Goal: Task Accomplishment & Management: Use online tool/utility

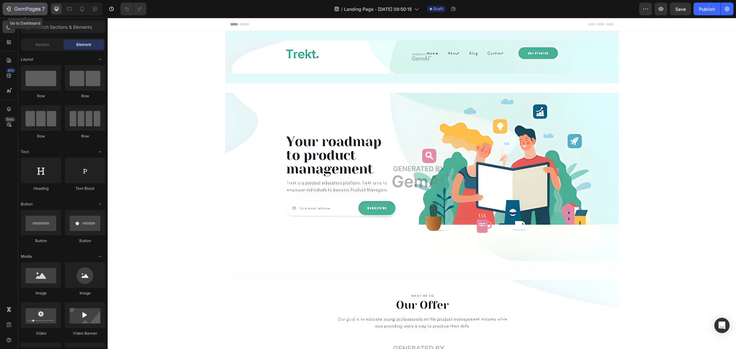
click at [25, 4] on button "7" at bounding box center [25, 9] width 45 height 13
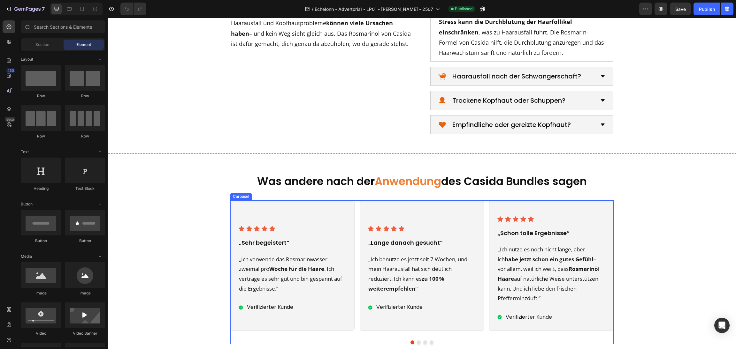
scroll to position [1437, 0]
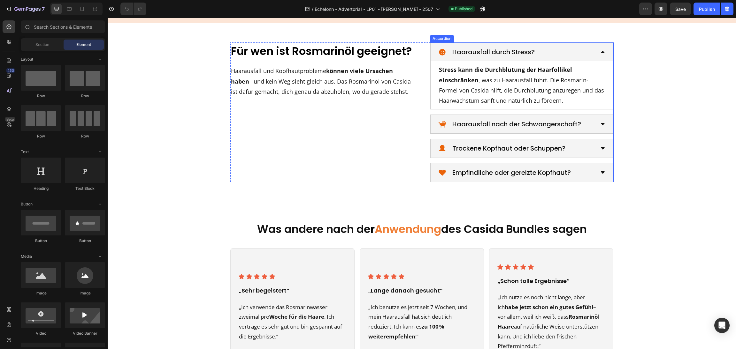
click at [512, 146] on p "Trockene Kopfhaut oder Schuppen?" at bounding box center [508, 148] width 113 height 11
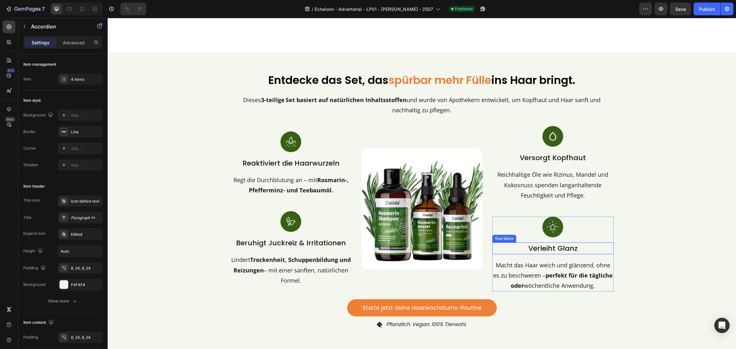
scroll to position [1149, 0]
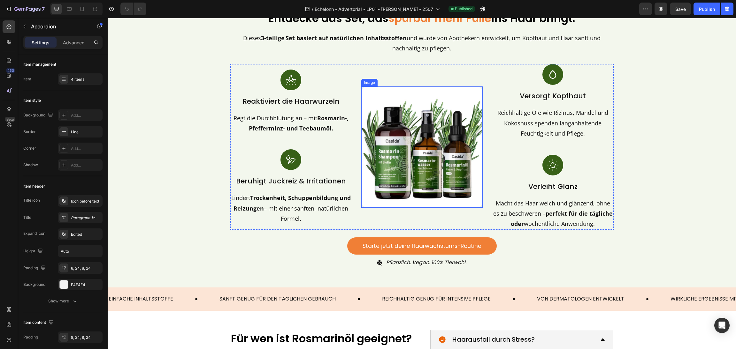
click at [441, 171] on img at bounding box center [421, 147] width 121 height 121
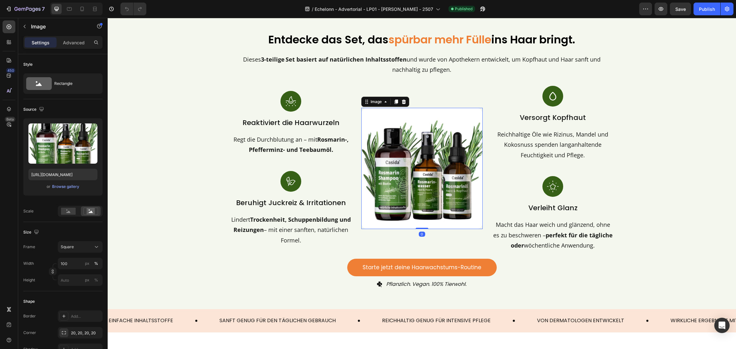
scroll to position [1102, 0]
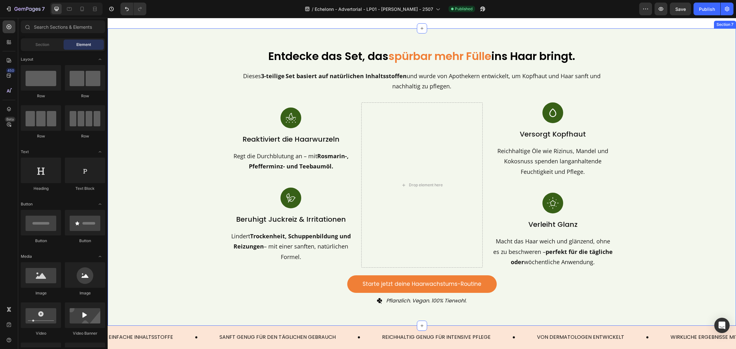
click at [675, 136] on div "Entdecke das Set, das spürbar mehr Fülle ins Haar bringt. Heading Dieses 3-teil…" at bounding box center [421, 177] width 613 height 259
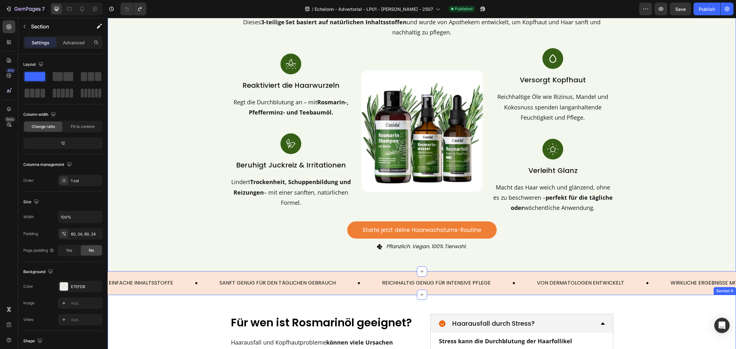
scroll to position [1149, 0]
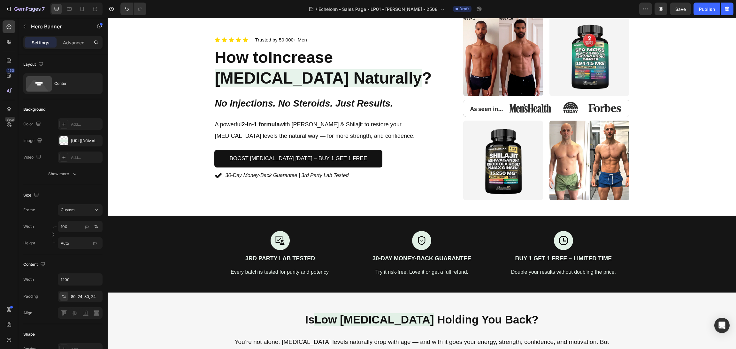
scroll to position [28, 0]
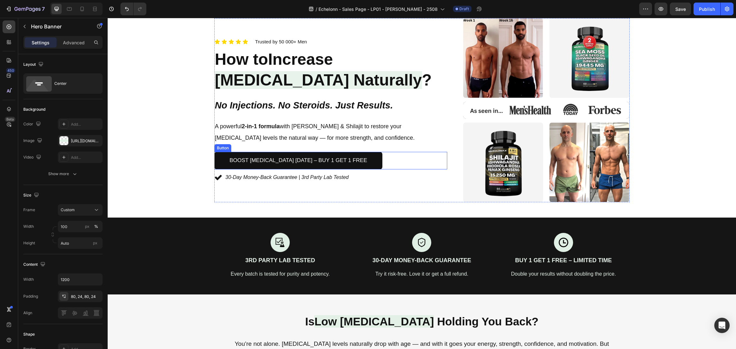
click at [411, 158] on div "Boost Testosterone Today – Buy 1 Get 1 Free Button" at bounding box center [330, 161] width 233 height 18
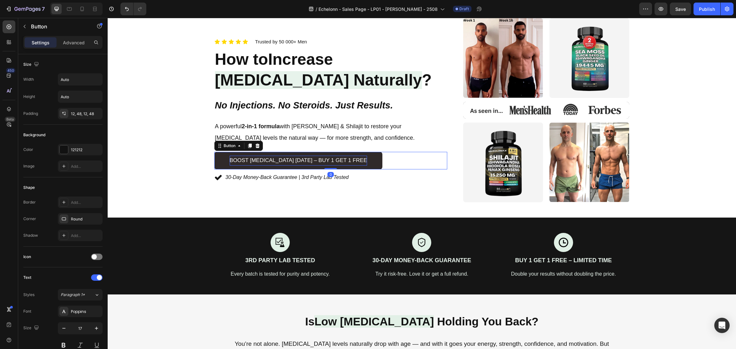
drag, startPoint x: 243, startPoint y: 145, endPoint x: 237, endPoint y: 150, distance: 8.6
click at [247, 145] on icon at bounding box center [249, 145] width 5 height 5
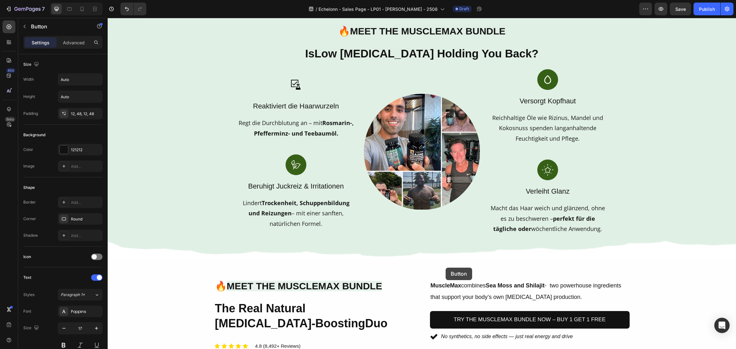
scroll to position [460, 0]
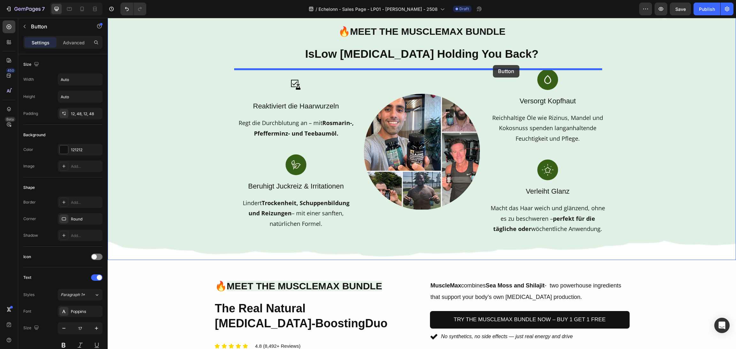
drag, startPoint x: 214, startPoint y: 161, endPoint x: 493, endPoint y: 65, distance: 294.9
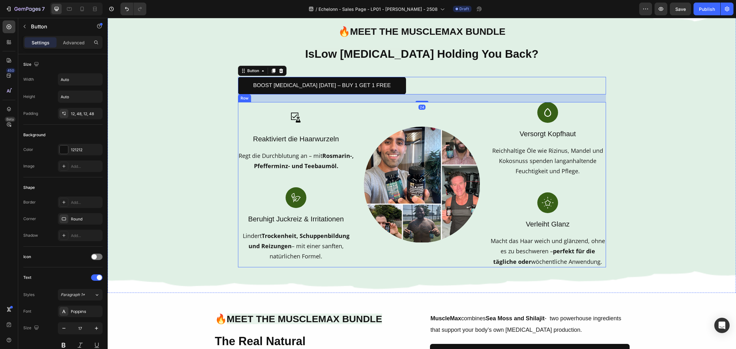
click at [475, 117] on div "Image" at bounding box center [422, 184] width 116 height 165
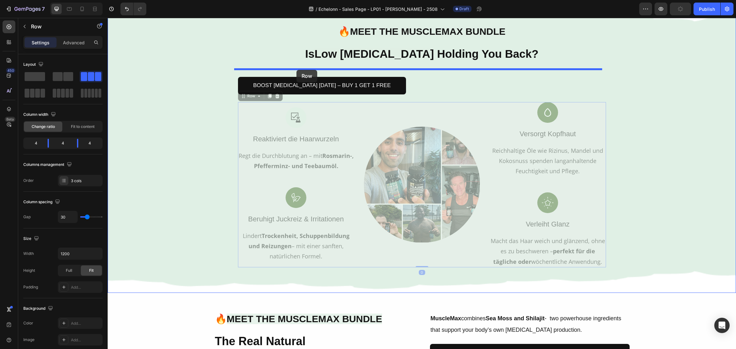
drag, startPoint x: 240, startPoint y: 98, endPoint x: 296, endPoint y: 70, distance: 63.3
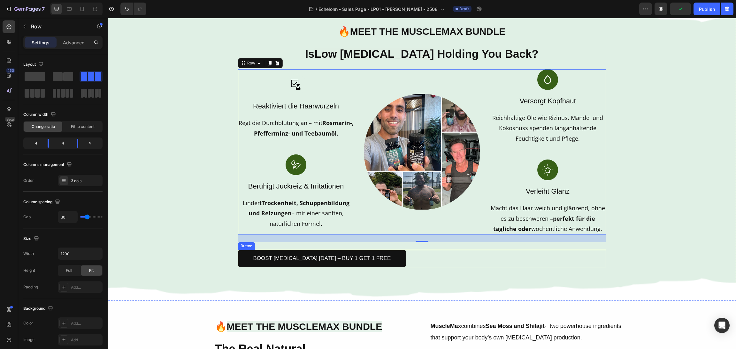
click at [447, 253] on div "Boost Testosterone Today – Buy 1 Get 1 Free Button" at bounding box center [422, 259] width 368 height 18
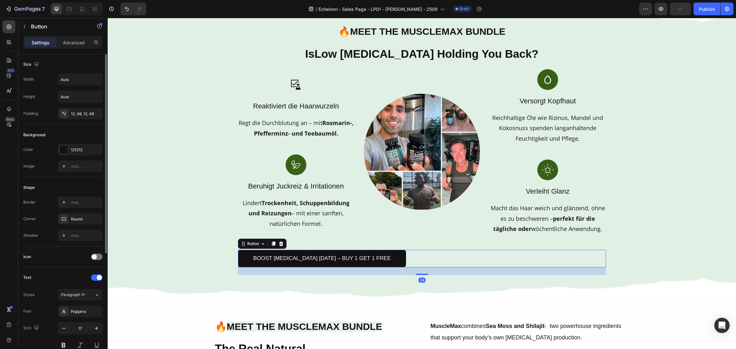
scroll to position [179, 0]
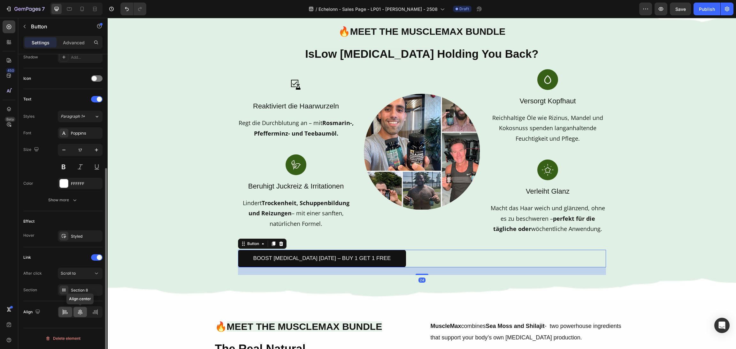
click at [81, 311] on icon at bounding box center [80, 312] width 4 height 6
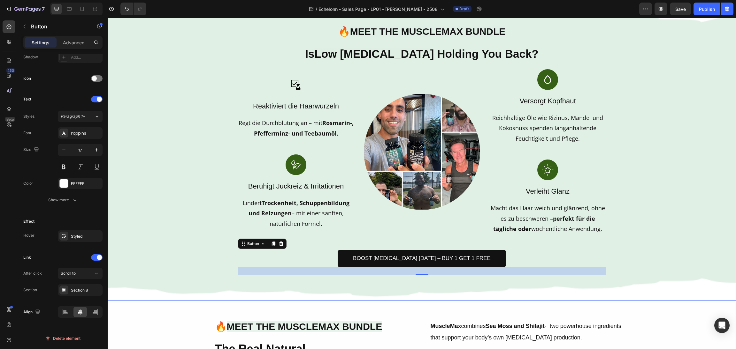
click at [690, 171] on div "Background Image" at bounding box center [422, 150] width 628 height 302
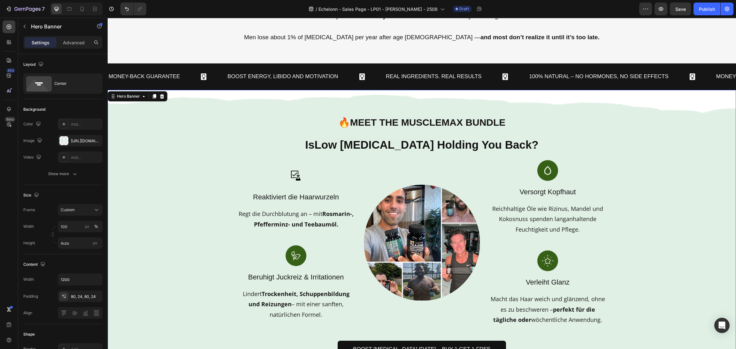
scroll to position [0, 0]
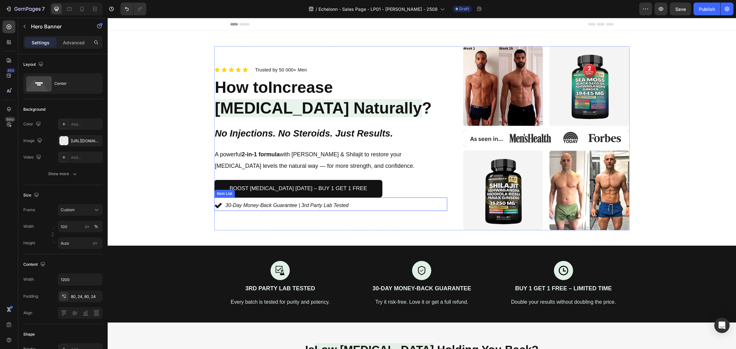
click at [214, 209] on icon at bounding box center [218, 206] width 8 height 8
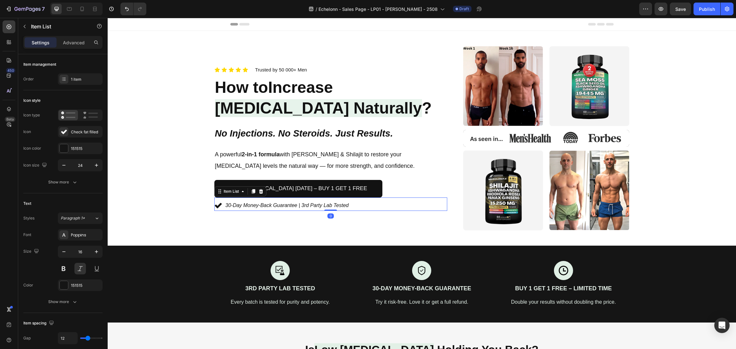
click at [248, 196] on div "Item List" at bounding box center [240, 192] width 52 height 10
click at [251, 191] on icon at bounding box center [253, 191] width 4 height 4
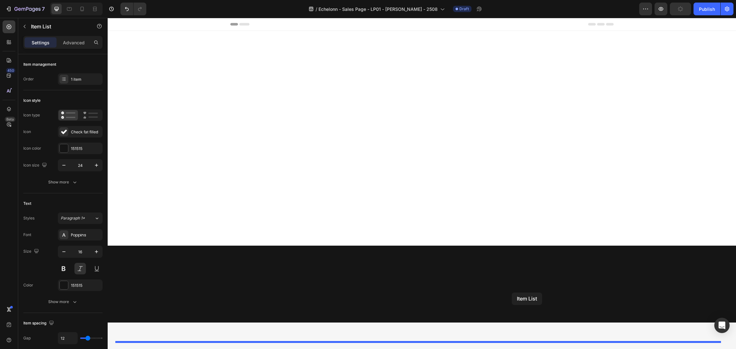
scroll to position [431, 0]
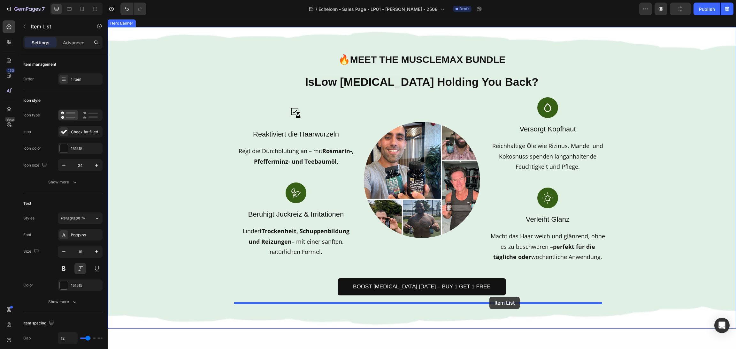
drag, startPoint x: 217, startPoint y: 201, endPoint x: 489, endPoint y: 297, distance: 289.1
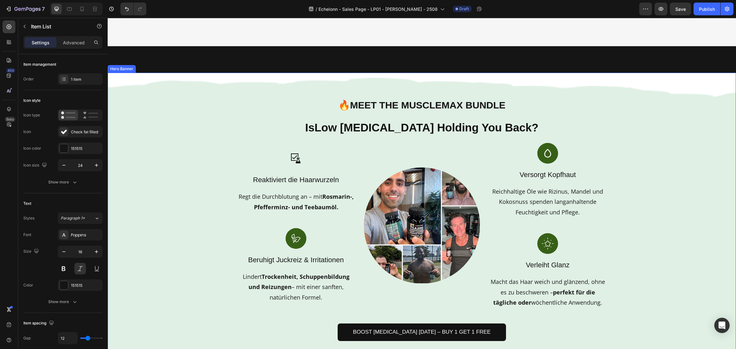
scroll to position [671, 0]
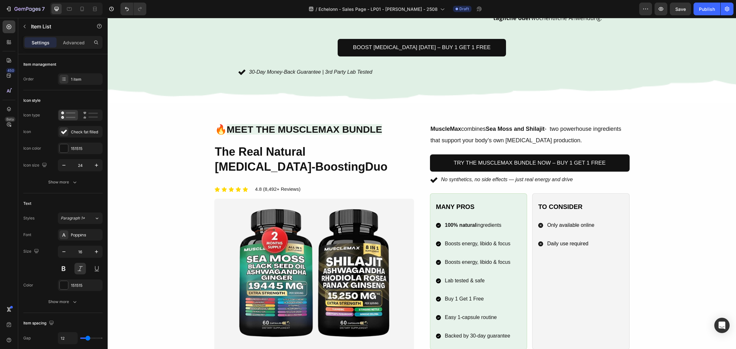
click at [403, 63] on div "Boost Testosterone Today – Buy 1 Get 1 Free Button" at bounding box center [422, 47] width 368 height 33
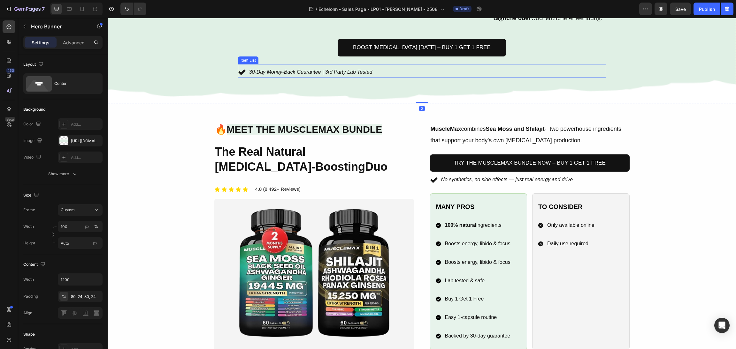
click at [404, 74] on div "30-Day Money-Back Guarantee | 3rd Party Lab Tested" at bounding box center [422, 72] width 368 height 11
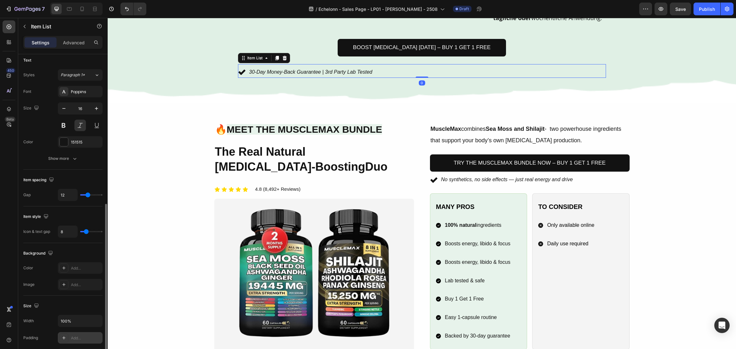
scroll to position [277, 0]
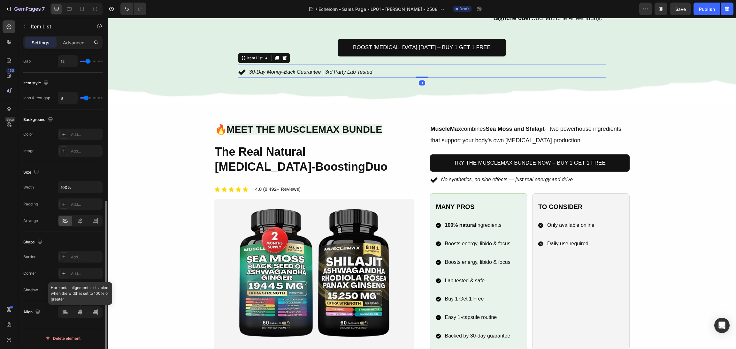
click at [79, 311] on div at bounding box center [80, 312] width 45 height 11
click at [78, 214] on div "Width 100% Padding Add... Arrange" at bounding box center [62, 203] width 79 height 45
click at [80, 222] on icon at bounding box center [80, 221] width 4 height 6
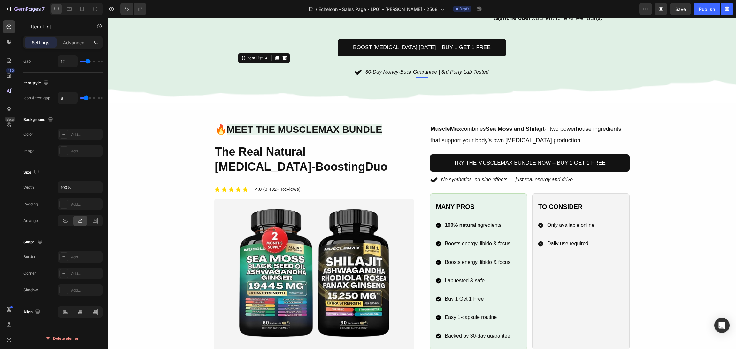
drag, startPoint x: 66, startPoint y: 42, endPoint x: 66, endPoint y: 48, distance: 5.8
click at [66, 42] on p "Advanced" at bounding box center [74, 42] width 22 height 7
type input "100%"
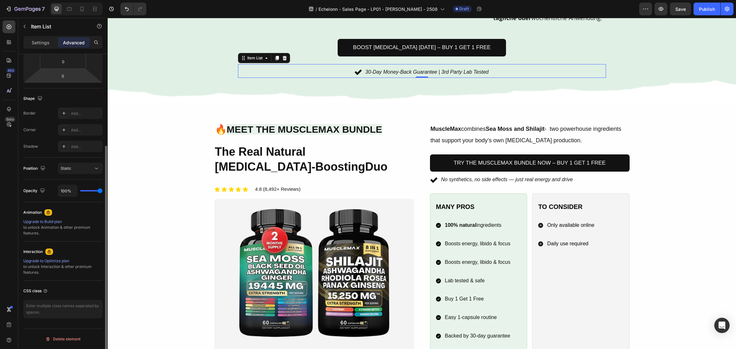
scroll to position [0, 0]
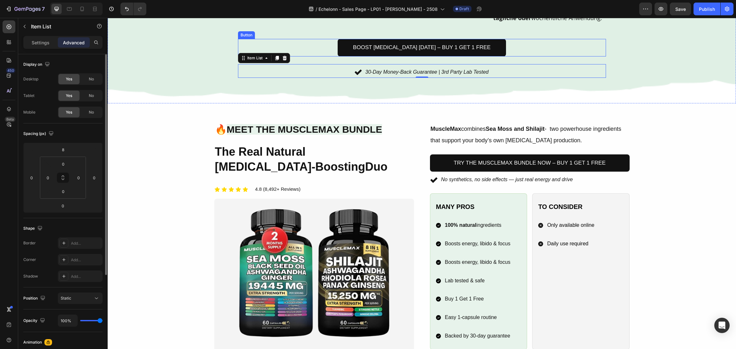
click at [513, 49] on div "Boost Testosterone Today – Buy 1 Get 1 Free Button" at bounding box center [422, 48] width 368 height 18
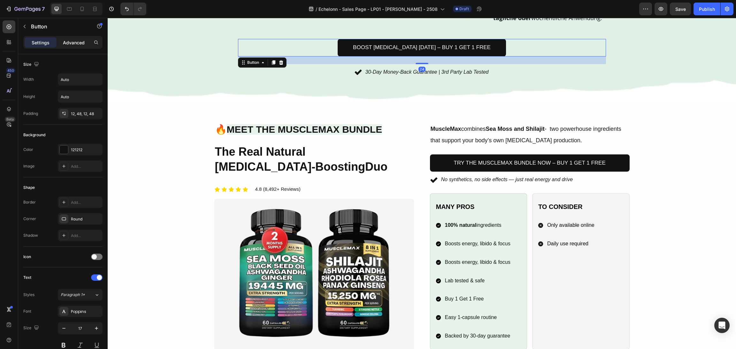
click at [72, 40] on p "Advanced" at bounding box center [74, 42] width 22 height 7
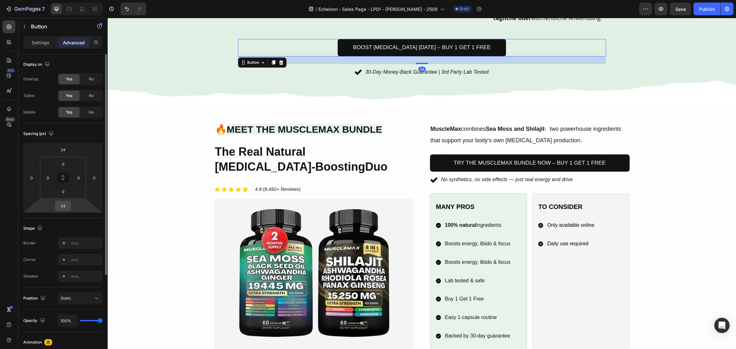
click at [62, 203] on input "24" at bounding box center [63, 206] width 13 height 10
type input "0"
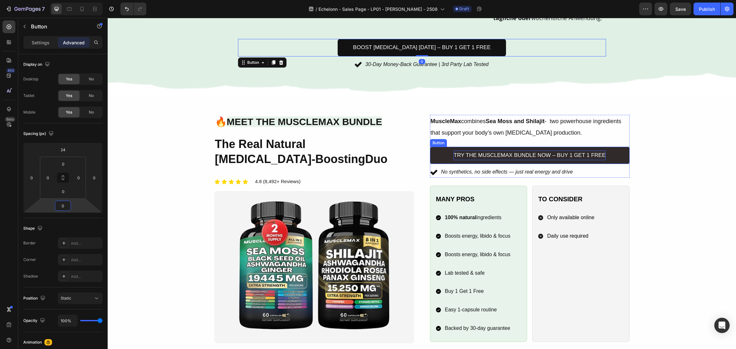
drag, startPoint x: 553, startPoint y: 155, endPoint x: 547, endPoint y: 155, distance: 6.4
click at [553, 155] on span "Try the MuscleMax Bundle Now – Buy 1 Get 1 Free" at bounding box center [530, 155] width 152 height 6
click at [547, 155] on span "Try the MuscleMax Bundle Now – Buy 1 Get 1 Free" at bounding box center [530, 155] width 152 height 6
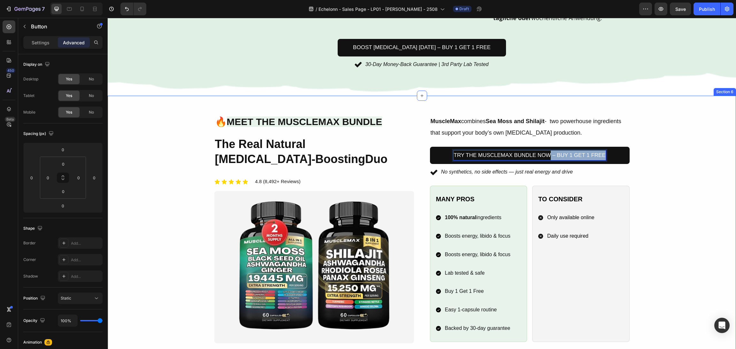
drag, startPoint x: 547, startPoint y: 155, endPoint x: 683, endPoint y: 160, distance: 135.2
click at [683, 160] on div "Image 🔥 Meet the MuscleMax Bundle Heading The Real Natural Testosterone-Boostin…" at bounding box center [421, 229] width 613 height 229
drag, startPoint x: 675, startPoint y: 149, endPoint x: 677, endPoint y: 151, distance: 3.5
click at [674, 149] on div "Image 🔥 Meet the MuscleMax Bundle Heading The Real Natural Testosterone-Boostin…" at bounding box center [421, 229] width 613 height 229
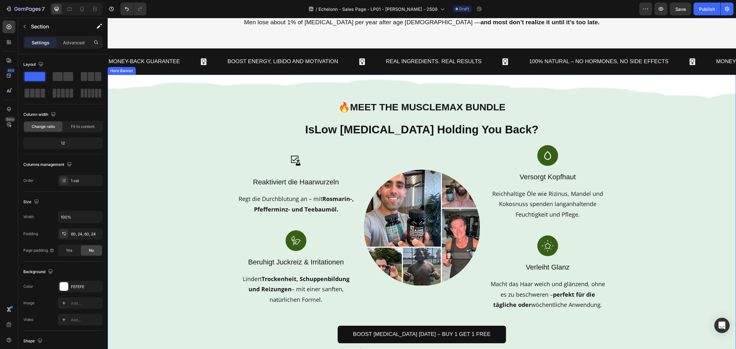
scroll to position [386, 0]
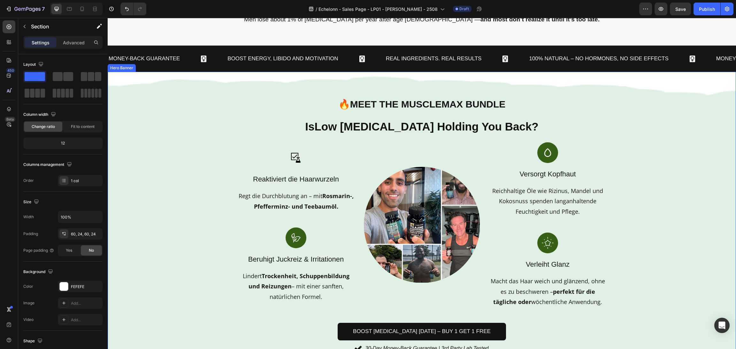
click at [503, 97] on h1 "🔥 Meet the MuscleMax Bundle" at bounding box center [422, 104] width 368 height 14
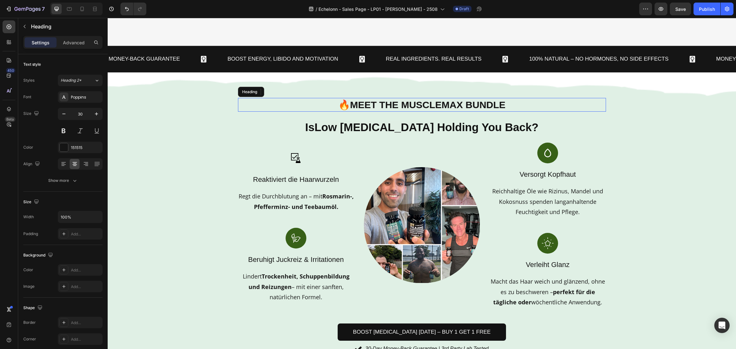
click at [494, 98] on div "🔥 Meet the MuscleMax Bundle Heading Is Low Testosterone Holding You Back? Headi…" at bounding box center [422, 226] width 368 height 257
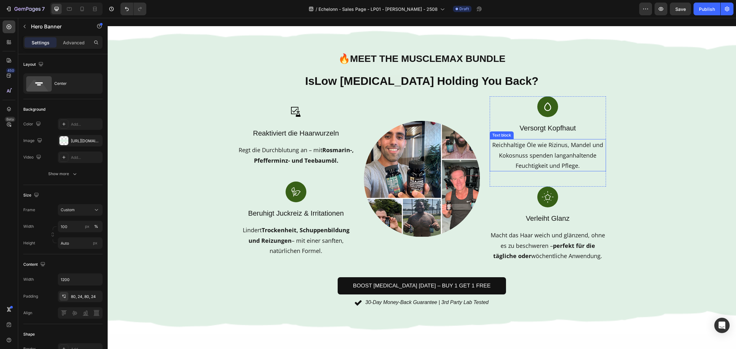
scroll to position [431, 0]
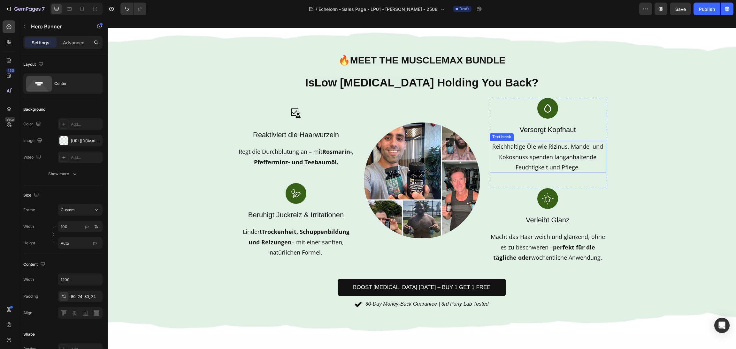
click at [445, 153] on img at bounding box center [422, 181] width 116 height 116
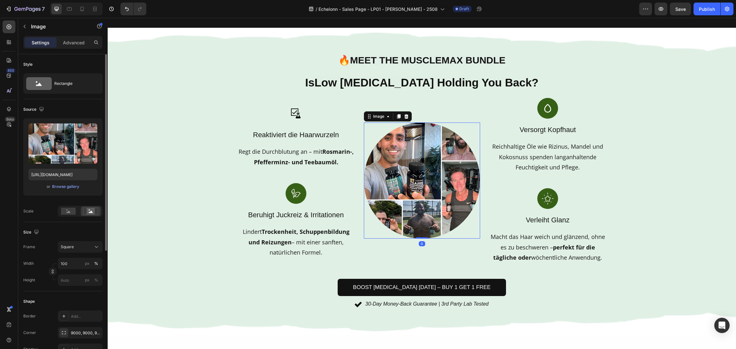
drag, startPoint x: 70, startPoint y: 181, endPoint x: 264, endPoint y: 154, distance: 196.8
click at [70, 181] on div "Upload Image https://cdn.shopify.com/s/files/1/0870/6542/8248/files/gempages_54…" at bounding box center [62, 156] width 79 height 77
click at [70, 187] on div "Browse gallery" at bounding box center [65, 187] width 27 height 6
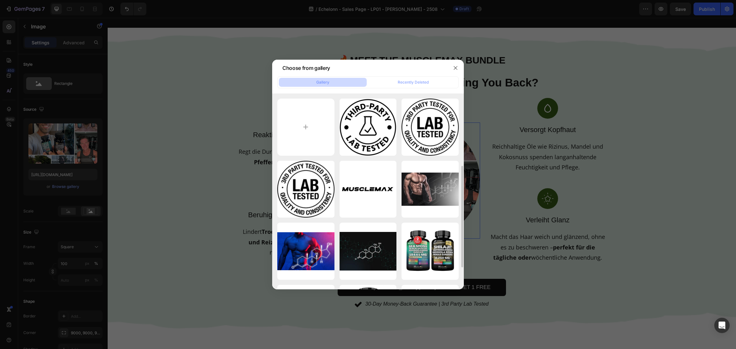
scroll to position [182, 0]
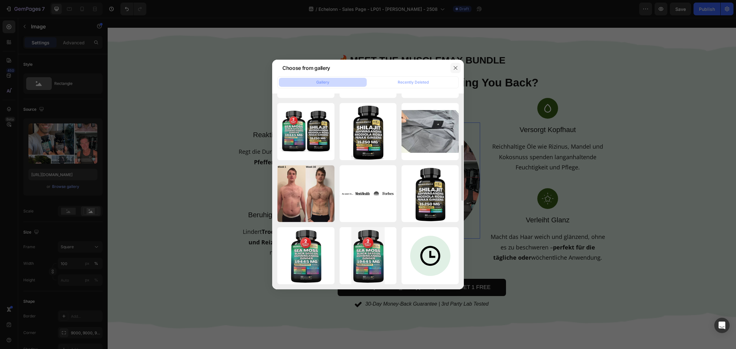
click at [454, 71] on button "button" at bounding box center [455, 68] width 10 height 10
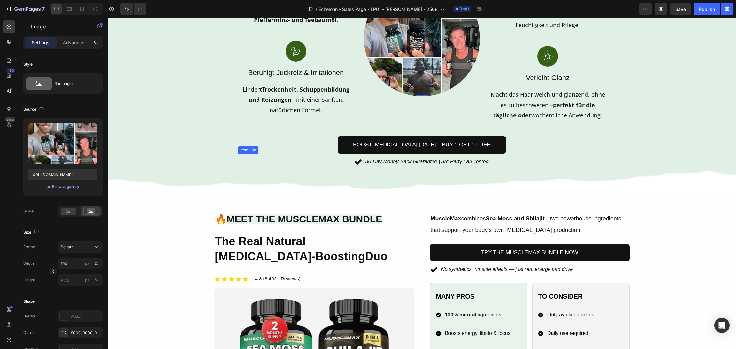
scroll to position [575, 0]
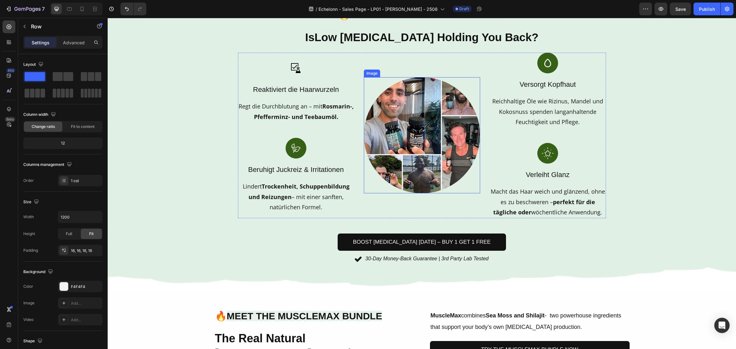
scroll to position [383, 0]
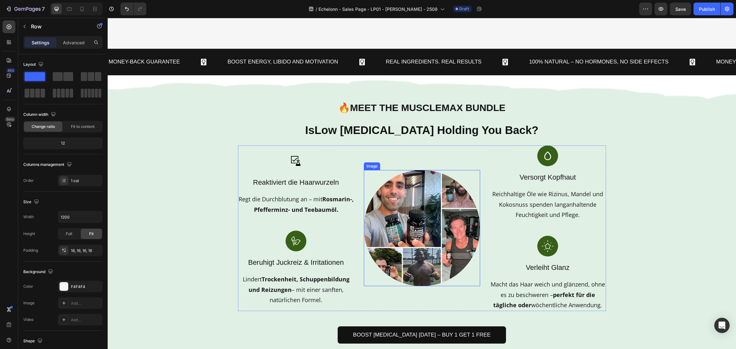
click at [397, 242] on img at bounding box center [422, 228] width 116 height 116
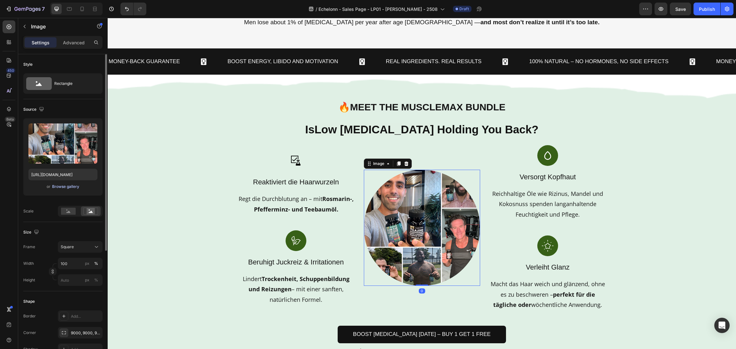
click at [68, 185] on div "Browse gallery" at bounding box center [65, 187] width 27 height 6
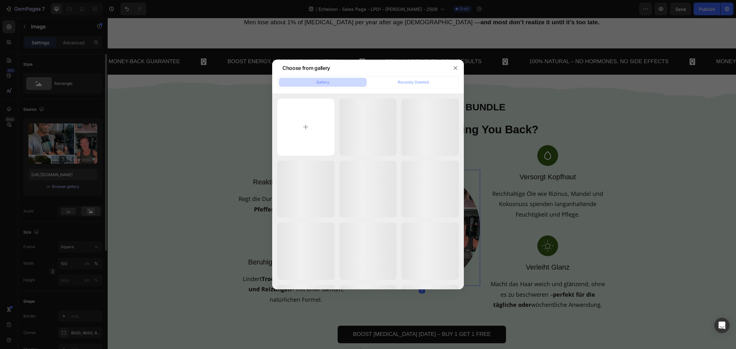
click at [69, 187] on div at bounding box center [368, 174] width 736 height 349
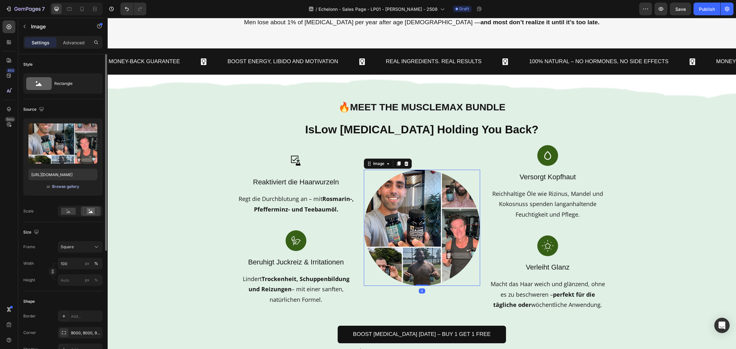
click at [70, 190] on div "or Browse gallery" at bounding box center [62, 187] width 69 height 8
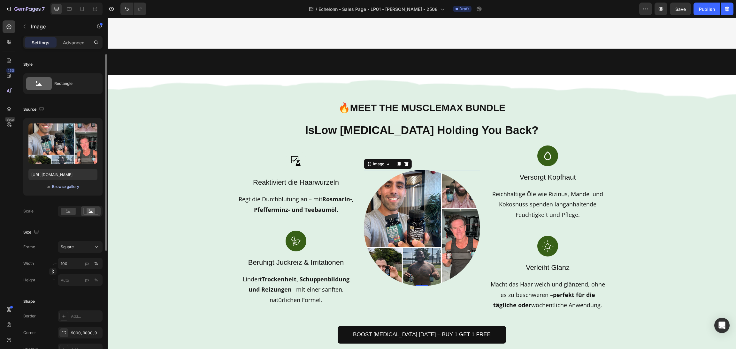
scroll to position [575, 0]
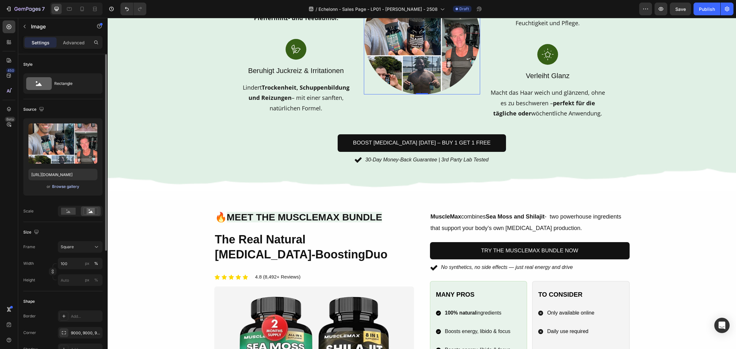
click at [71, 184] on div "Browse gallery" at bounding box center [65, 187] width 27 height 6
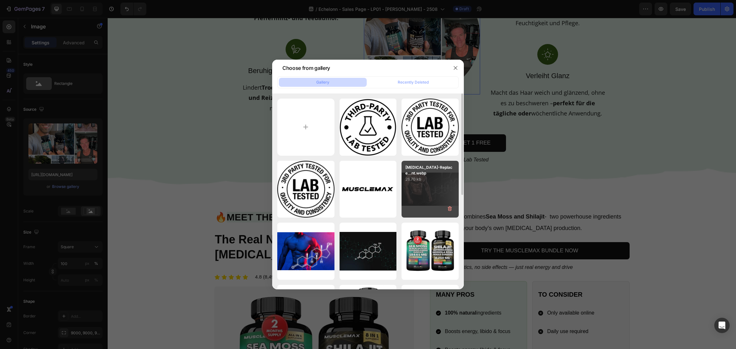
scroll to position [48, 0]
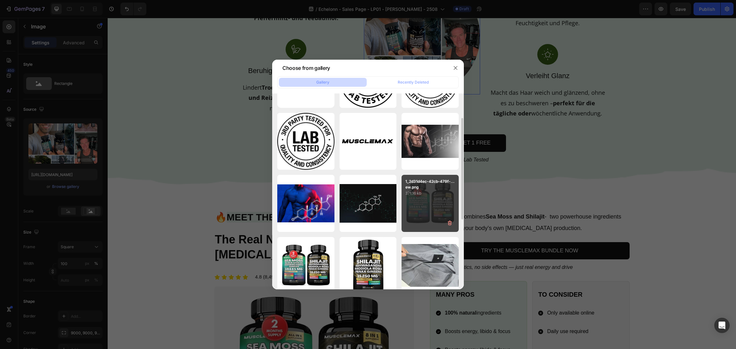
click at [421, 186] on p "1_2d31d4ec-42cb-479f-...ew.png" at bounding box center [430, 184] width 50 height 11
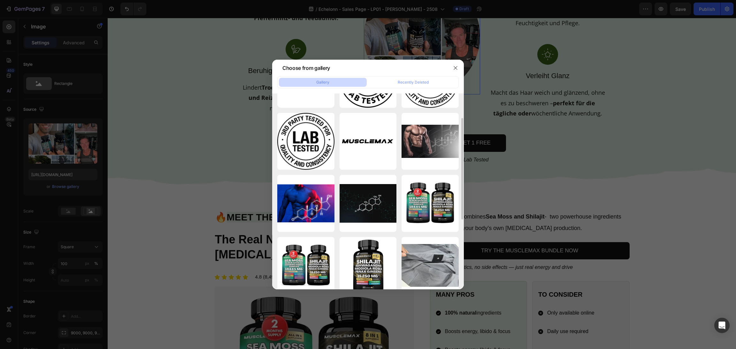
type input "https://cdn.shopify.com/s/files/1/0870/6542/8248/files/gempages_545224320612303…"
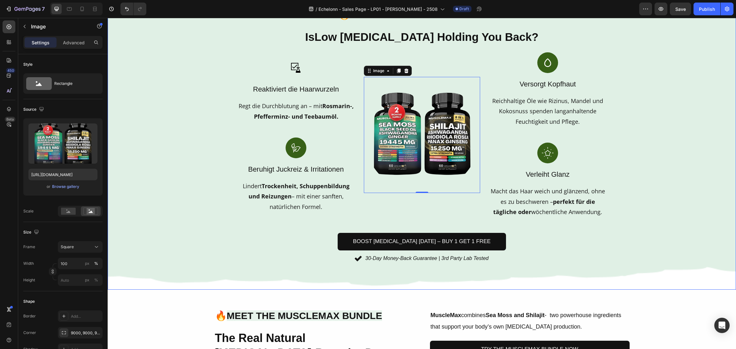
click at [643, 179] on div "Background Image" at bounding box center [422, 136] width 628 height 308
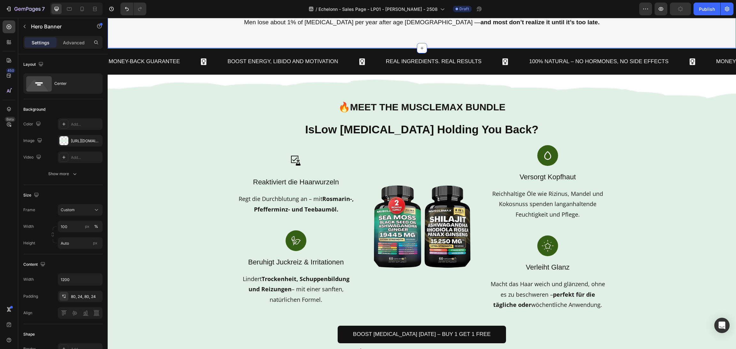
scroll to position [421, 0]
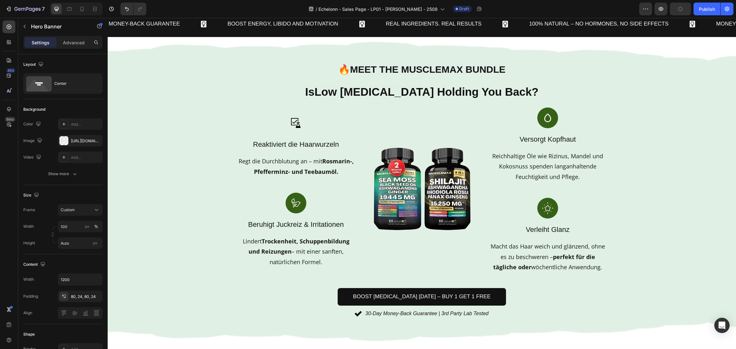
click at [383, 177] on img at bounding box center [422, 190] width 116 height 116
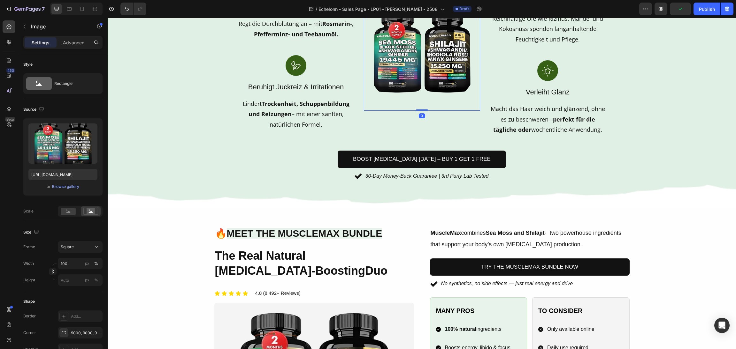
scroll to position [575, 0]
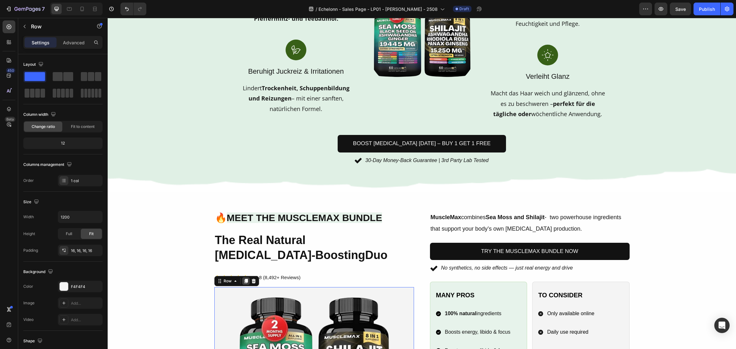
click at [242, 281] on div at bounding box center [246, 282] width 8 height 8
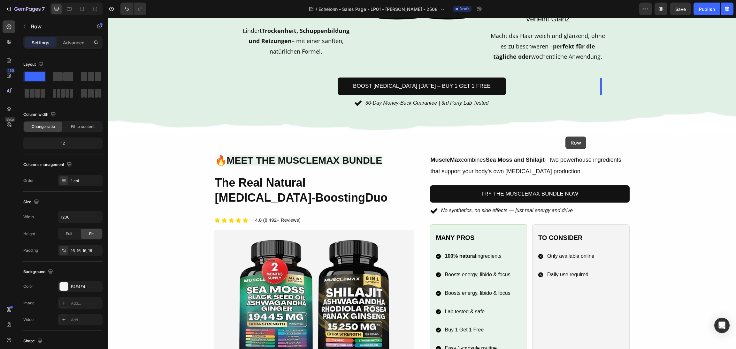
scroll to position [543, 0]
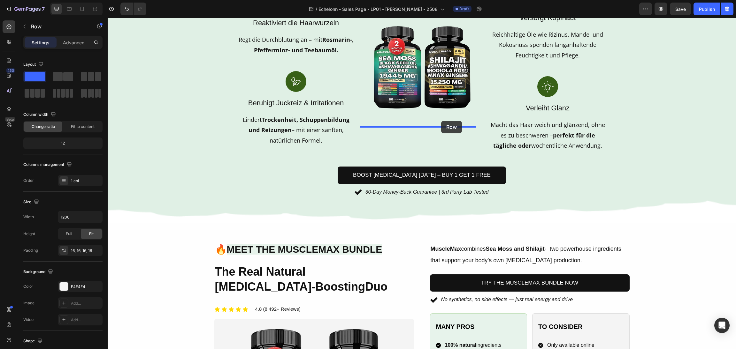
drag, startPoint x: 216, startPoint y: 37, endPoint x: 441, endPoint y: 121, distance: 240.6
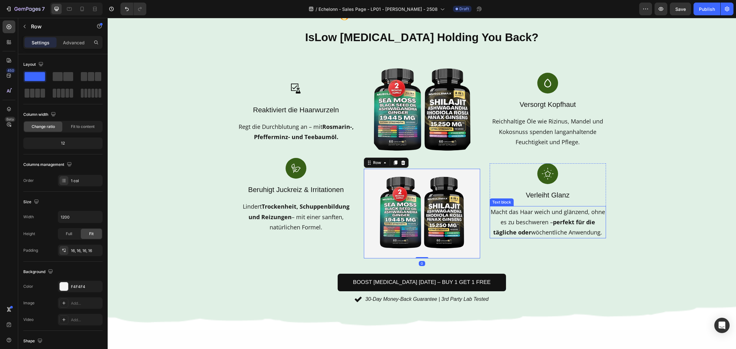
scroll to position [447, 0]
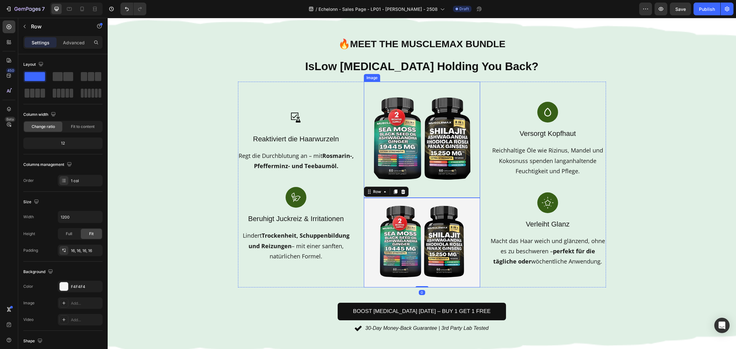
click at [444, 128] on img at bounding box center [422, 140] width 116 height 116
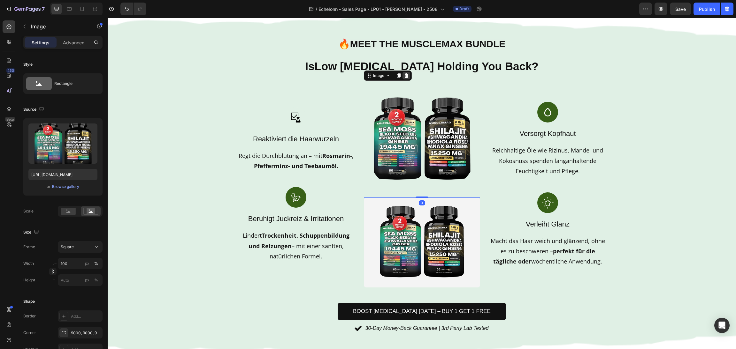
click at [404, 76] on icon at bounding box center [406, 75] width 5 height 5
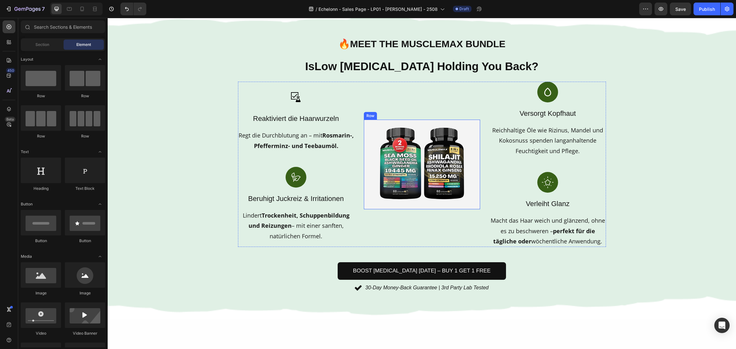
click at [458, 207] on div "Image Row" at bounding box center [422, 165] width 116 height 90
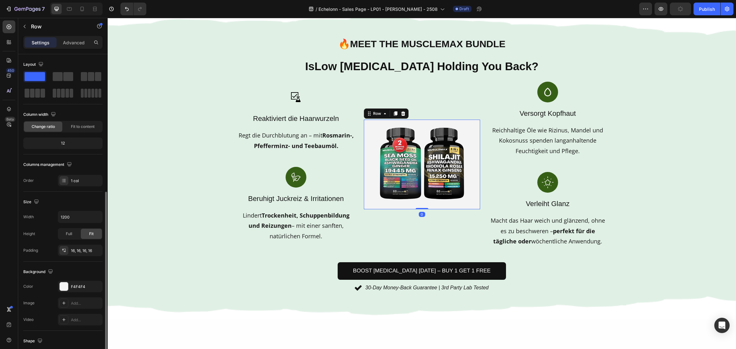
scroll to position [76, 0]
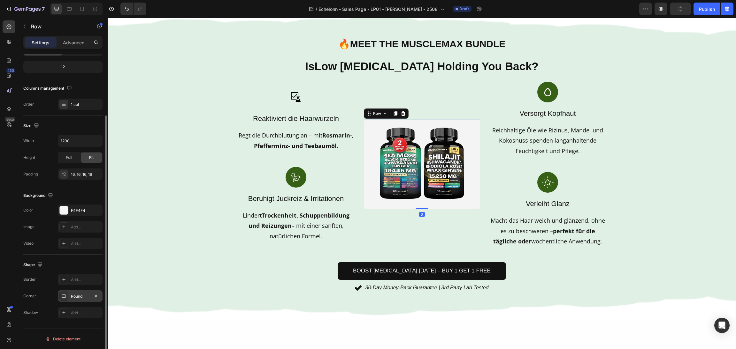
drag, startPoint x: 70, startPoint y: 297, endPoint x: 75, endPoint y: 295, distance: 5.0
click at [71, 297] on div "Round" at bounding box center [80, 296] width 45 height 11
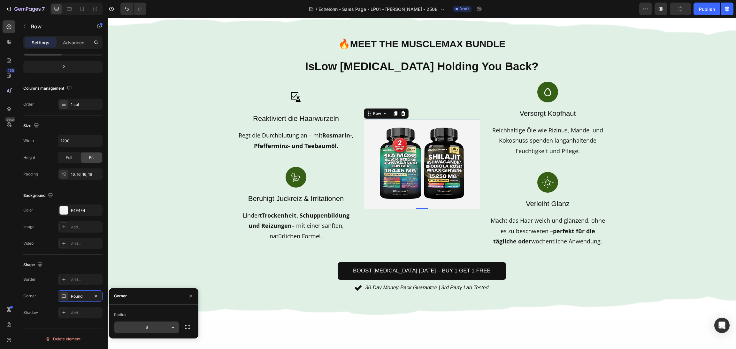
click at [156, 326] on input "8" at bounding box center [146, 327] width 65 height 11
type input "9000"
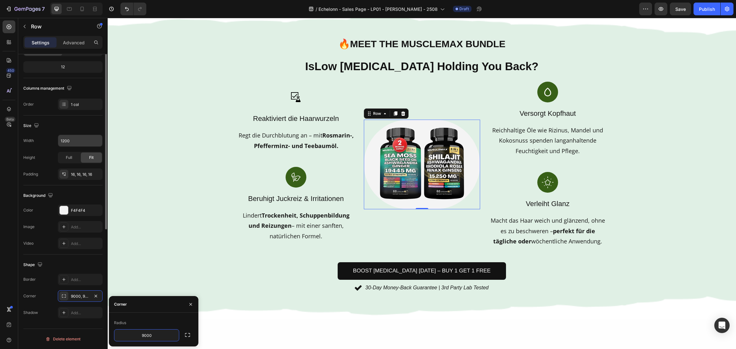
scroll to position [0, 0]
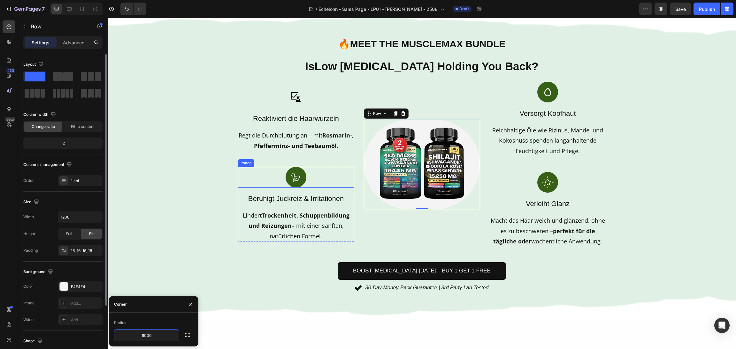
click at [319, 183] on div at bounding box center [296, 177] width 116 height 21
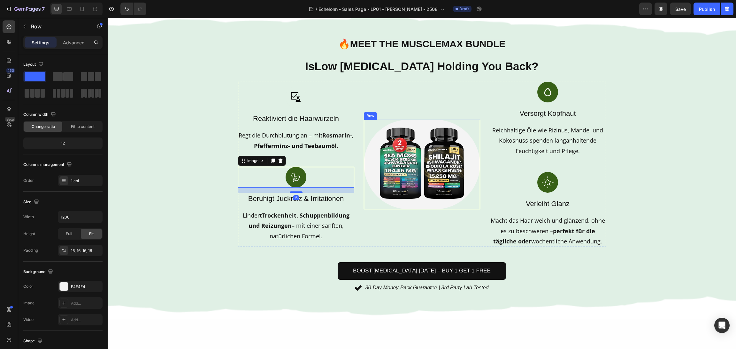
click at [438, 205] on div "Image Row" at bounding box center [422, 165] width 116 height 90
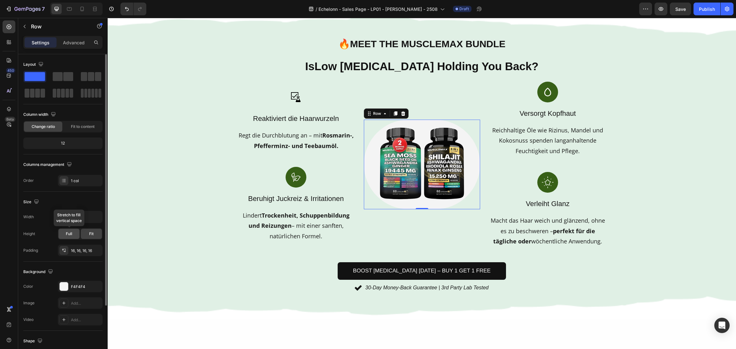
click at [73, 230] on div "Full" at bounding box center [68, 234] width 21 height 10
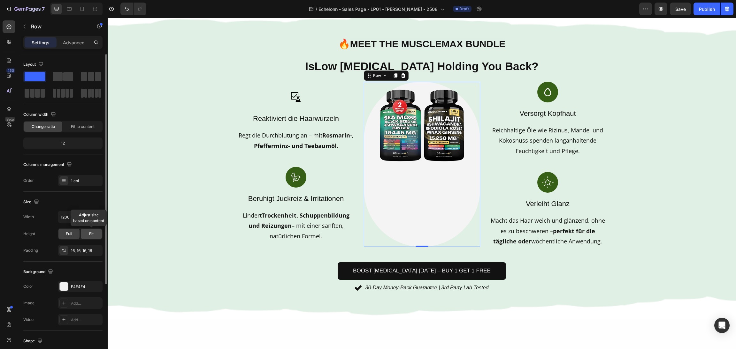
click at [86, 230] on div "Fit" at bounding box center [91, 234] width 21 height 10
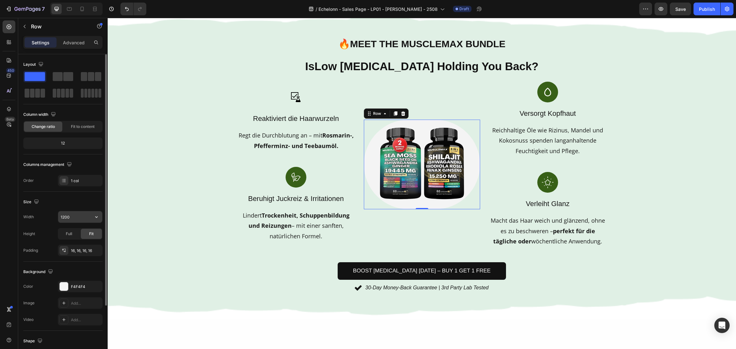
click at [73, 220] on input "1200" at bounding box center [80, 216] width 44 height 11
click at [436, 146] on img at bounding box center [422, 165] width 106 height 80
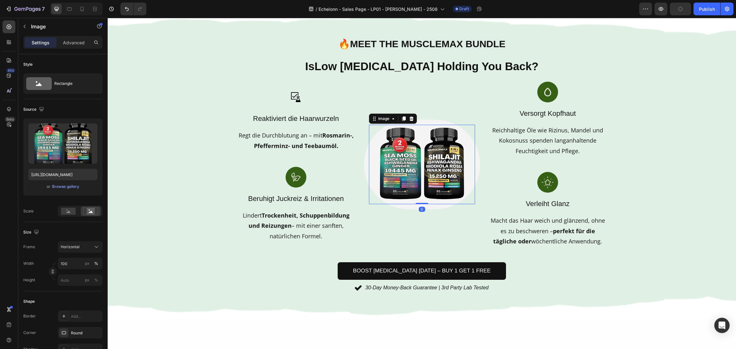
click at [683, 177] on div "Background Image" at bounding box center [422, 165] width 628 height 308
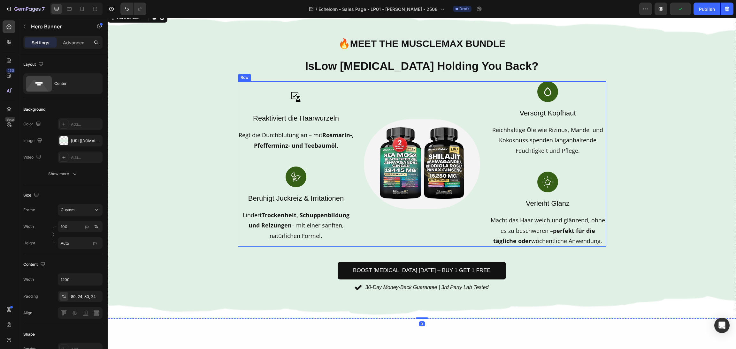
scroll to position [399, 0]
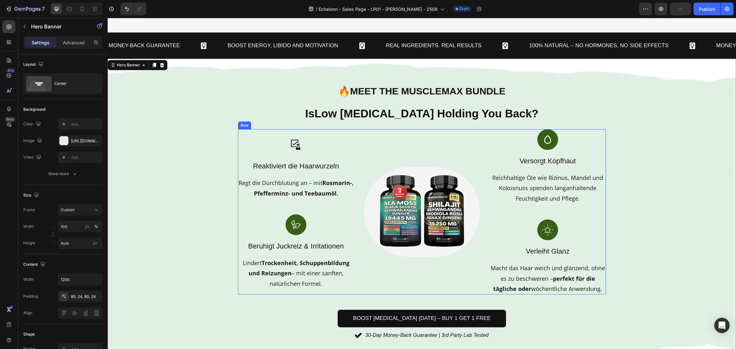
click at [431, 166] on div "Image Row" at bounding box center [422, 211] width 116 height 165
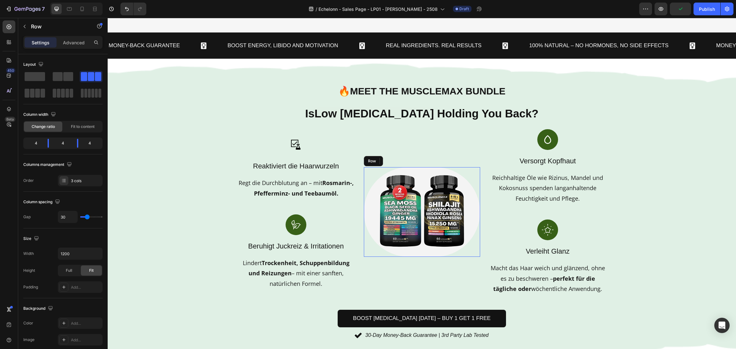
click at [429, 168] on div "Image Row" at bounding box center [422, 212] width 116 height 90
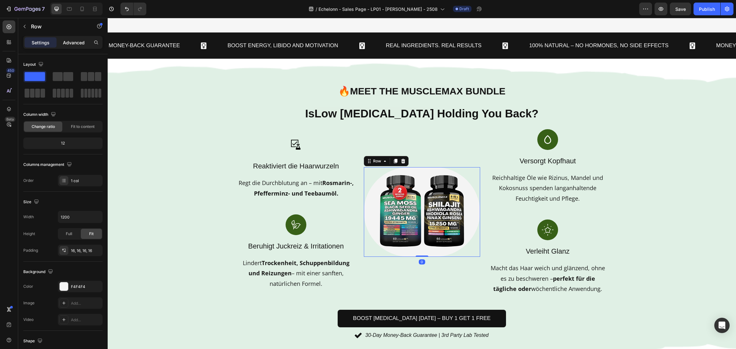
click at [77, 43] on p "Advanced" at bounding box center [74, 42] width 22 height 7
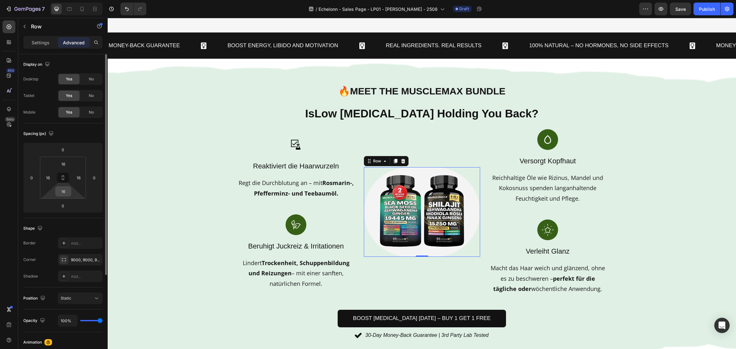
click at [62, 194] on input "16" at bounding box center [63, 192] width 13 height 10
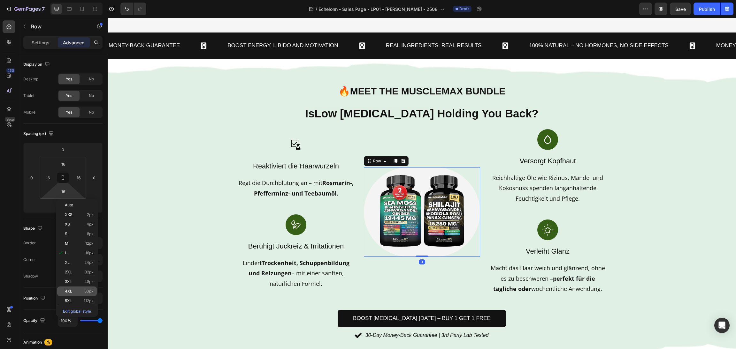
click at [75, 295] on div "4XL 80px" at bounding box center [77, 292] width 40 height 10
type input "80"
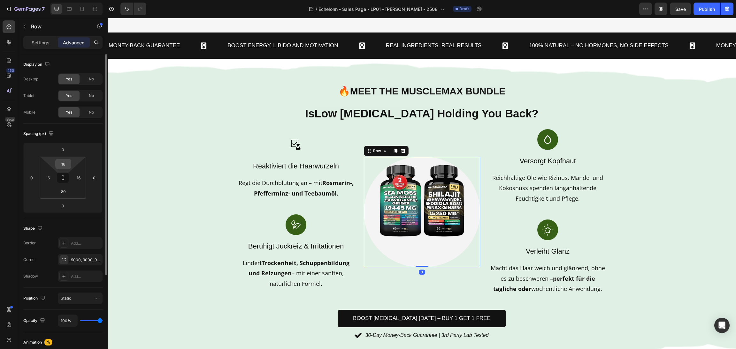
click at [65, 163] on input "16" at bounding box center [63, 164] width 13 height 10
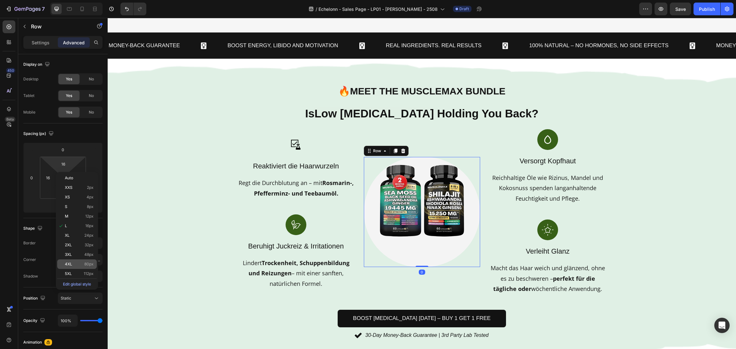
click at [73, 268] on div "4XL 80px" at bounding box center [77, 265] width 40 height 10
type input "80"
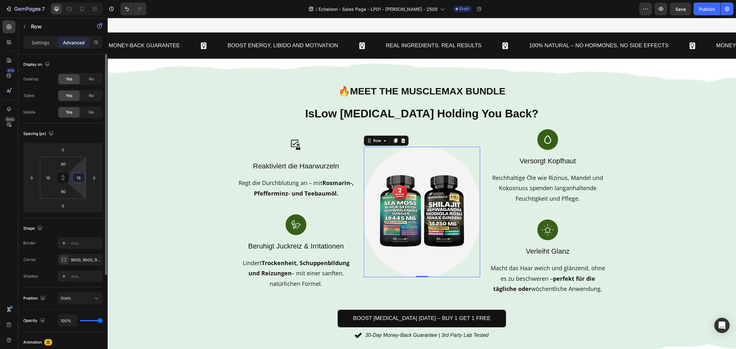
click at [78, 177] on input "16" at bounding box center [79, 178] width 10 height 10
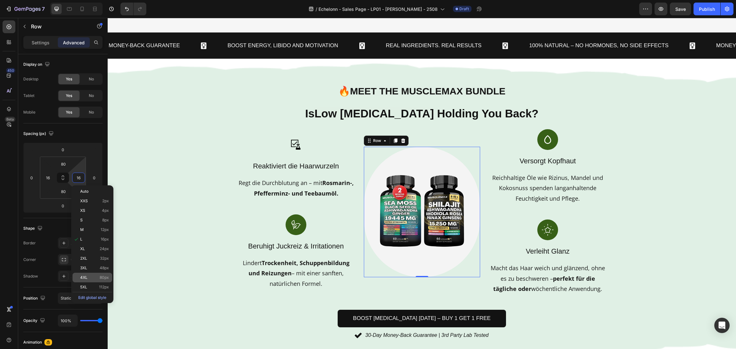
click at [88, 279] on p "4XL 80px" at bounding box center [94, 278] width 29 height 4
type input "80"
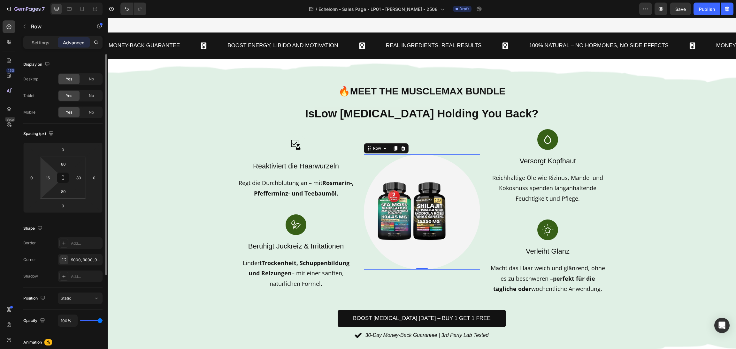
click at [50, 0] on html "7 / Echelonn - Sales Page - LP01 - Sasha - 2508 Draft Preview Save Publish 450 …" at bounding box center [368, 0] width 736 height 0
click at [50, 177] on input "16" at bounding box center [48, 178] width 10 height 10
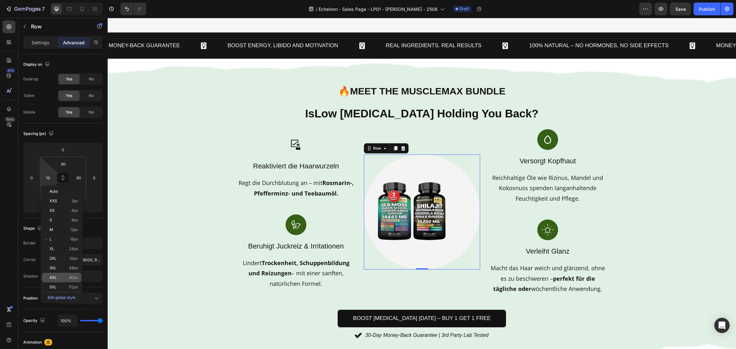
click at [70, 277] on span "80px" at bounding box center [73, 278] width 9 height 4
type input "80"
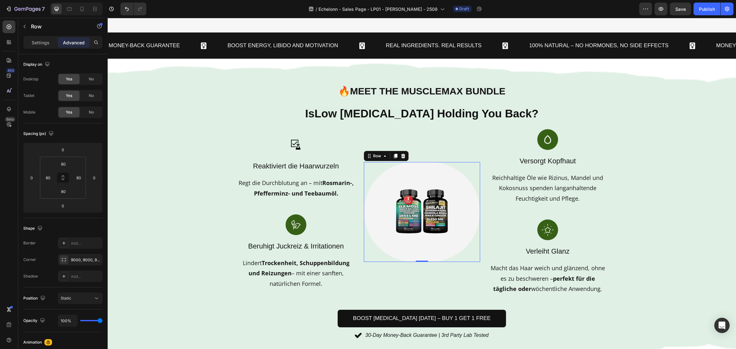
click at [374, 224] on div "Image Row 0" at bounding box center [422, 212] width 116 height 100
click at [422, 211] on img at bounding box center [421, 212] width 65 height 49
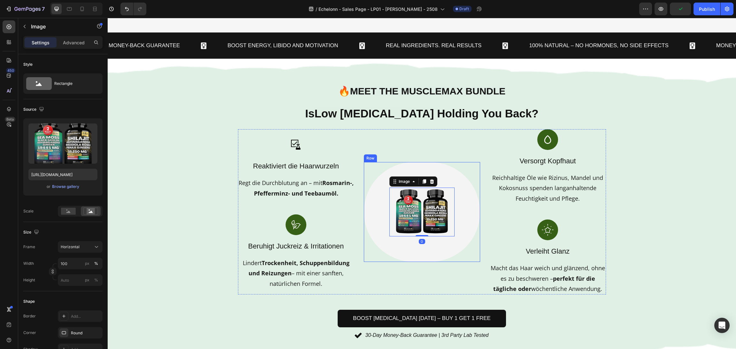
click at [377, 223] on div "Image 0 Row" at bounding box center [422, 212] width 116 height 100
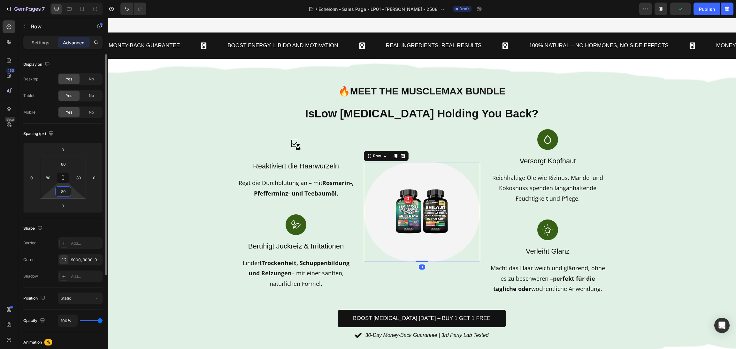
click at [61, 193] on input "80" at bounding box center [63, 192] width 13 height 10
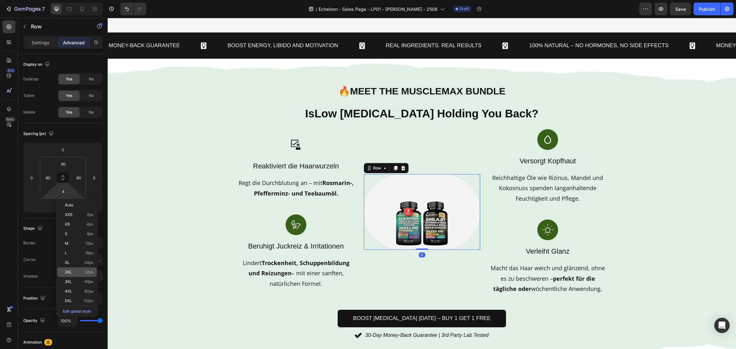
click at [83, 270] on p "2XL 32px" at bounding box center [79, 272] width 29 height 4
type input "32"
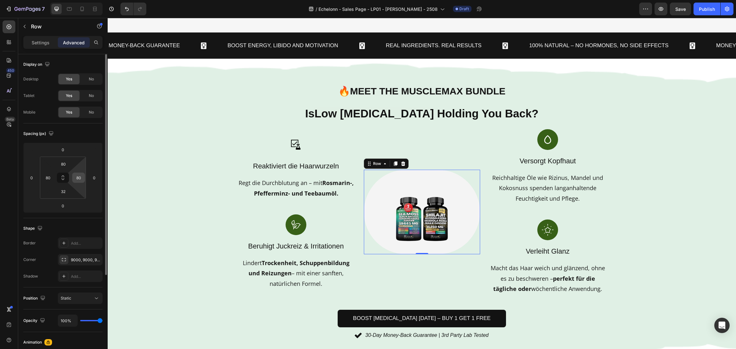
click at [79, 179] on input "80" at bounding box center [79, 178] width 10 height 10
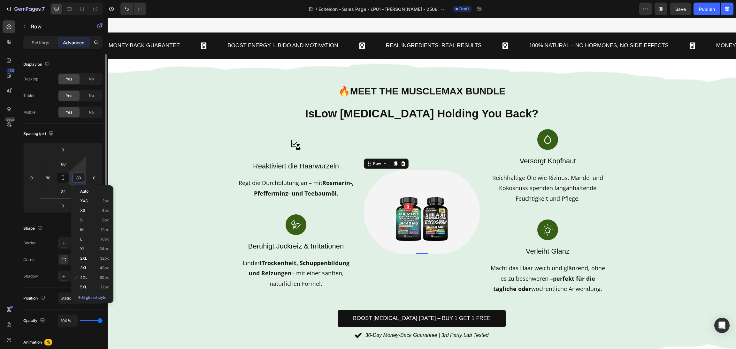
drag, startPoint x: 89, startPoint y: 259, endPoint x: 65, endPoint y: 214, distance: 50.7
click at [89, 259] on p "2XL 32px" at bounding box center [94, 258] width 29 height 4
type input "32"
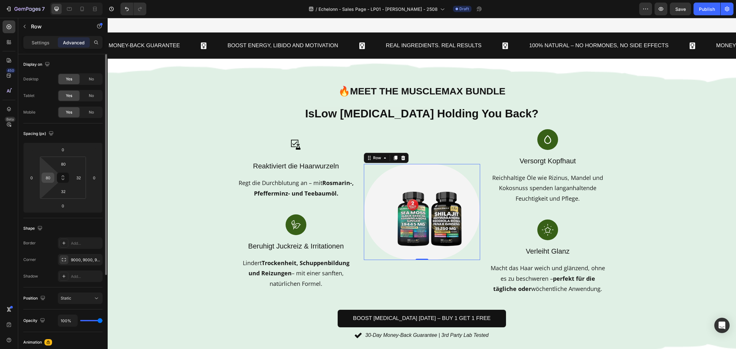
click at [47, 180] on input "80" at bounding box center [48, 178] width 10 height 10
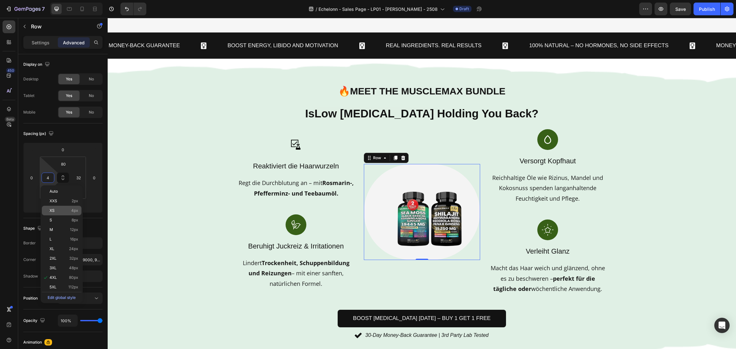
click at [60, 258] on p "2XL 32px" at bounding box center [64, 258] width 29 height 4
type input "32"
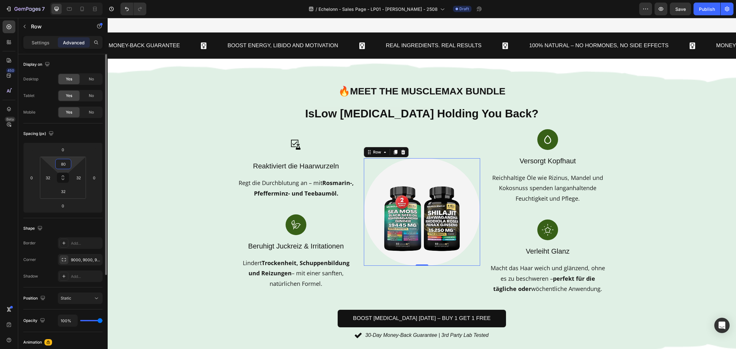
click at [61, 164] on input "80" at bounding box center [63, 164] width 13 height 10
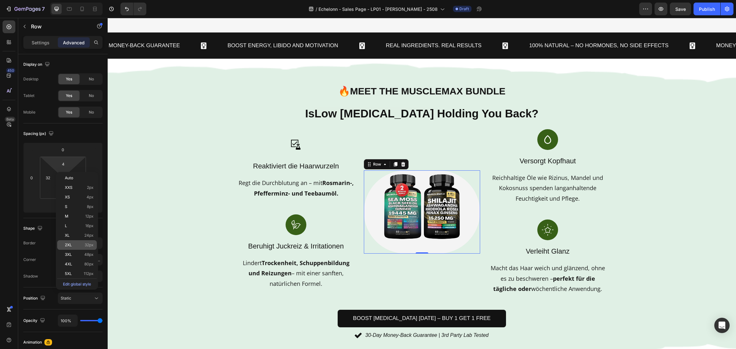
click at [71, 247] on span "2XL" at bounding box center [68, 245] width 7 height 4
type input "32"
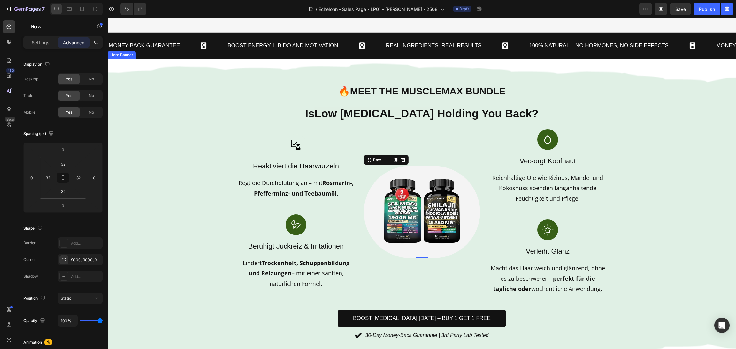
click at [683, 231] on div "Background Image" at bounding box center [422, 213] width 628 height 308
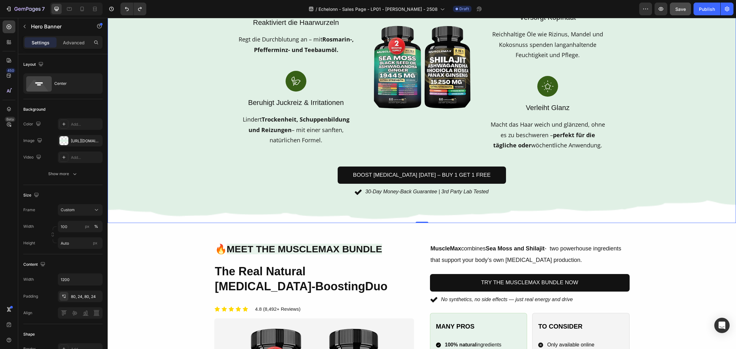
click at [679, 9] on span "Save" at bounding box center [680, 8] width 11 height 5
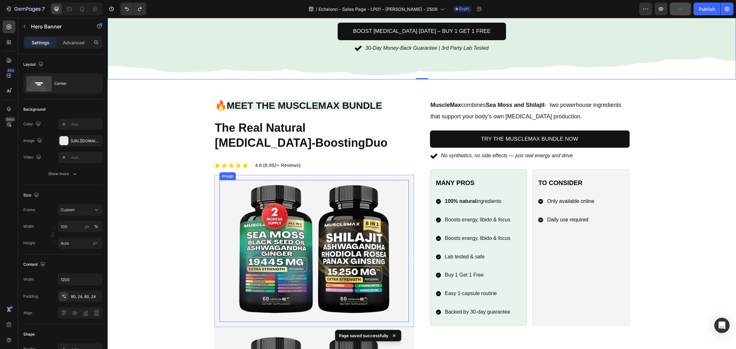
click at [311, 249] on img at bounding box center [313, 251] width 189 height 142
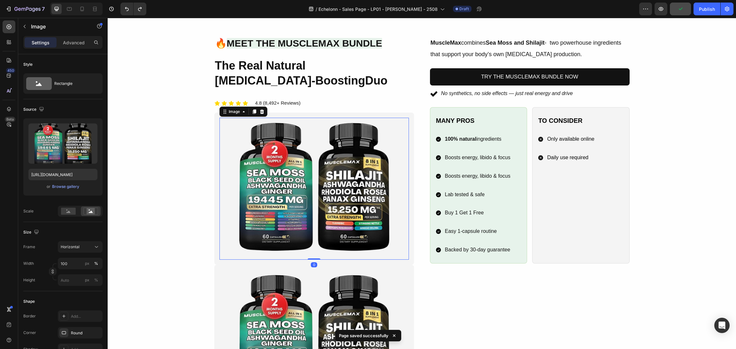
scroll to position [783, 0]
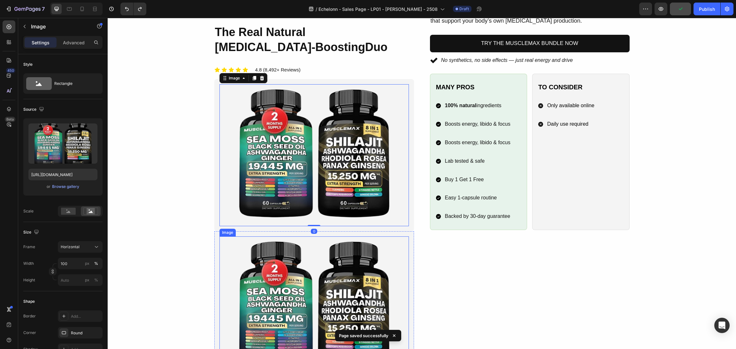
click at [369, 235] on div "Image Row" at bounding box center [314, 308] width 200 height 152
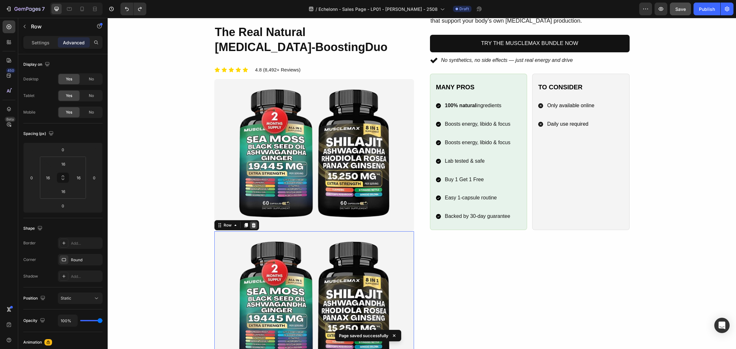
click at [251, 223] on icon at bounding box center [253, 225] width 5 height 5
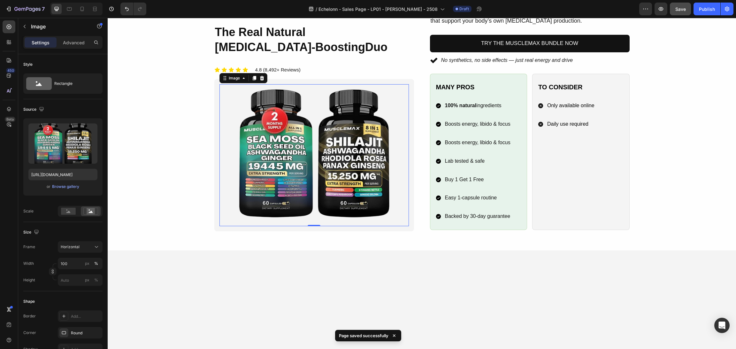
click at [279, 175] on img at bounding box center [313, 155] width 189 height 142
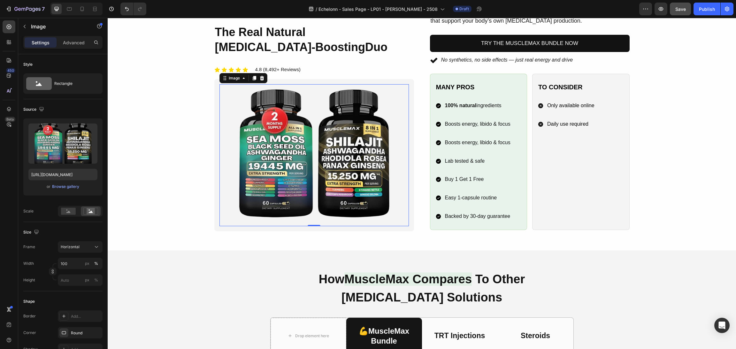
scroll to position [735, 0]
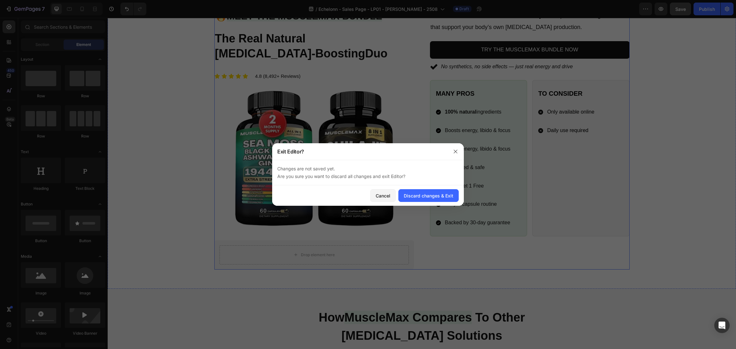
drag, startPoint x: 220, startPoint y: 87, endPoint x: 510, endPoint y: 228, distance: 322.5
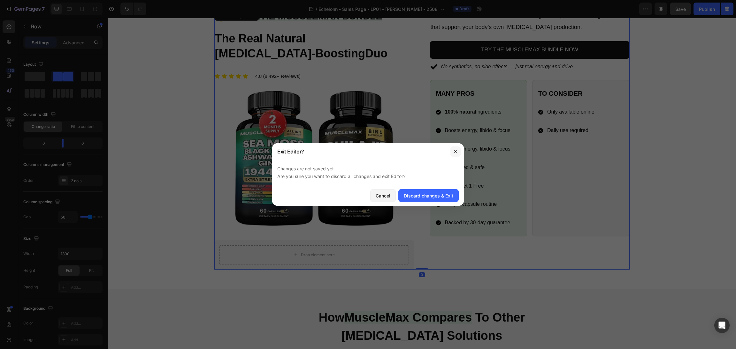
click at [453, 151] on icon "button" at bounding box center [455, 151] width 5 height 5
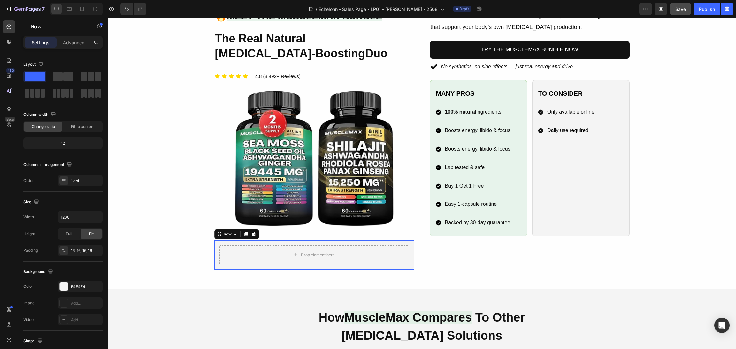
click at [368, 242] on div "Drop element here Row 0" at bounding box center [314, 254] width 200 height 29
click at [251, 234] on icon at bounding box center [253, 234] width 4 height 4
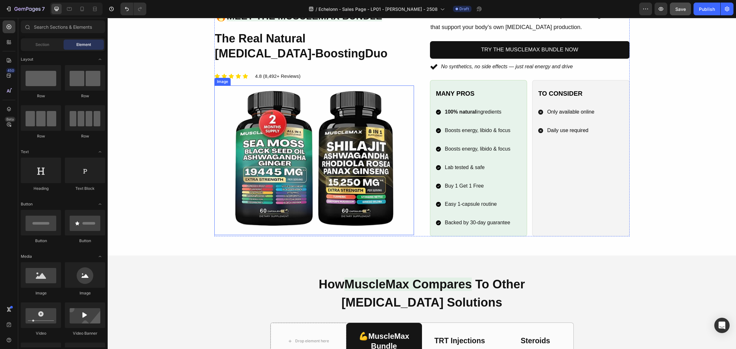
click at [255, 186] on img at bounding box center [314, 161] width 200 height 150
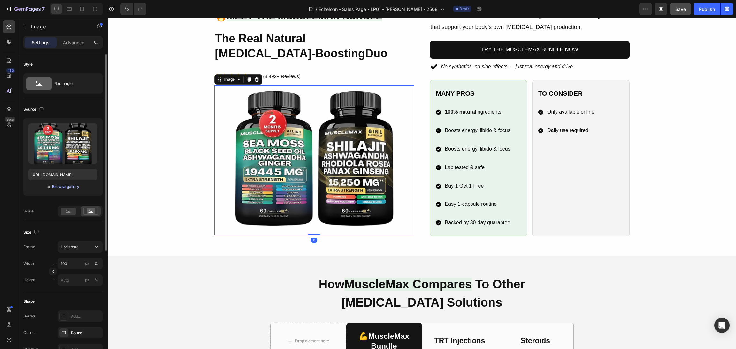
click at [76, 186] on div "Browse gallery" at bounding box center [65, 187] width 27 height 6
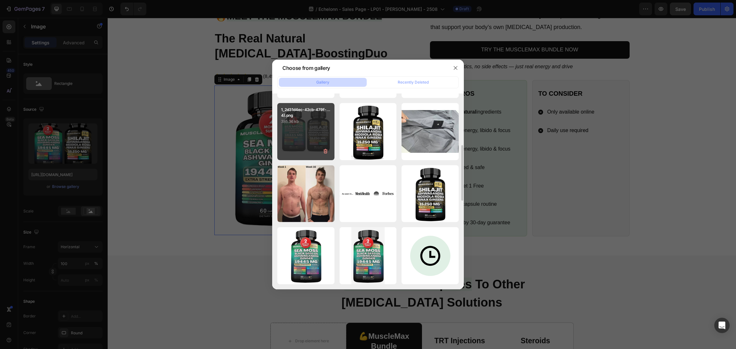
scroll to position [0, 0]
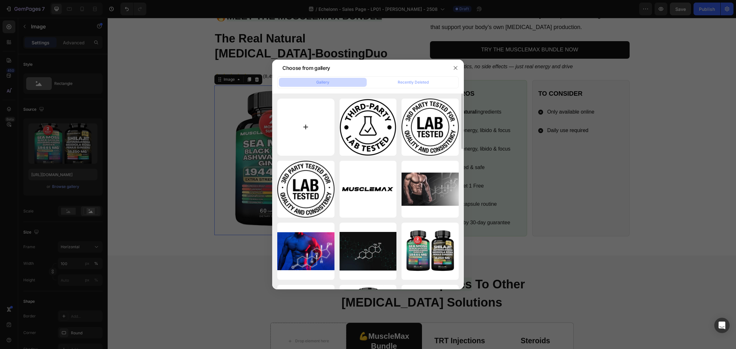
click at [318, 126] on input "file" at bounding box center [305, 127] width 57 height 57
type input "C:\fakepath\4_6a22ec0a-56e5-438b-bd51-86e34931c5a0.png"
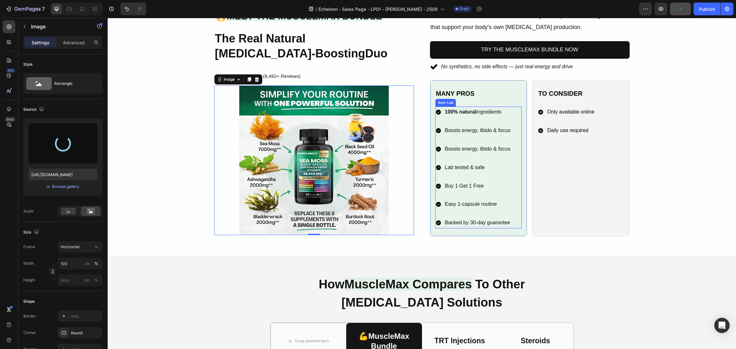
type input "https://cdn.shopify.com/s/files/1/0870/6542/8248/files/gempages_545224320612303…"
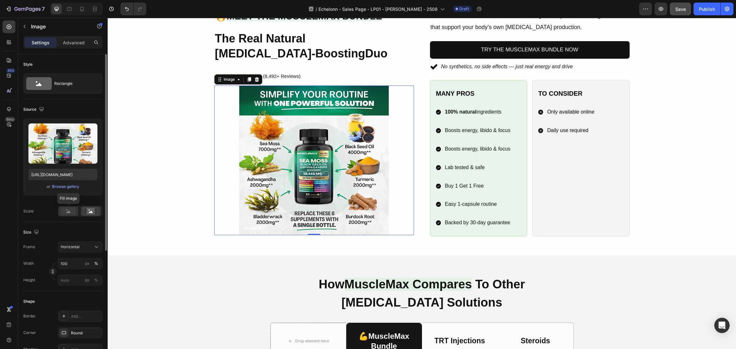
click at [69, 214] on rect at bounding box center [68, 211] width 15 height 7
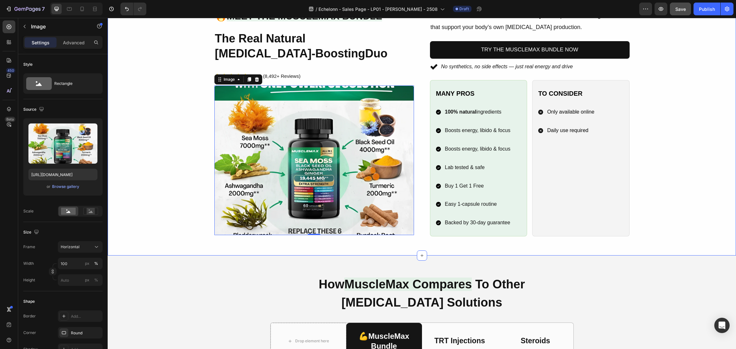
click at [662, 108] on div "Image 🔥 Meet the MuscleMax Bundle Heading The Real Natural Testosterone-Boostin…" at bounding box center [421, 122] width 613 height 227
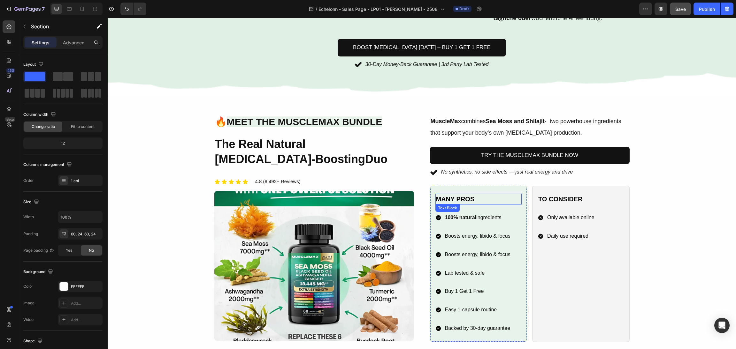
scroll to position [719, 0]
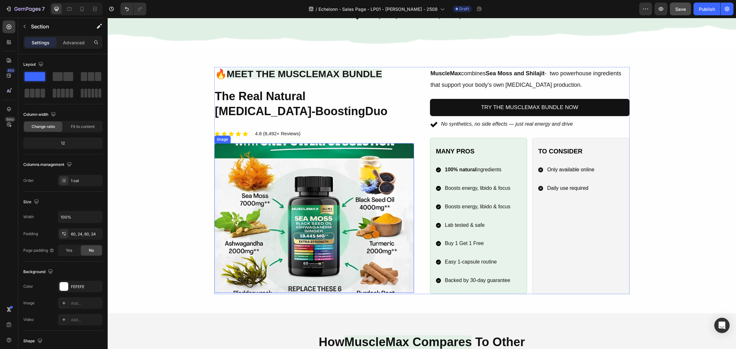
click at [322, 186] on img at bounding box center [314, 218] width 200 height 150
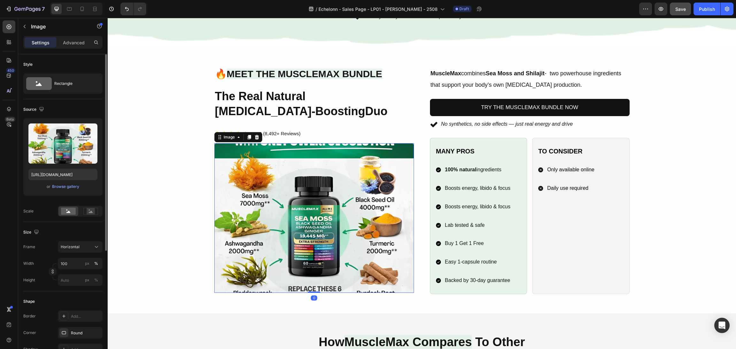
click at [72, 183] on div "or Browse gallery" at bounding box center [62, 187] width 69 height 8
click at [74, 187] on div "Browse gallery" at bounding box center [65, 187] width 27 height 6
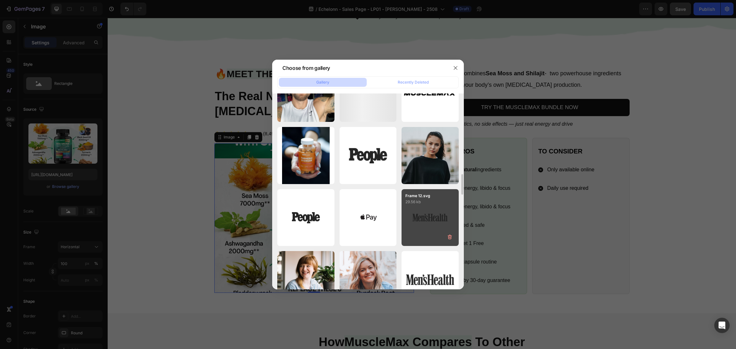
scroll to position [1181, 0]
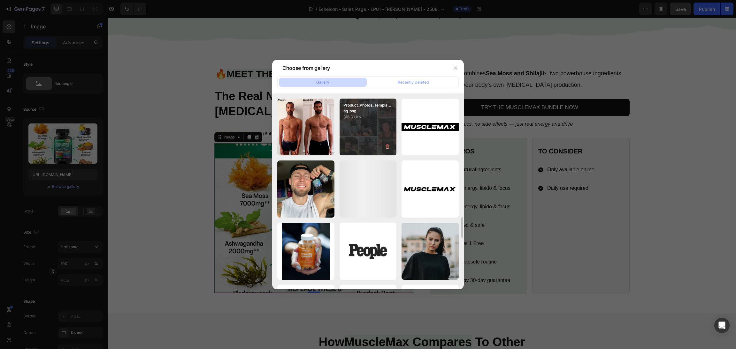
click at [359, 127] on div "Product_Photos_Templa...ng.png 316.30 kb" at bounding box center [368, 127] width 57 height 57
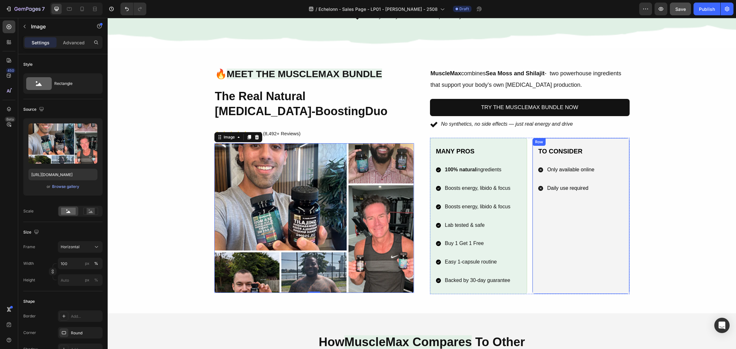
type input "https://cdn.shopify.com/s/files/1/0870/6542/8248/files/gempages_545224320612303…"
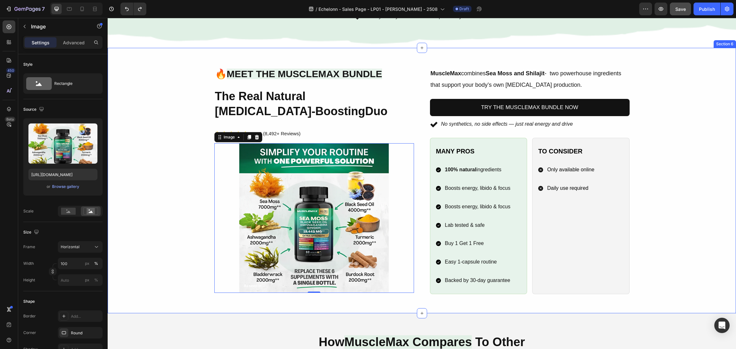
click at [689, 193] on div "Image 🔥 Meet the MuscleMax Bundle Heading The Real Natural Testosterone-Boostin…" at bounding box center [421, 180] width 613 height 227
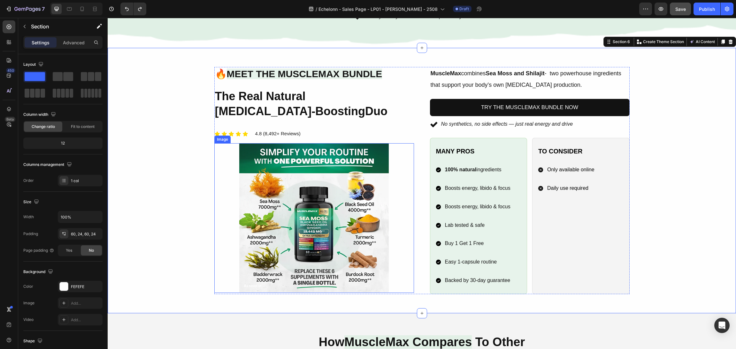
click at [312, 201] on img at bounding box center [314, 218] width 200 height 150
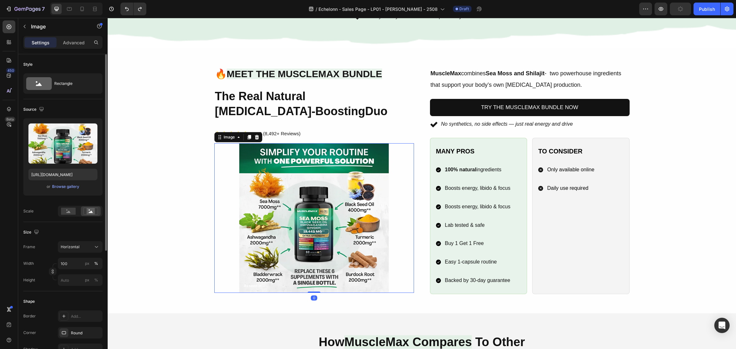
scroll to position [185, 0]
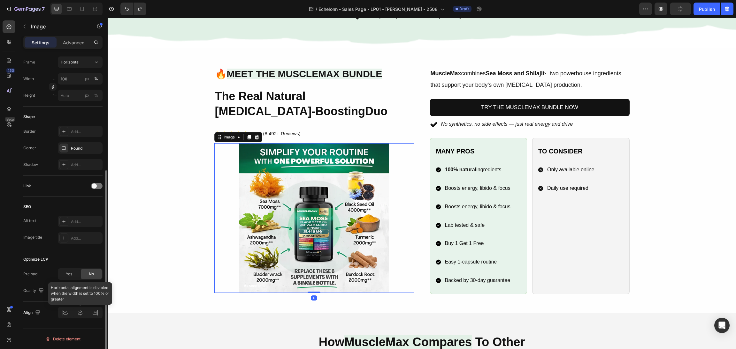
click at [65, 315] on div at bounding box center [80, 312] width 45 height 11
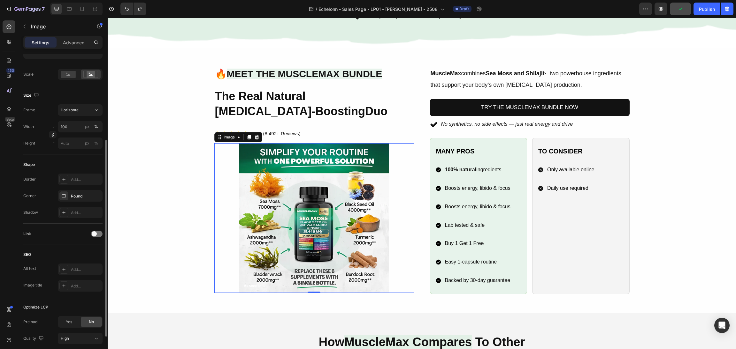
scroll to position [89, 0]
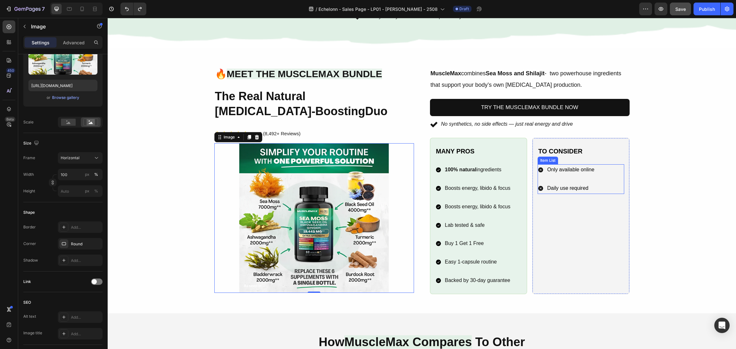
click at [715, 168] on div "Image 🔥 Meet the MuscleMax Bundle Heading The Real Natural Testosterone-Boostin…" at bounding box center [421, 180] width 613 height 227
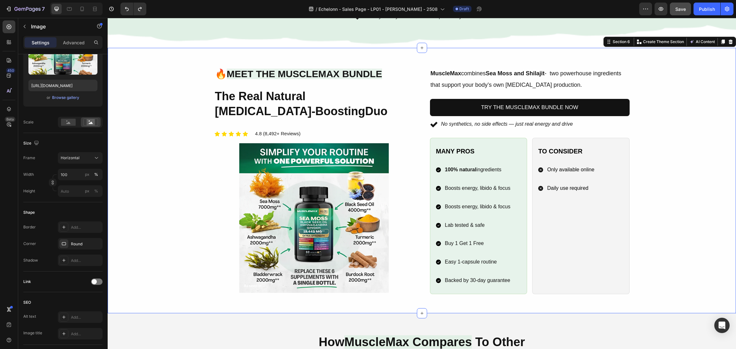
scroll to position [0, 0]
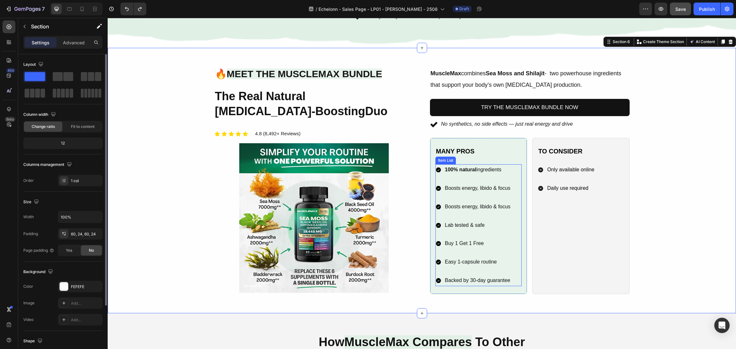
click at [308, 181] on img at bounding box center [314, 218] width 200 height 150
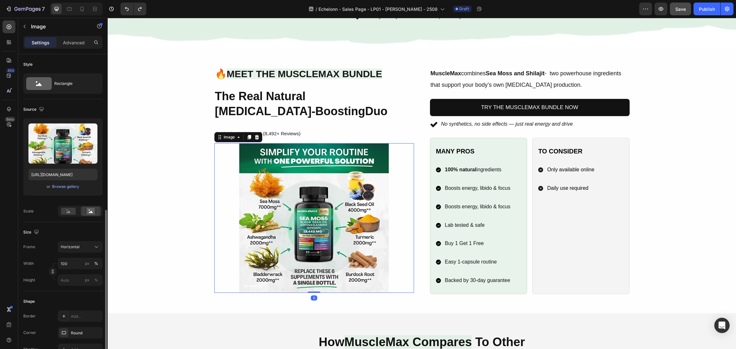
scroll to position [185, 0]
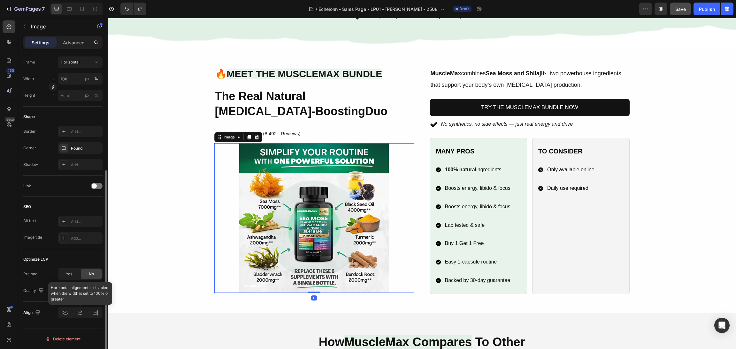
click at [66, 315] on div at bounding box center [80, 312] width 45 height 11
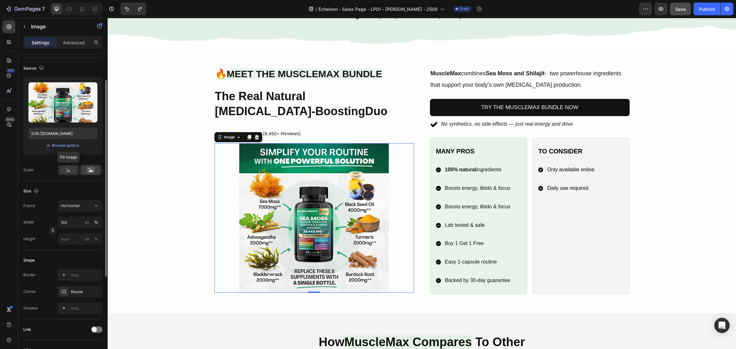
click at [69, 167] on rect at bounding box center [68, 170] width 15 height 7
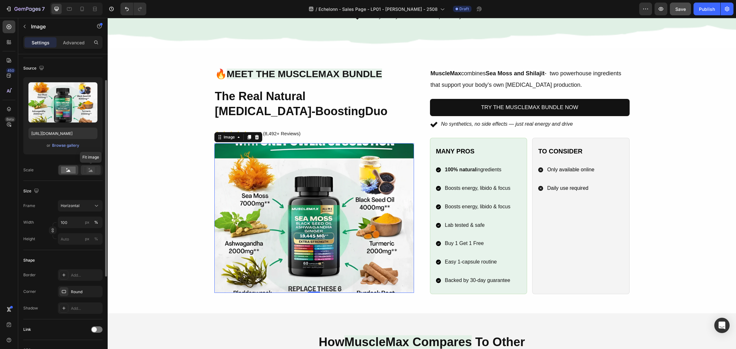
click at [95, 167] on rect at bounding box center [90, 170] width 14 height 7
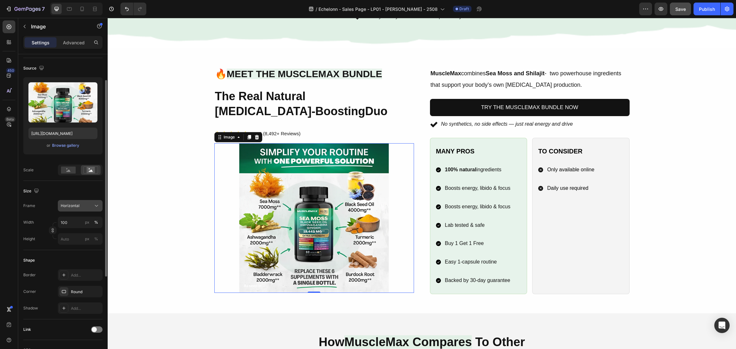
click at [81, 203] on div "Horizontal" at bounding box center [76, 206] width 31 height 6
click at [74, 257] on div "Original" at bounding box center [78, 258] width 37 height 6
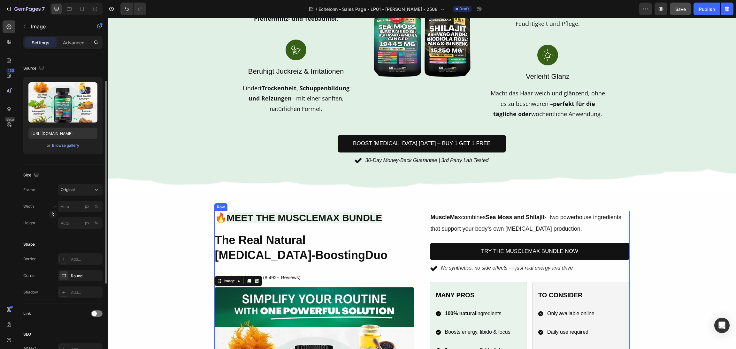
scroll to position [622, 0]
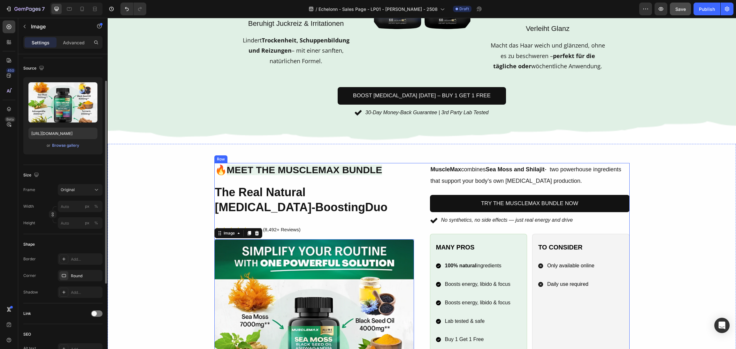
type input "100"
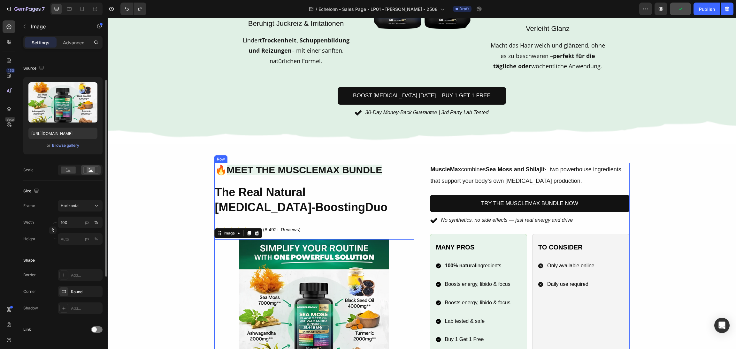
type input "https://cdn.shopify.com/s/files/1/0870/6542/8248/files/gempages_545224320612303…"
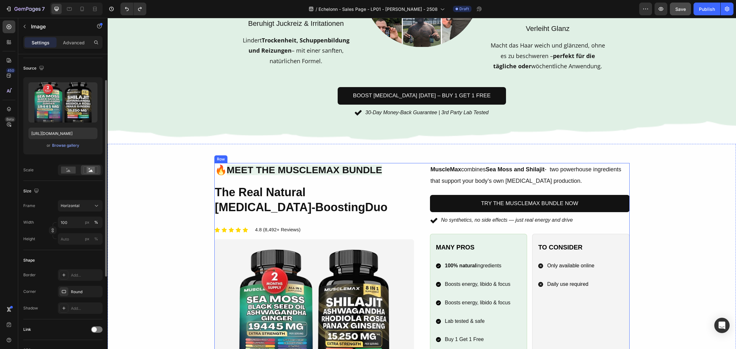
scroll to position [479, 0]
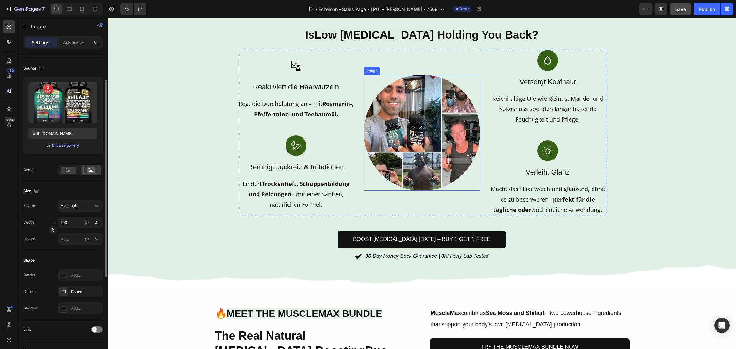
click at [431, 172] on img at bounding box center [422, 133] width 116 height 116
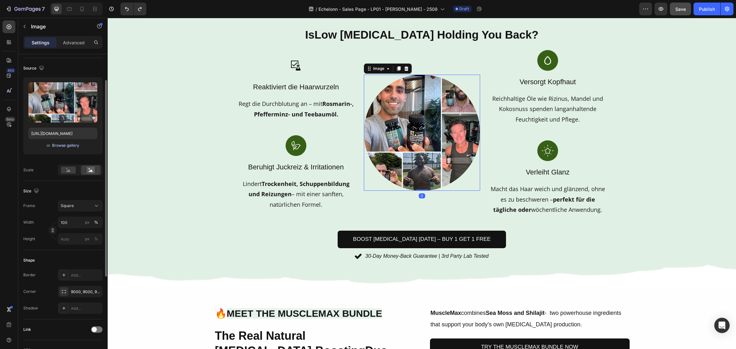
click at [69, 148] on div "Browse gallery" at bounding box center [65, 146] width 27 height 6
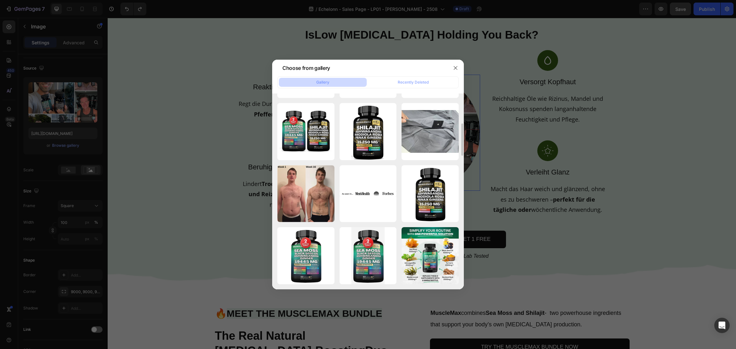
scroll to position [0, 0]
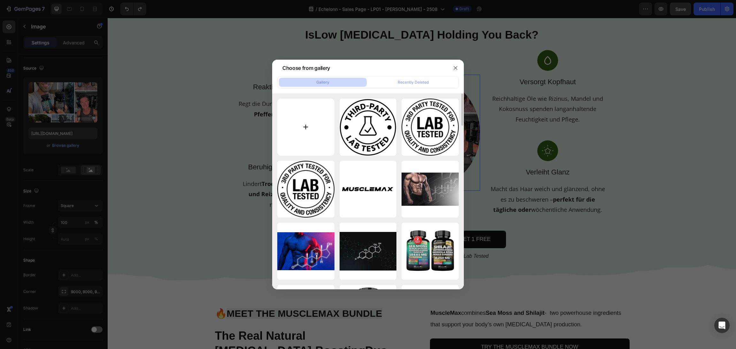
click at [307, 124] on input "file" at bounding box center [305, 127] width 57 height 57
type input "C:\fakepath\4_6a22ec0a-56e5-438b-bd51-86e34931c5a0.png"
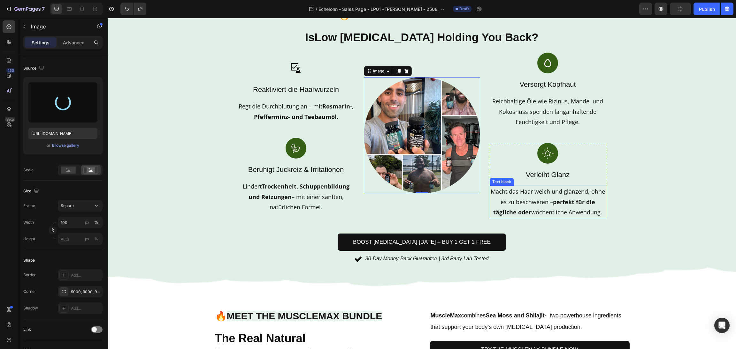
type input "https://cdn.shopify.com/s/files/1/0870/6542/8248/files/gempages_545224320612303…"
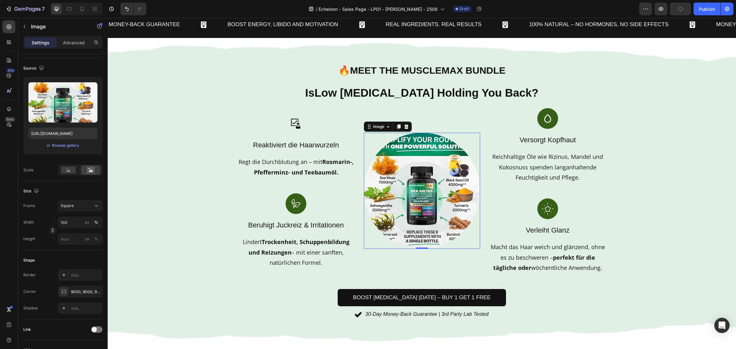
scroll to position [431, 0]
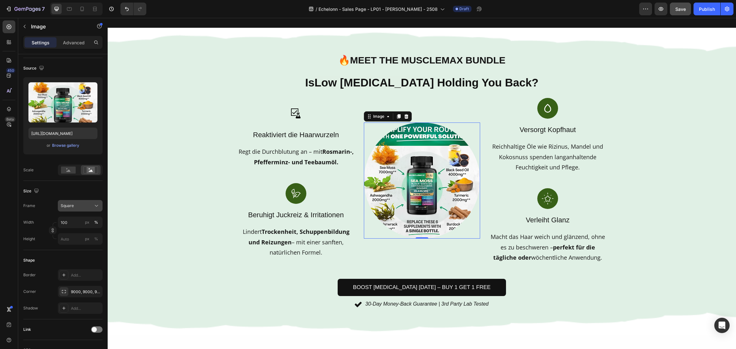
click at [85, 206] on div "Square" at bounding box center [76, 206] width 31 height 6
click at [82, 247] on div "Horizontal" at bounding box center [78, 246] width 37 height 6
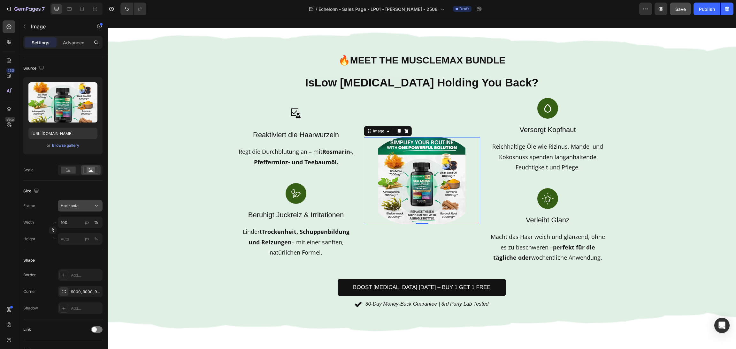
click at [89, 204] on div "Horizontal" at bounding box center [76, 206] width 31 height 6
click at [85, 221] on div "Square" at bounding box center [78, 221] width 37 height 6
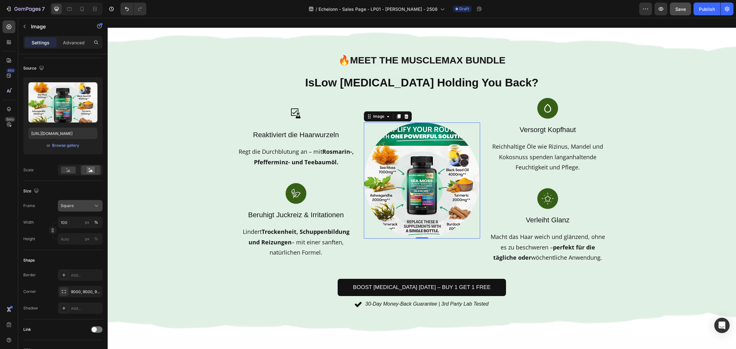
click at [88, 200] on button "Square" at bounding box center [80, 205] width 45 height 11
click at [76, 259] on div "Original" at bounding box center [78, 258] width 37 height 6
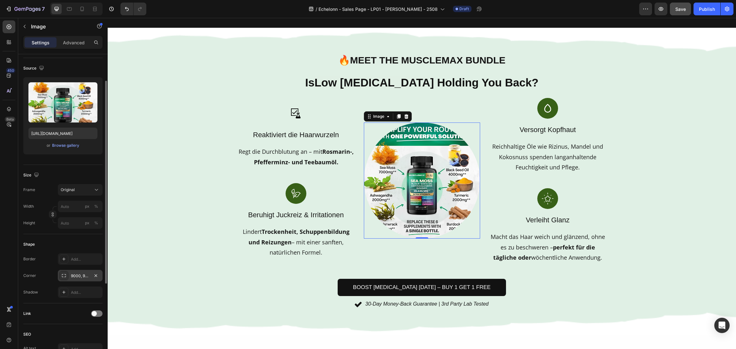
click at [77, 275] on div "9000, 9000, 9000, 9000" at bounding box center [80, 276] width 19 height 6
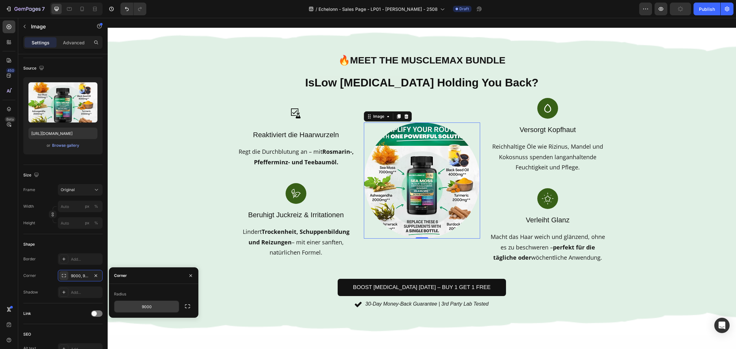
click at [154, 305] on input "9000" at bounding box center [146, 306] width 65 height 11
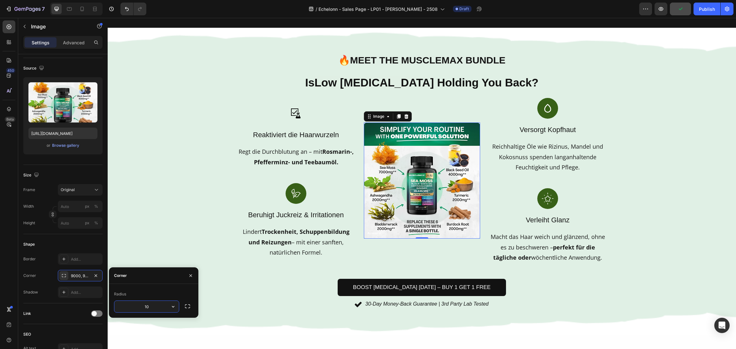
type input "10"
click at [663, 187] on div "Background Image" at bounding box center [422, 182] width 628 height 308
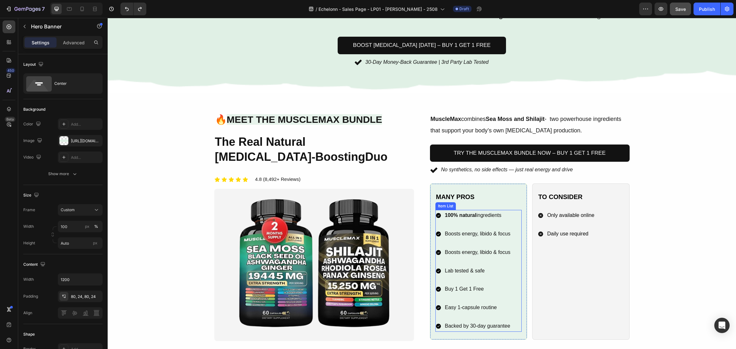
scroll to position [727, 0]
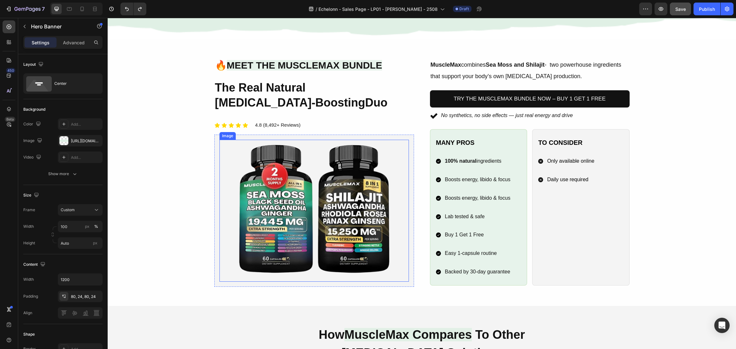
click at [410, 186] on div "Image 🔥 Meet the MuscleMax Bundle Heading The Real Natural Testosterone-Boostin…" at bounding box center [421, 172] width 415 height 229
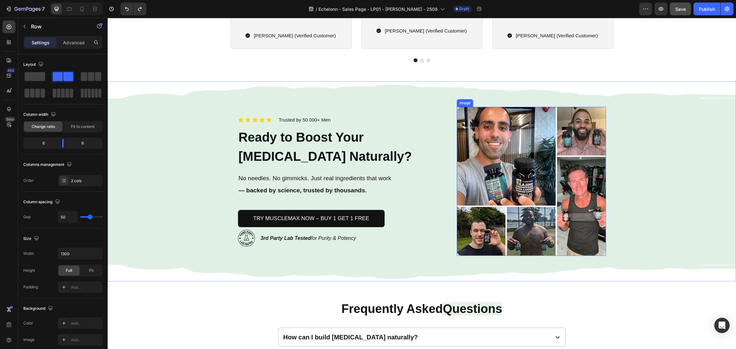
scroll to position [1916, 0]
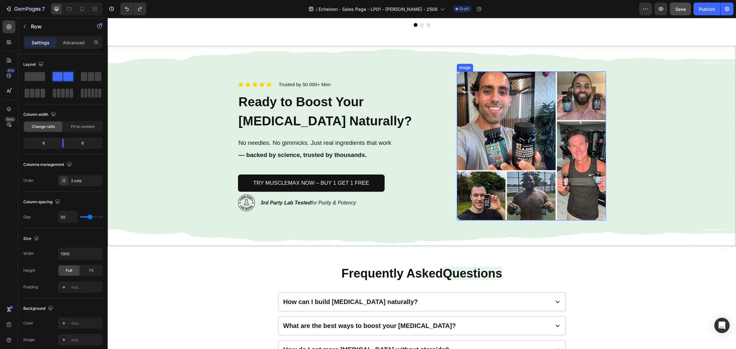
click at [538, 152] on img at bounding box center [531, 146] width 149 height 149
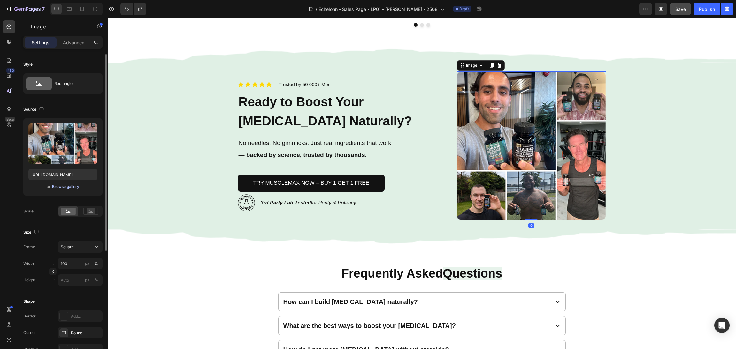
click at [53, 189] on div "Browse gallery" at bounding box center [65, 187] width 27 height 6
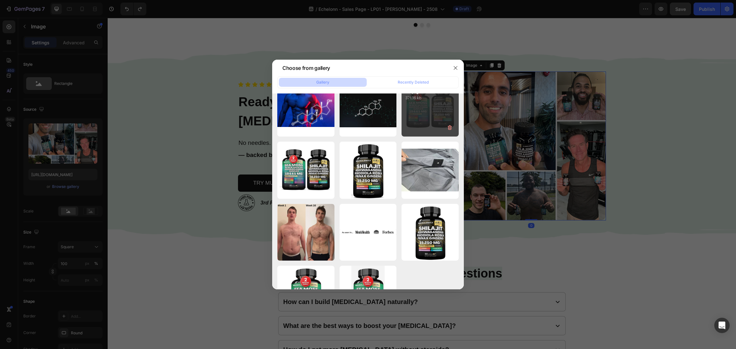
scroll to position [0, 0]
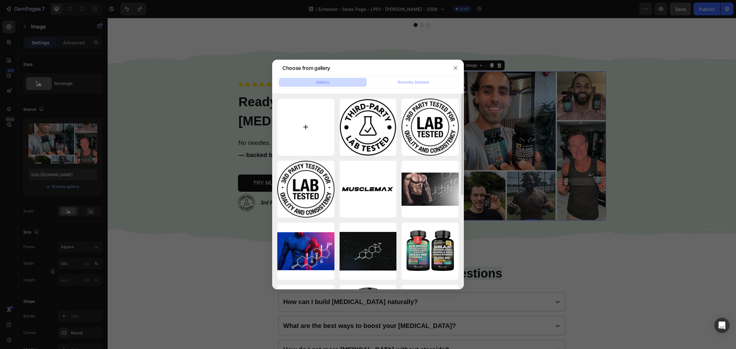
click at [315, 110] on input "file" at bounding box center [305, 127] width 57 height 57
type input "C:\fakepath\4_6a22ec0a-56e5-438b-bd51-86e34931c5a0.png"
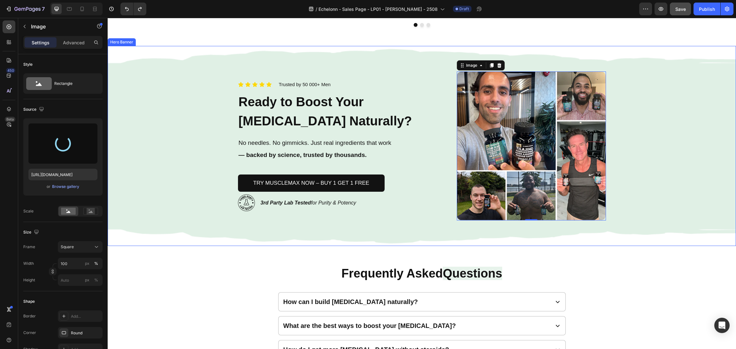
type input "https://cdn.shopify.com/s/files/1/0870/6542/8248/files/gempages_545224320612303…"
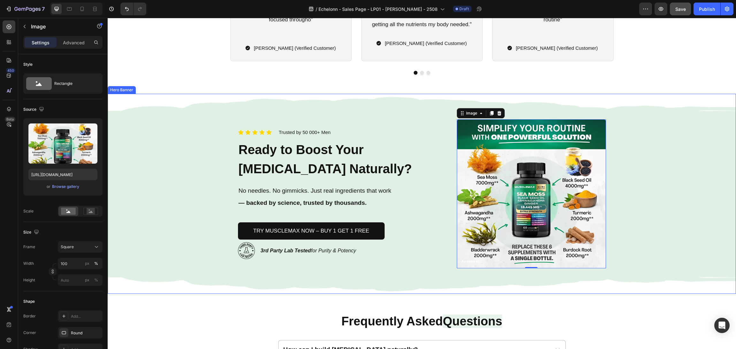
click at [649, 202] on div "Background Image" at bounding box center [422, 194] width 628 height 200
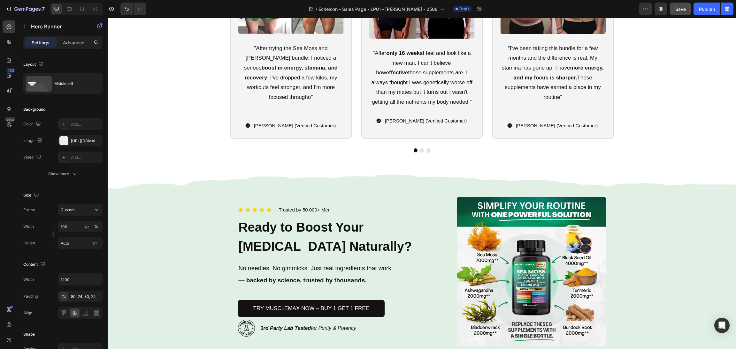
scroll to position [1820, 0]
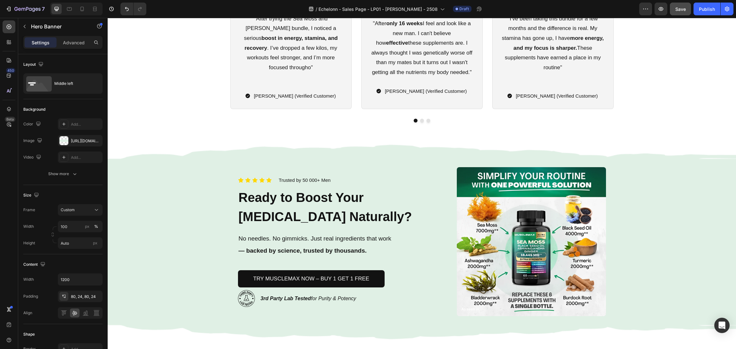
click at [450, 265] on div "Icon Icon Icon Icon Icon Icon List Trusted by 50 000+ Men Text block Row Ready …" at bounding box center [421, 242] width 383 height 200
click at [447, 262] on div "Icon Icon Icon Icon Icon Icon List Trusted by 50 000+ Men Text block Row Ready …" at bounding box center [421, 242] width 383 height 200
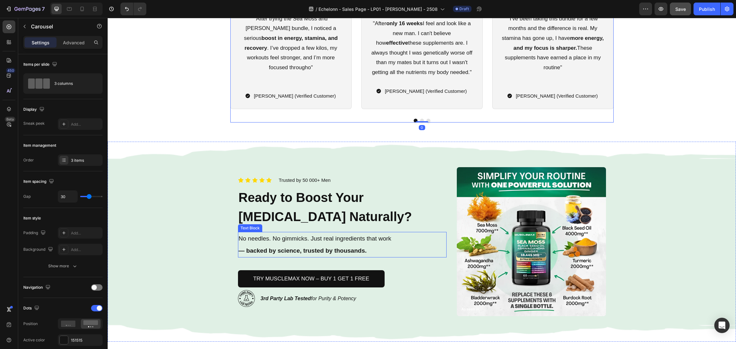
click at [434, 234] on p "No needles. No gimmicks. Just real ingredients that work" at bounding box center [342, 239] width 207 height 12
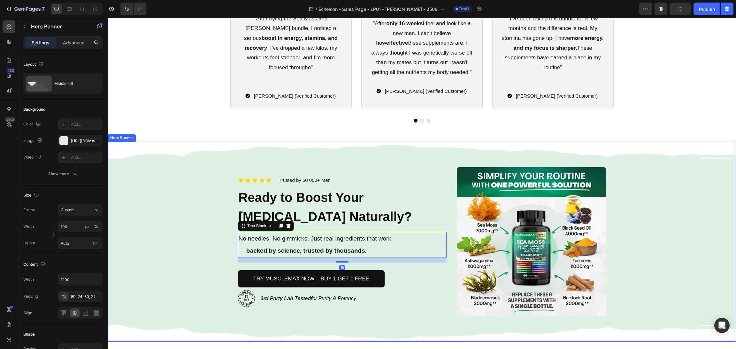
click at [447, 219] on div "Icon Icon Icon Icon Icon Icon List Trusted by 50 000+ Men Text block Row Ready …" at bounding box center [421, 242] width 383 height 200
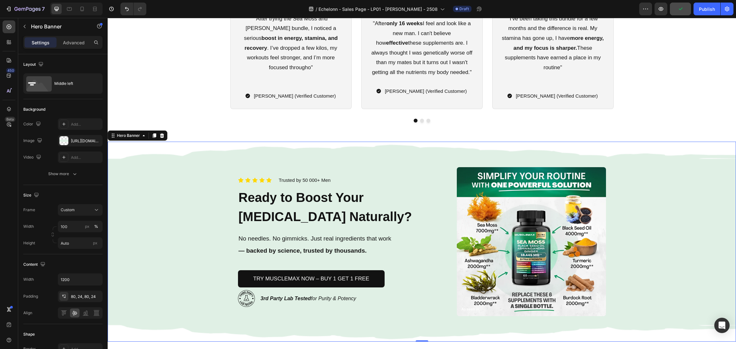
click at [429, 226] on h2 "Ready to Boost Your Testosterone Naturally?" at bounding box center [342, 207] width 209 height 40
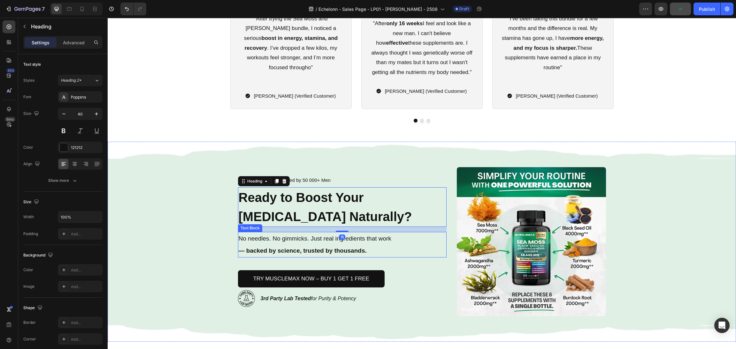
click at [452, 274] on div "Icon Icon Icon Icon Icon Icon List Trusted by 50 000+ Men Text block Row Ready …" at bounding box center [421, 242] width 383 height 200
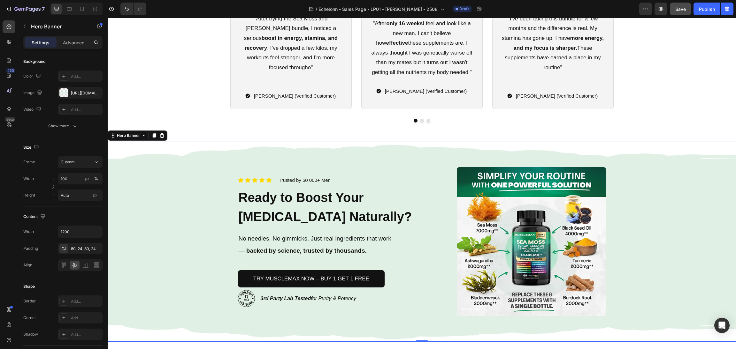
scroll to position [0, 0]
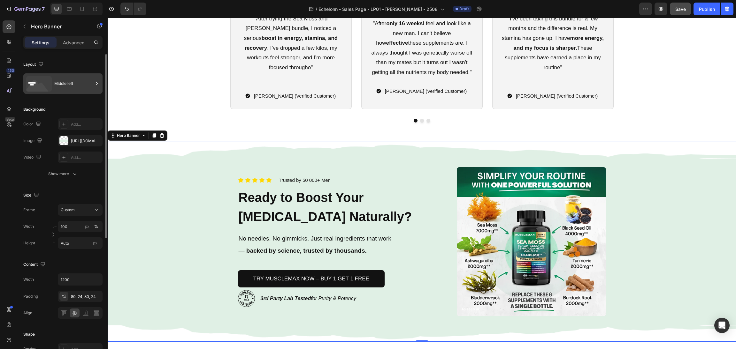
click at [77, 81] on div "Middle left" at bounding box center [73, 83] width 39 height 15
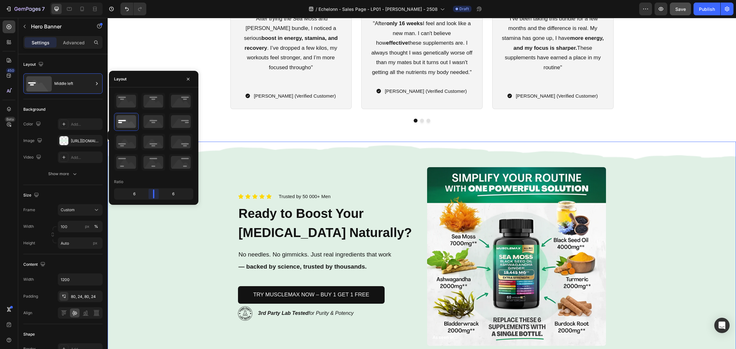
drag, startPoint x: 156, startPoint y: 197, endPoint x: 427, endPoint y: 156, distance: 273.9
click at [153, 0] on body "7 / Echelonn - Sales Page - LP01 - Sasha - 2508 Draft Preview Save Publish 450 …" at bounding box center [368, 0] width 736 height 0
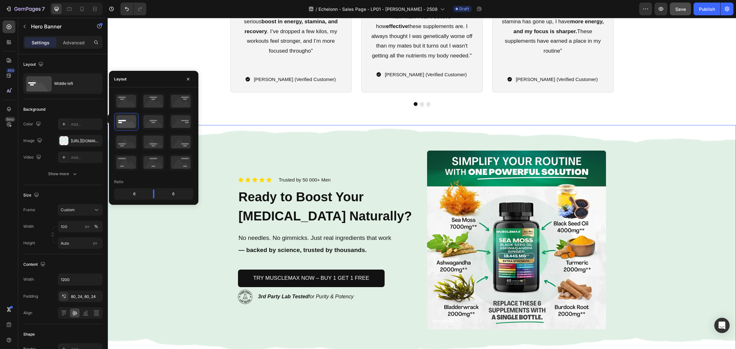
scroll to position [1820, 0]
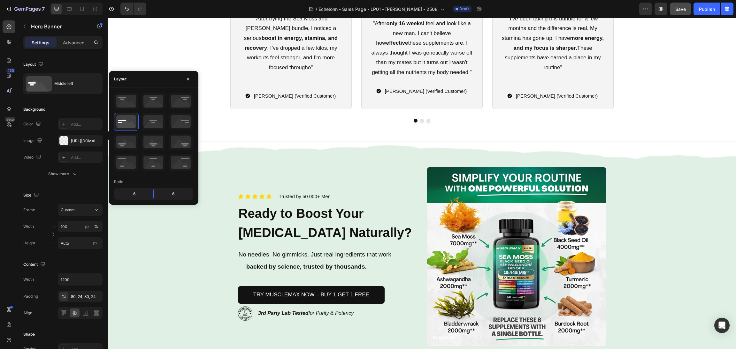
click at [649, 195] on div "Background Image" at bounding box center [422, 257] width 628 height 230
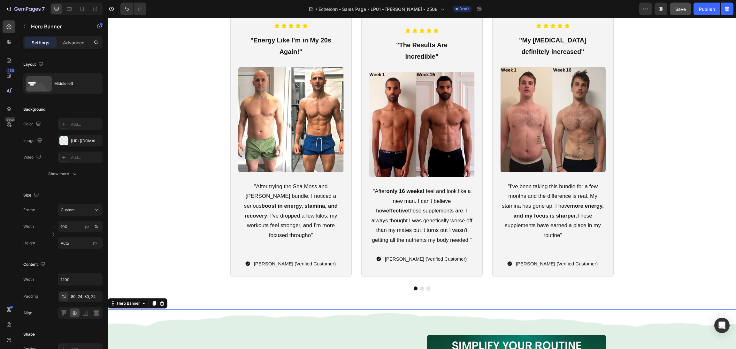
scroll to position [1611, 0]
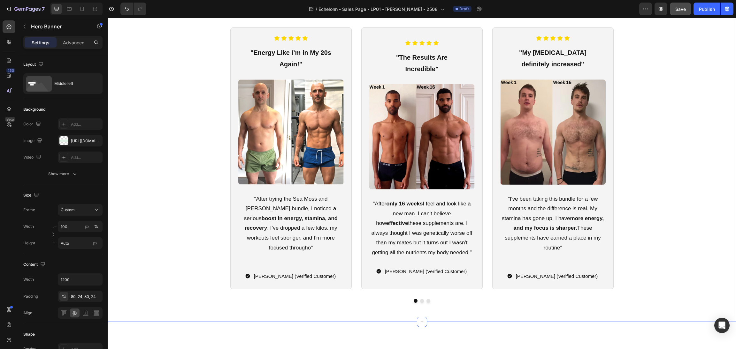
click at [681, 6] on span "Save" at bounding box center [680, 8] width 11 height 5
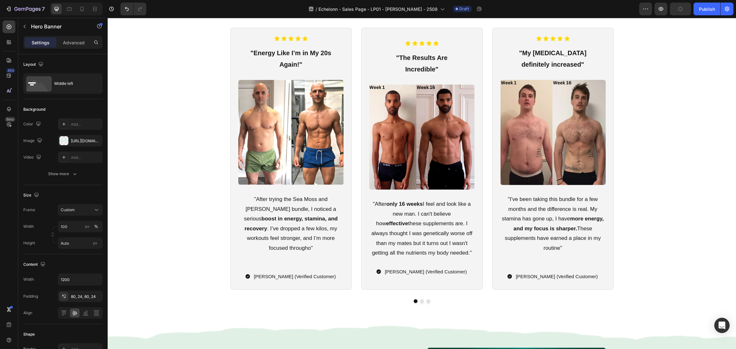
click at [681, 6] on icon "button" at bounding box center [680, 8] width 5 height 5
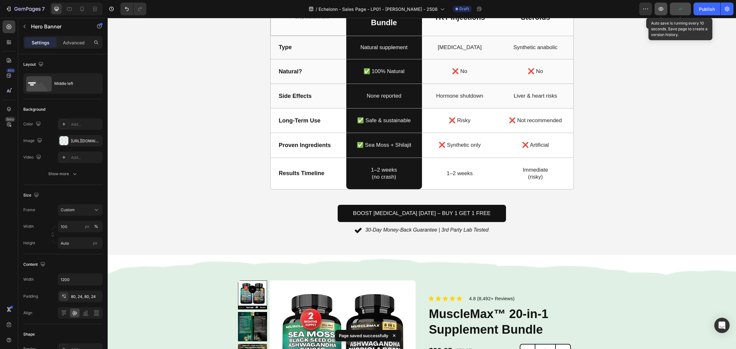
click at [661, 7] on icon "button" at bounding box center [661, 9] width 5 height 4
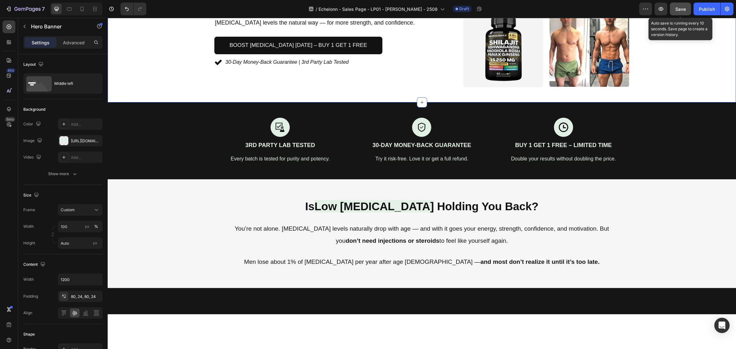
scroll to position [0, 0]
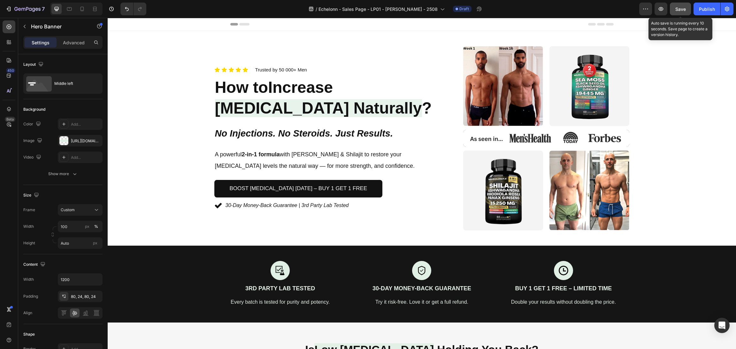
click at [685, 6] on div "Save" at bounding box center [680, 9] width 11 height 7
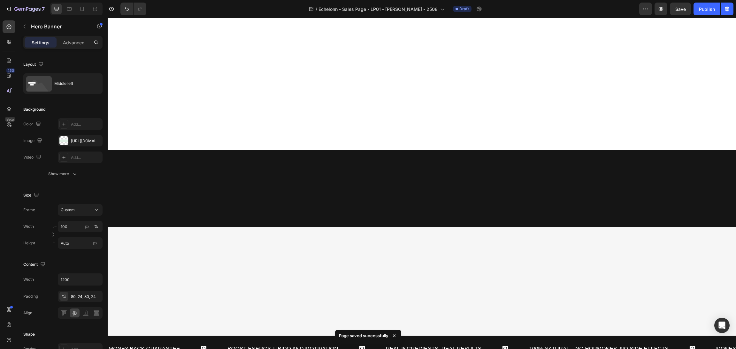
scroll to position [431, 0]
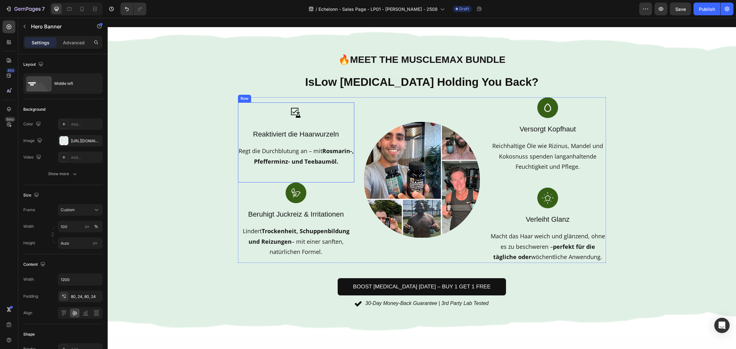
click at [316, 120] on div "Image Reaktiviert die Haarwurzeln Text block Regt die Durchblutung an – mit Ros…" at bounding box center [296, 135] width 116 height 65
click at [325, 129] on p "Reaktiviert die Haarwurzeln" at bounding box center [296, 134] width 115 height 11
click at [340, 129] on p "Reaktiviert die Haarwurzeln" at bounding box center [296, 134] width 115 height 11
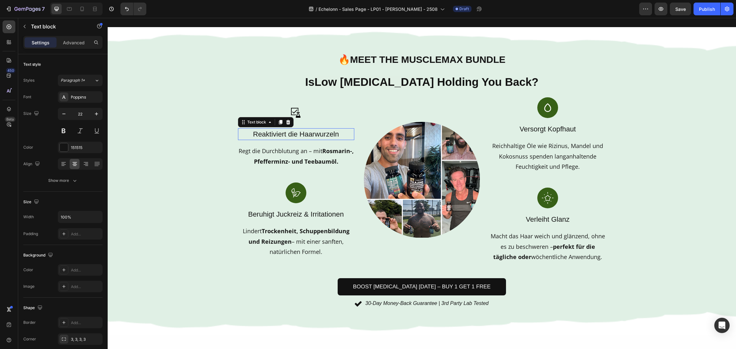
click at [340, 129] on p "Reaktiviert die Haarwurzeln" at bounding box center [296, 134] width 115 height 11
drag, startPoint x: 345, startPoint y: 129, endPoint x: 176, endPoint y: 126, distance: 169.3
click at [176, 126] on div "🔥 Meet the MuscleMax Bundle Heading Is Low Testosterone Holding You Back? Headi…" at bounding box center [422, 181] width 628 height 308
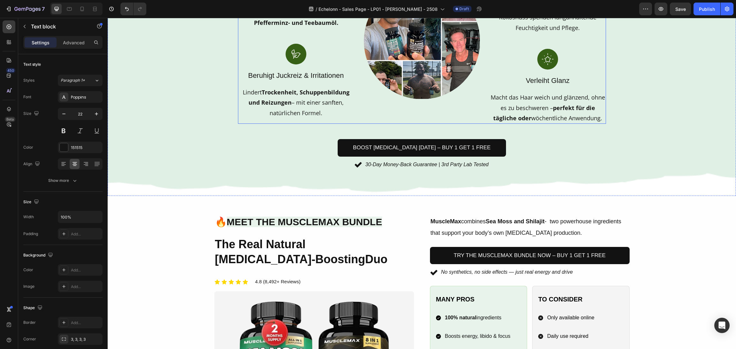
scroll to position [575, 0]
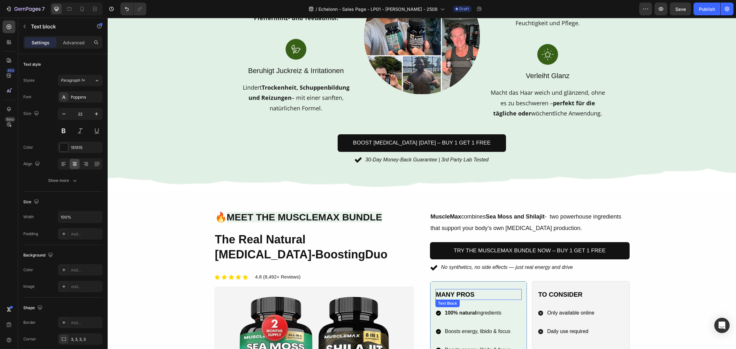
click at [469, 300] on p "many Pros" at bounding box center [478, 295] width 85 height 10
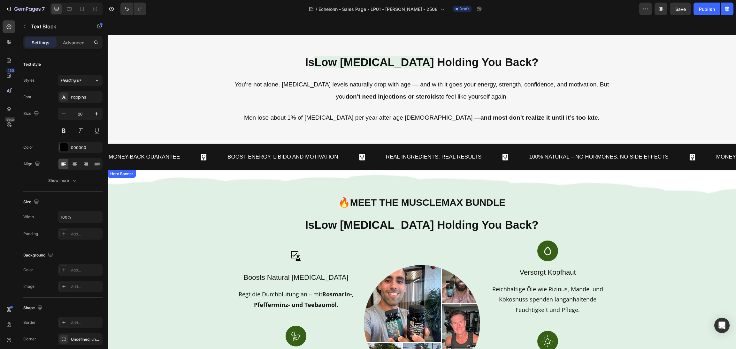
scroll to position [384, 0]
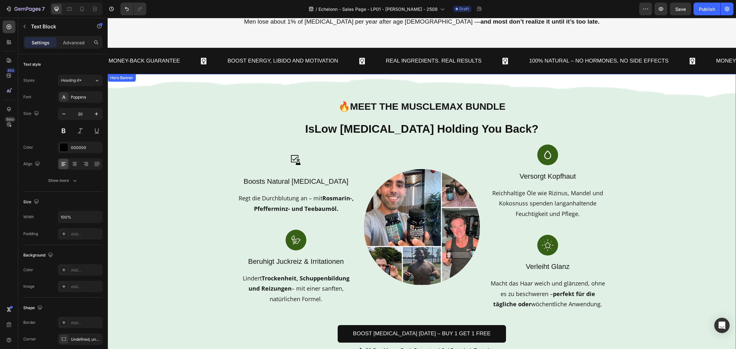
click at [639, 193] on div "Background Image" at bounding box center [422, 228] width 628 height 308
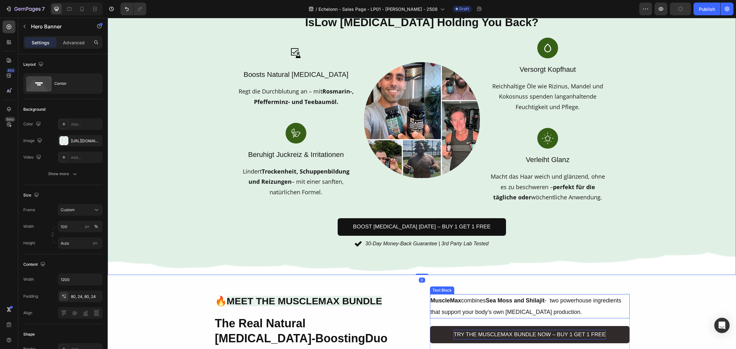
scroll to position [528, 0]
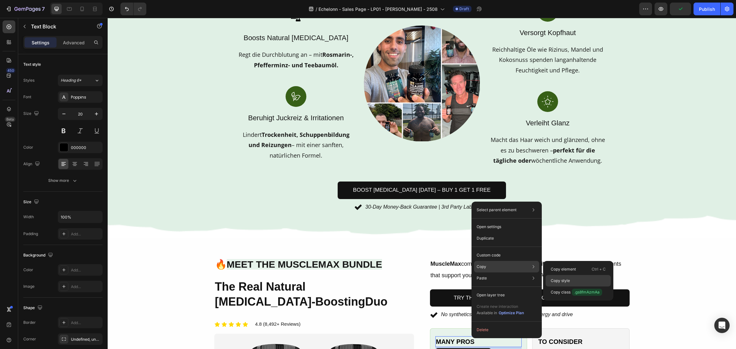
click at [562, 287] on div "Copy style" at bounding box center [578, 292] width 65 height 11
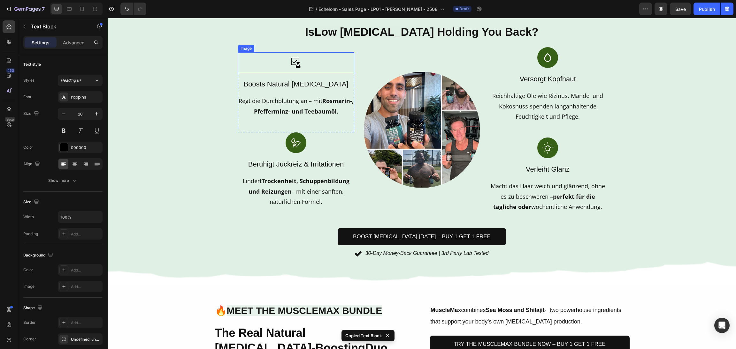
scroll to position [432, 0]
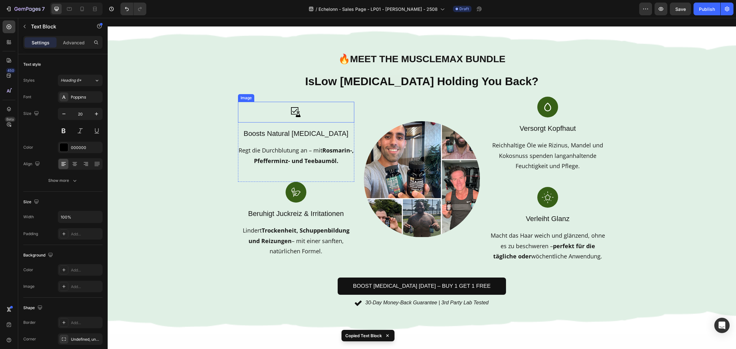
click at [317, 129] on p "Boosts Natural Testosterone" at bounding box center [296, 133] width 115 height 11
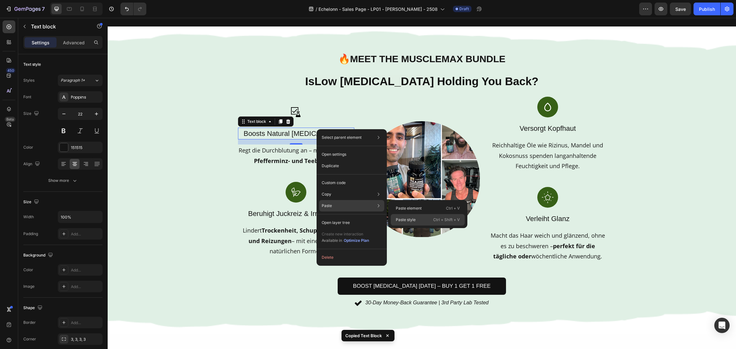
click at [417, 218] on div "Paste style Ctrl + Shift + V" at bounding box center [428, 219] width 74 height 11
type input "20"
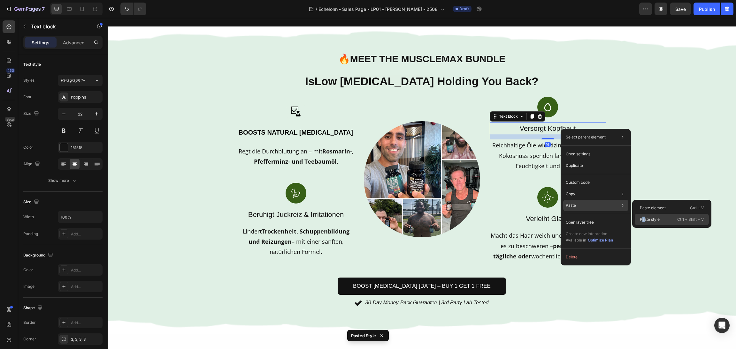
click at [643, 221] on p "Paste style" at bounding box center [650, 220] width 20 height 6
type input "20"
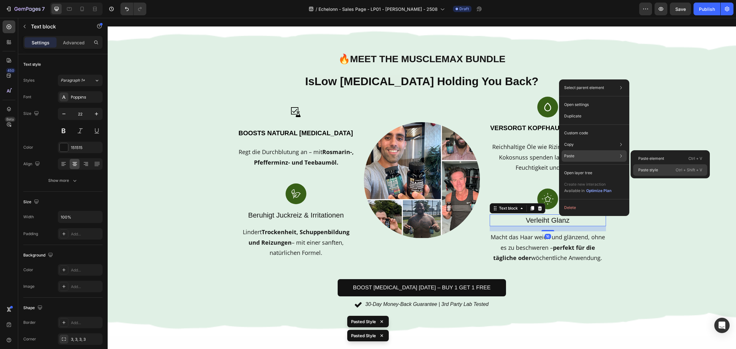
click at [643, 171] on p "Paste style" at bounding box center [648, 170] width 20 height 6
type input "20"
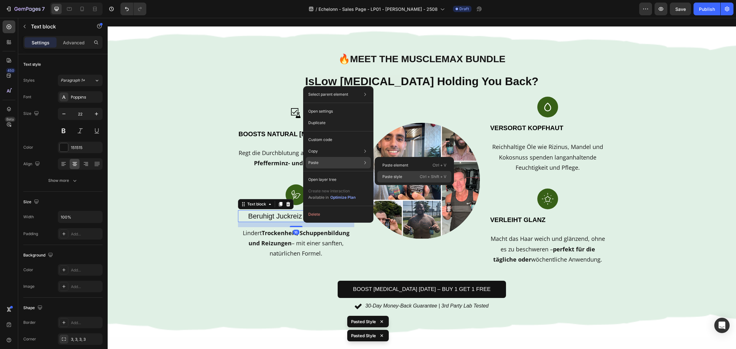
click at [403, 173] on div "Paste style Ctrl + Shift + V" at bounding box center [414, 176] width 74 height 11
type input "20"
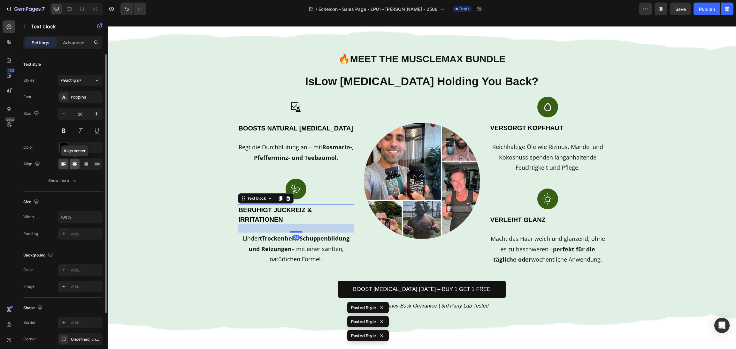
click at [73, 163] on icon at bounding box center [75, 164] width 6 height 6
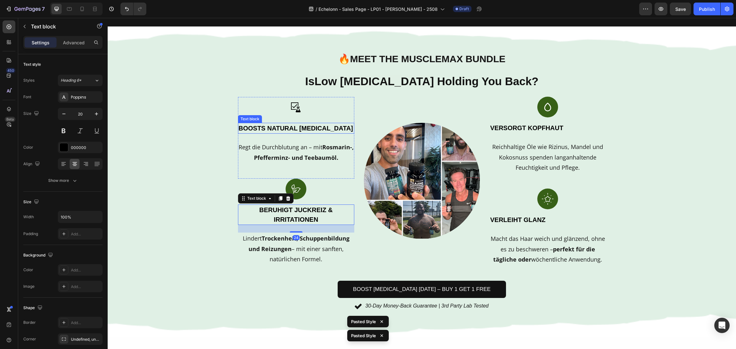
click at [323, 128] on p "Boosts Natural Testosterone" at bounding box center [296, 129] width 115 height 10
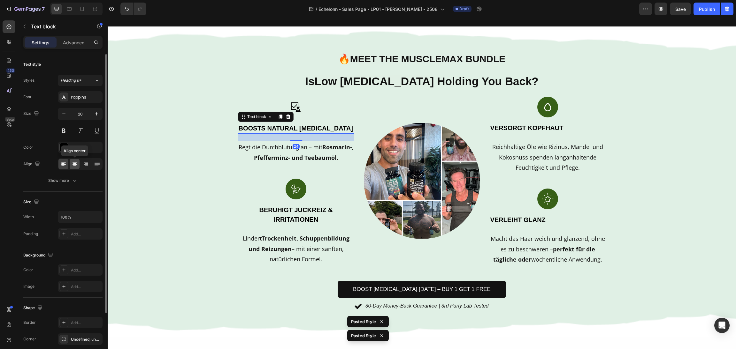
click at [71, 164] on div at bounding box center [75, 164] width 10 height 10
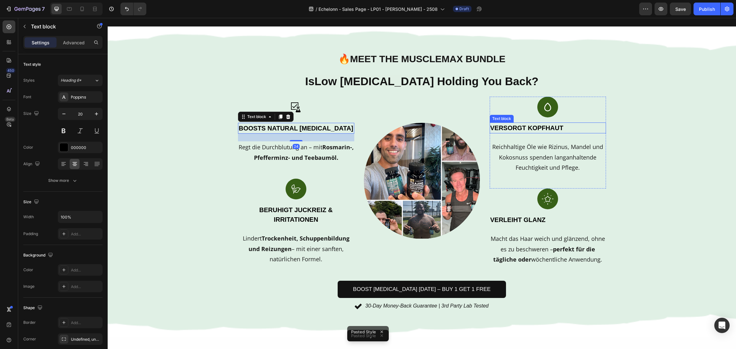
click at [552, 126] on p "Versorgt Kopfhaut" at bounding box center [547, 128] width 115 height 10
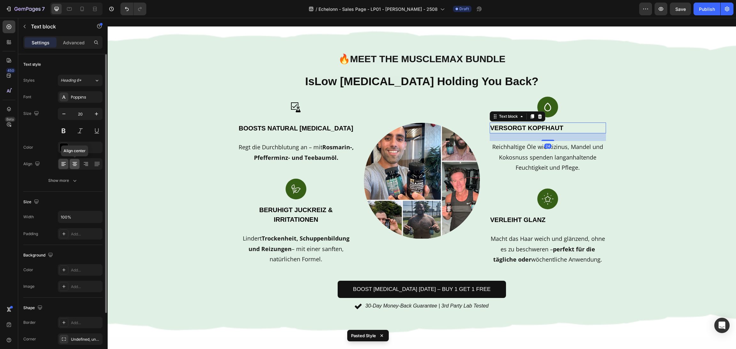
click at [77, 167] on icon at bounding box center [75, 164] width 6 height 6
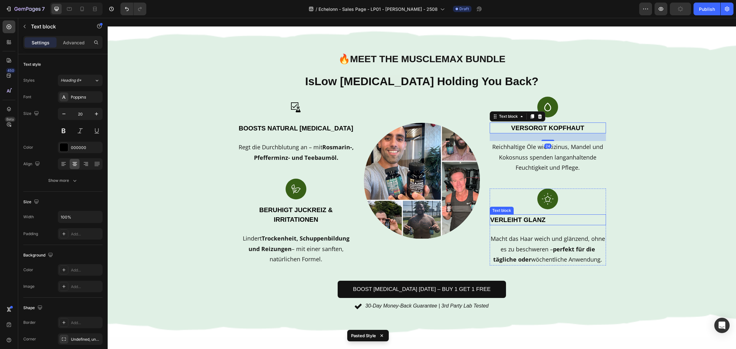
click at [527, 215] on div "Verleiht Glanz" at bounding box center [548, 220] width 116 height 11
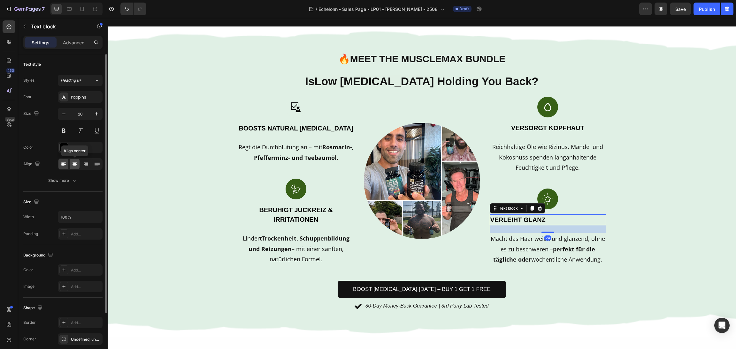
click at [74, 163] on icon at bounding box center [75, 162] width 4 height 1
click at [83, 40] on p "Advanced" at bounding box center [74, 42] width 22 height 7
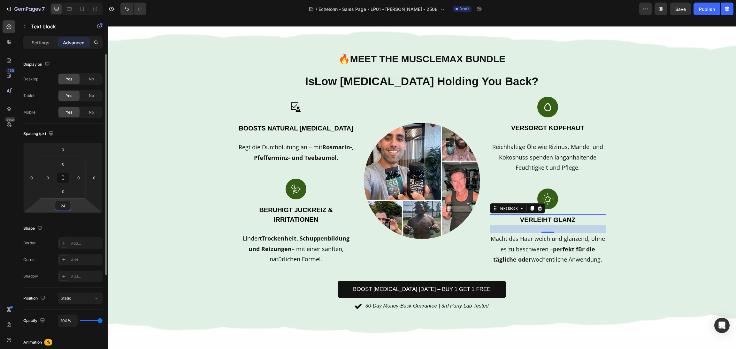
click at [64, 205] on input "24" at bounding box center [63, 206] width 13 height 10
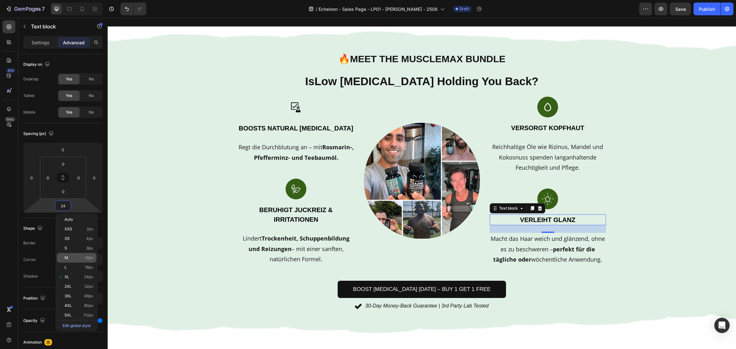
click at [81, 259] on p "M 12px" at bounding box center [79, 258] width 29 height 4
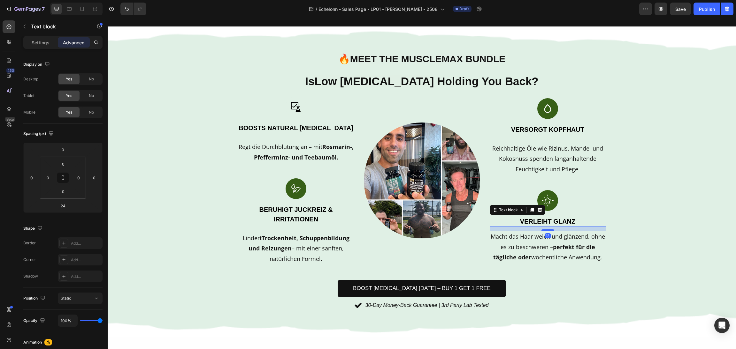
type input "12"
click at [320, 220] on p "Beruhigt Juckreiz & Irritationen" at bounding box center [296, 214] width 115 height 19
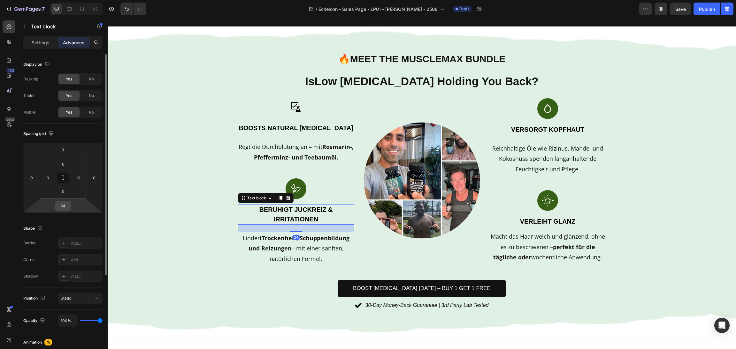
click at [64, 207] on input "24" at bounding box center [63, 206] width 13 height 10
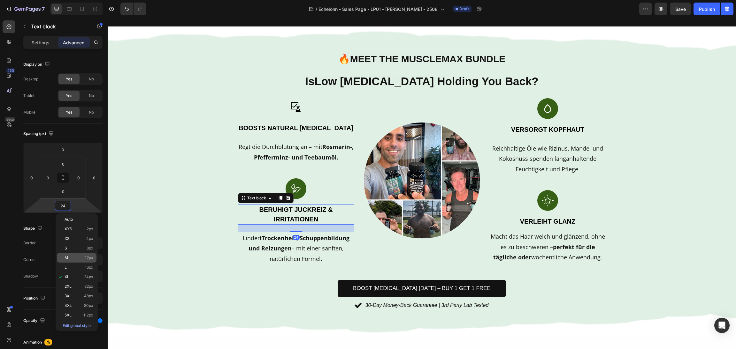
click at [86, 257] on span "12px" at bounding box center [89, 258] width 8 height 4
type input "12"
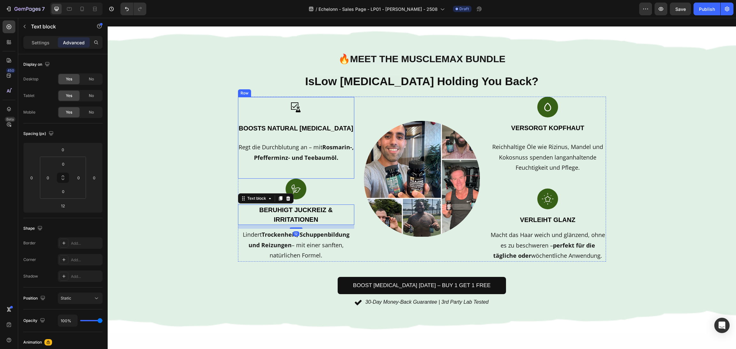
click at [274, 127] on p "Boosts Natural Testosterone" at bounding box center [296, 129] width 115 height 10
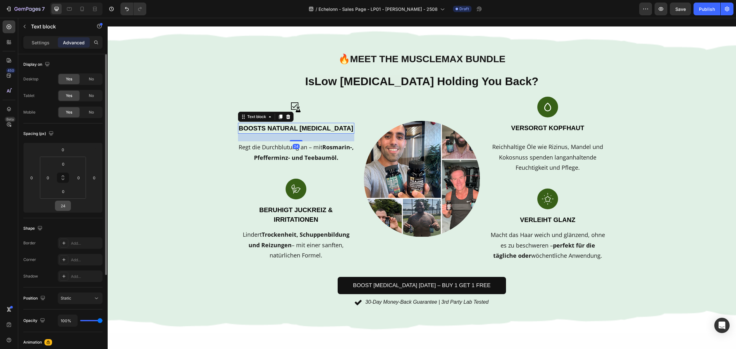
click at [61, 203] on input "24" at bounding box center [63, 206] width 13 height 10
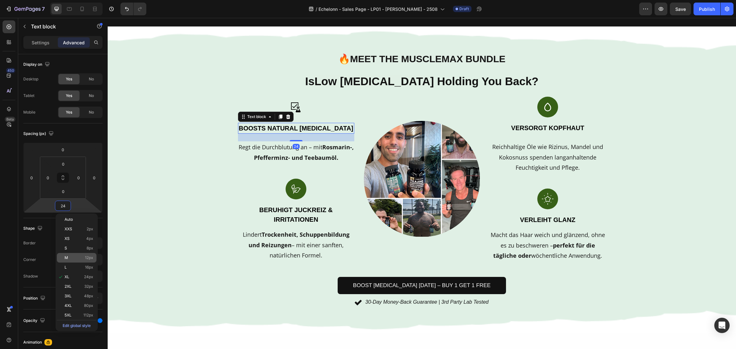
click at [87, 258] on span "12px" at bounding box center [89, 258] width 8 height 4
type input "12"
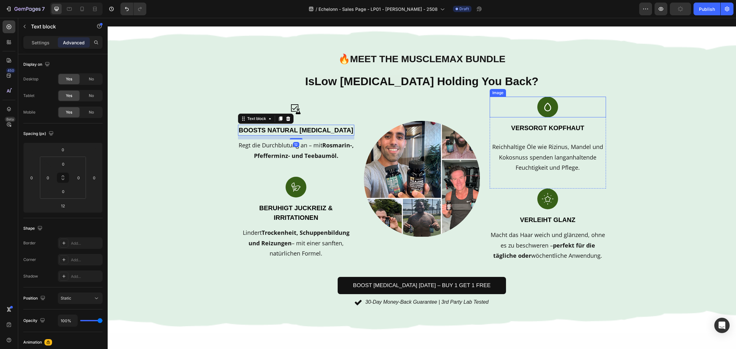
click at [574, 129] on p "Versorgt Kopfhaut" at bounding box center [547, 128] width 115 height 10
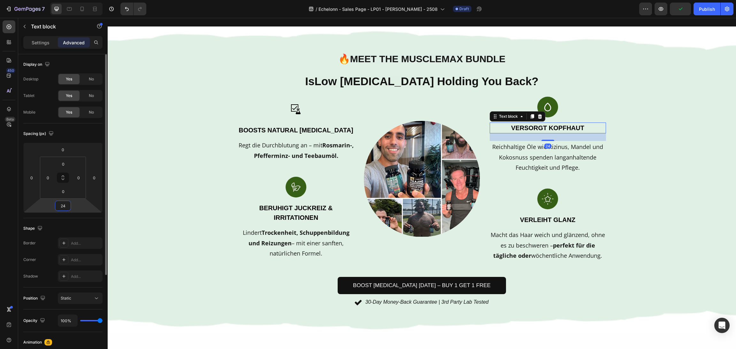
click at [60, 207] on input "24" at bounding box center [63, 206] width 13 height 10
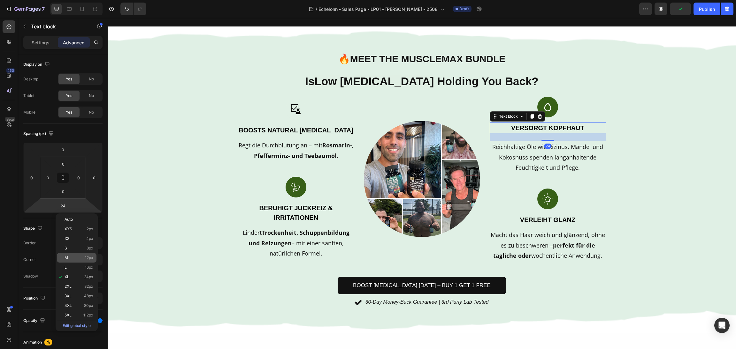
click at [82, 255] on div "M 12px" at bounding box center [77, 258] width 40 height 10
type input "12"
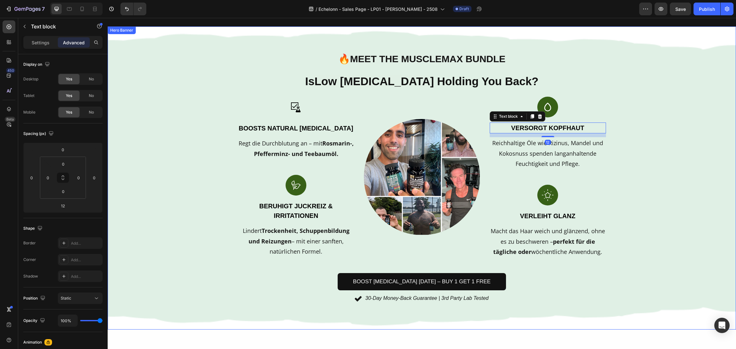
click at [682, 123] on div "Background Image" at bounding box center [422, 178] width 628 height 303
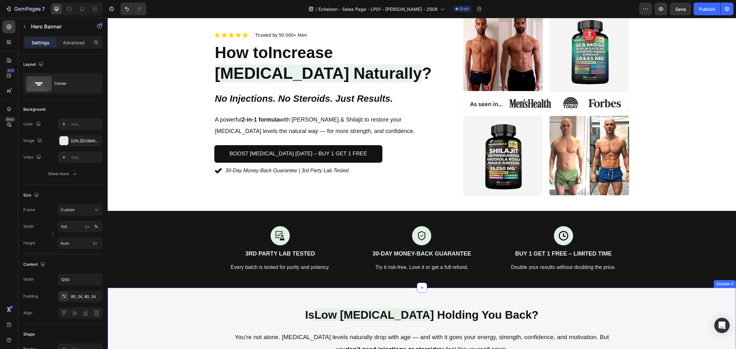
scroll to position [1, 0]
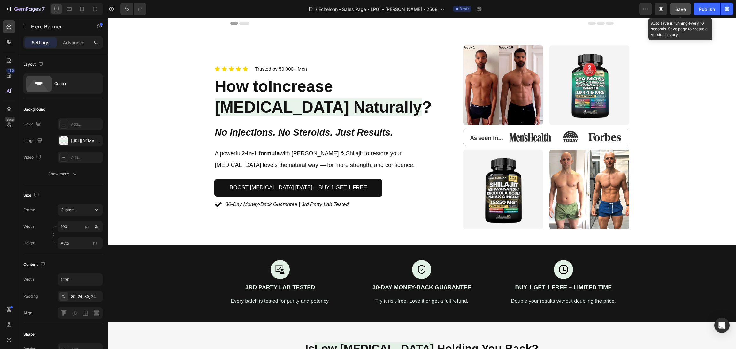
drag, startPoint x: 678, startPoint y: 10, endPoint x: 522, endPoint y: 309, distance: 337.9
click at [679, 10] on span "Save" at bounding box center [680, 8] width 11 height 5
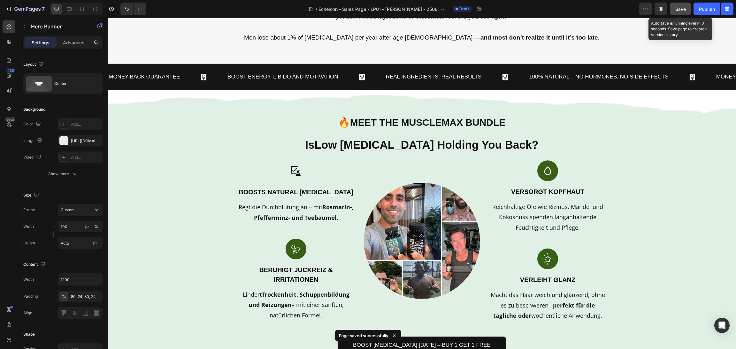
scroll to position [384, 0]
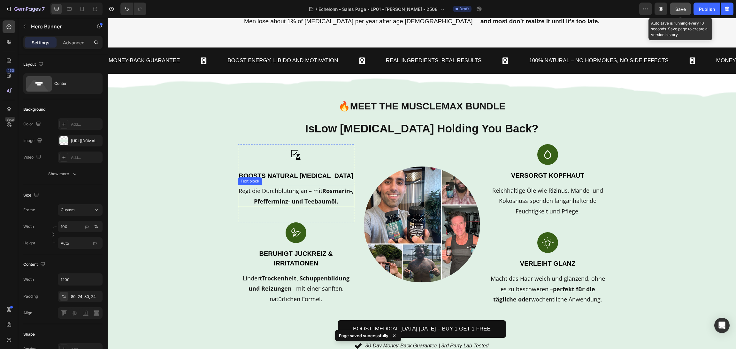
click at [280, 200] on strong "Rosmarin-, Pfefferminz- und Teebaumöl." at bounding box center [304, 196] width 100 height 18
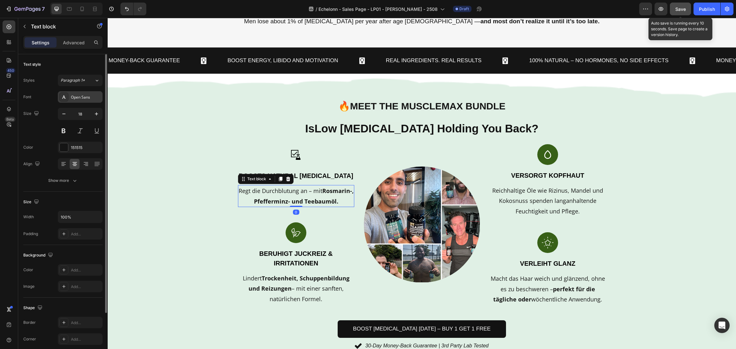
click at [93, 102] on div "Open Sans" at bounding box center [80, 96] width 45 height 11
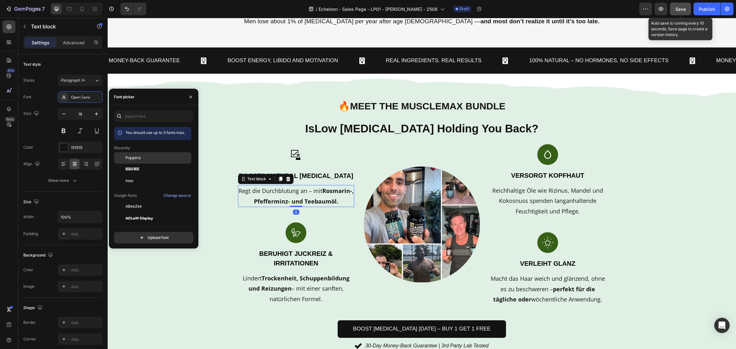
click at [130, 159] on span "Poppins" at bounding box center [133, 158] width 15 height 6
click at [515, 196] on p "Reichhaltige Öle wie Rizinus, Mandel und Kokosnuss spenden langanhaltende Feuch…" at bounding box center [547, 201] width 115 height 31
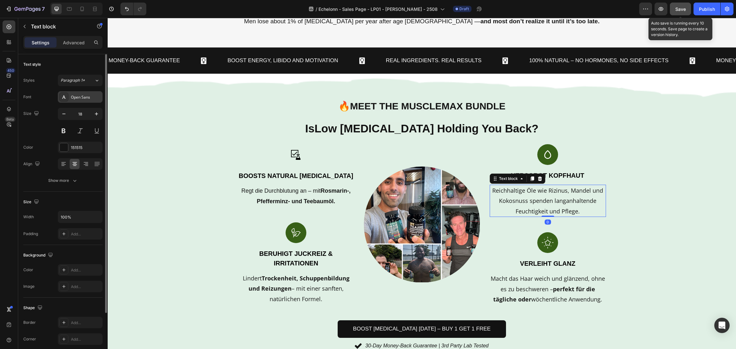
click at [93, 94] on div "Open Sans" at bounding box center [80, 96] width 45 height 11
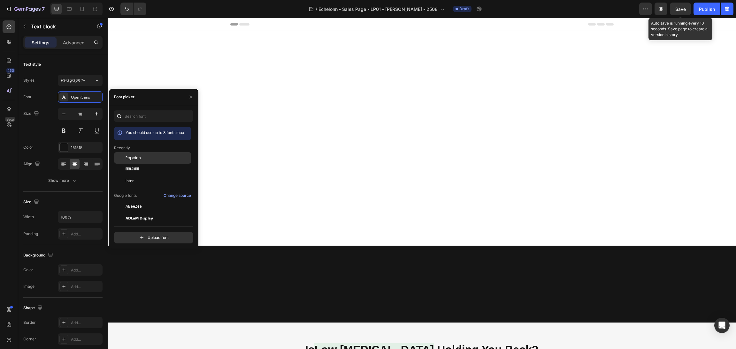
scroll to position [384, 0]
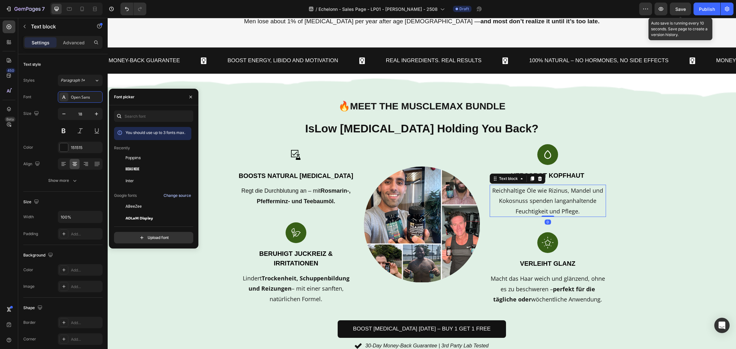
drag, startPoint x: 145, startPoint y: 157, endPoint x: 184, endPoint y: 196, distance: 54.7
click at [145, 158] on div "Poppins" at bounding box center [158, 158] width 65 height 6
click at [279, 291] on strong "Trockenheit, Schuppenbildung und Reizungen" at bounding box center [298, 284] width 101 height 18
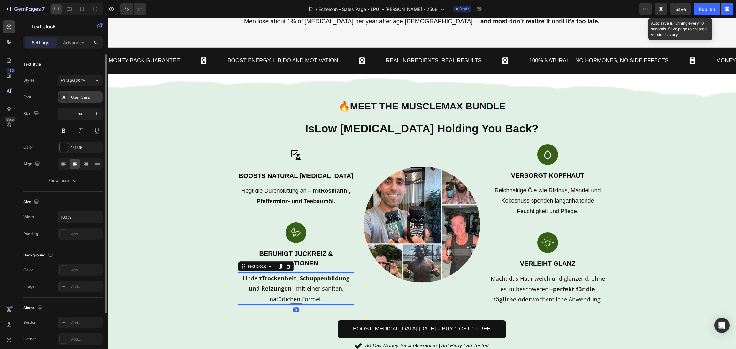
click at [93, 100] on div "Open Sans" at bounding box center [86, 98] width 30 height 6
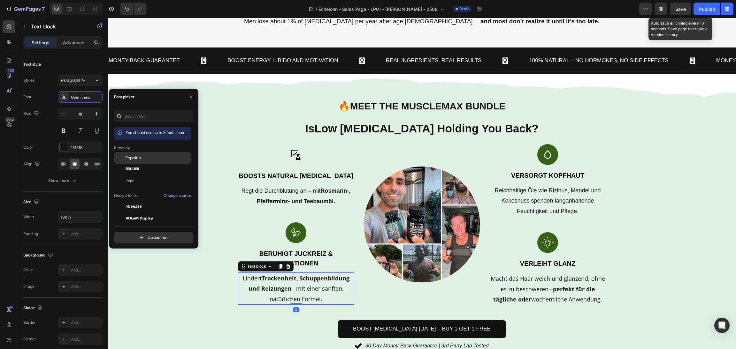
click at [141, 161] on div "Poppins" at bounding box center [158, 158] width 65 height 6
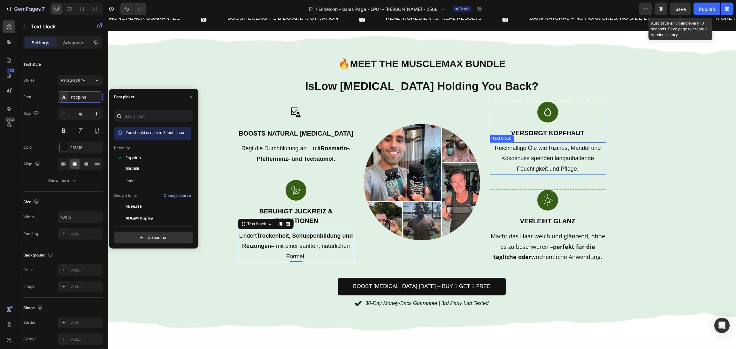
click at [544, 260] on p "Macht das Haar weich und glänzend, ohne es zu beschweren – perfekt für die tägl…" at bounding box center [547, 246] width 115 height 31
click at [530, 251] on p "Macht das Haar weich und glänzend, ohne es zu beschweren – perfekt für die tägl…" at bounding box center [547, 246] width 115 height 31
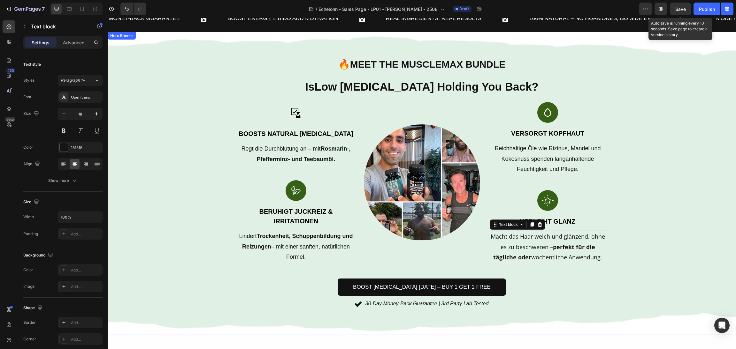
scroll to position [432, 0]
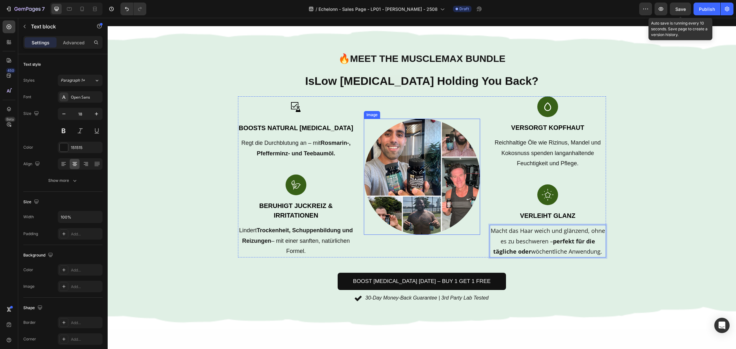
click at [419, 194] on img at bounding box center [422, 177] width 116 height 116
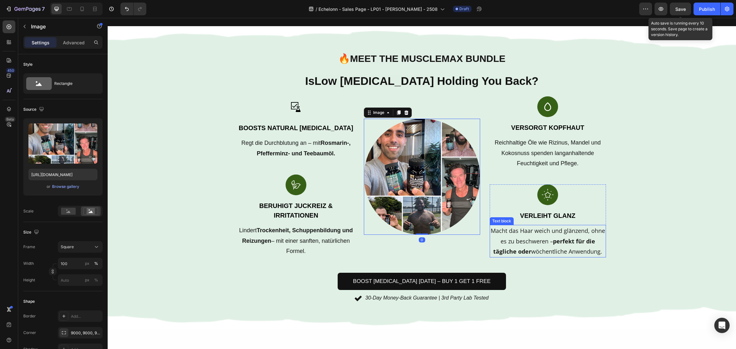
click at [497, 242] on p "Macht das Haar weich und glänzend, ohne es zu beschweren – perfekt für die tägl…" at bounding box center [547, 241] width 115 height 31
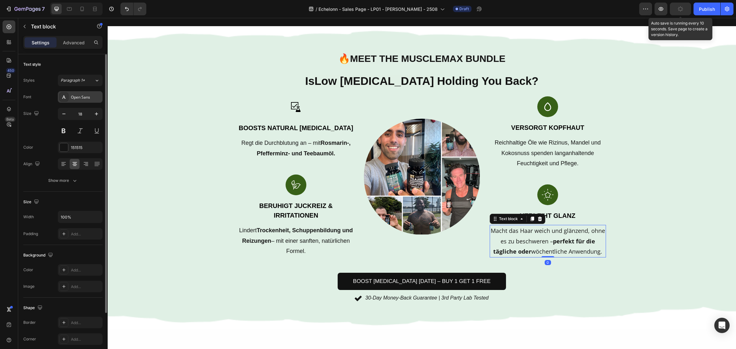
click at [94, 96] on div "Open Sans" at bounding box center [86, 98] width 30 height 6
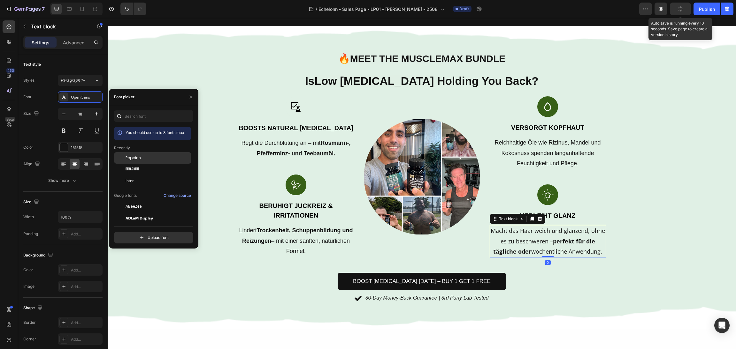
click at [158, 155] on div "Poppins" at bounding box center [158, 158] width 65 height 6
click at [327, 175] on div "Image Boosts Natural Testosterone Text block Regt die Durchblutung an – mit Ros…" at bounding box center [296, 136] width 116 height 78
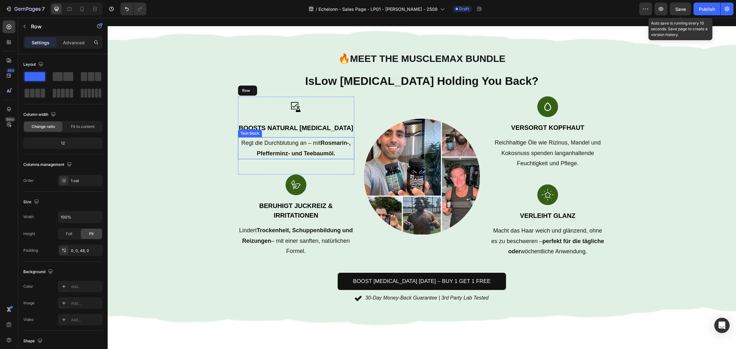
click at [323, 159] on p "Regt die Durchblutung an – mit Rosmarin-, Pfefferminz- und Teebaumöl." at bounding box center [296, 148] width 115 height 21
click at [322, 159] on p "Regt die Durchblutung an – mit Rosmarin-, Pfefferminz- und Teebaumöl." at bounding box center [296, 148] width 115 height 21
click at [319, 156] on strong "Rosmarin-, Pfefferminz- und Teebaumöl." at bounding box center [304, 148] width 94 height 17
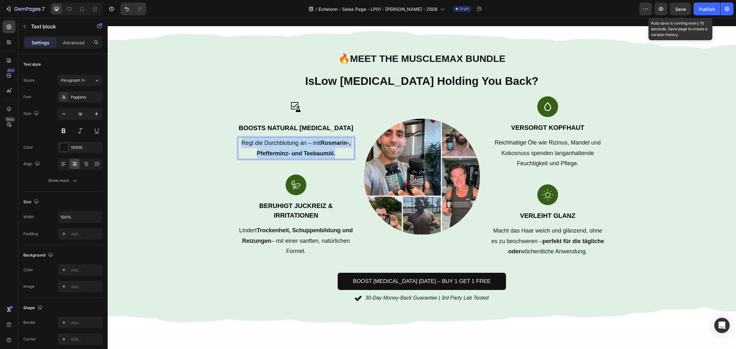
drag, startPoint x: 323, startPoint y: 173, endPoint x: 204, endPoint y: 142, distance: 122.4
click at [201, 141] on div "🔥 Meet the MuscleMax Bundle Heading Is Low Testosterone Holding You Back? Headi…" at bounding box center [422, 177] width 628 height 303
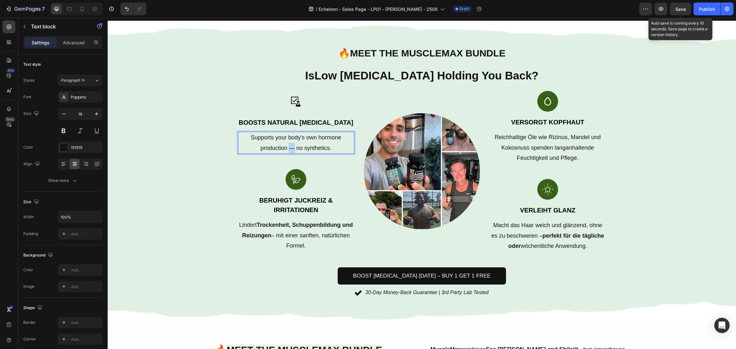
drag, startPoint x: 291, startPoint y: 164, endPoint x: 286, endPoint y: 164, distance: 4.2
click at [286, 151] on span "Supports your body’s own hormone production — no synthetics." at bounding box center [296, 142] width 90 height 17
click at [292, 151] on span "Supports your body’s own hormone production - no synthetics." at bounding box center [296, 142] width 90 height 17
drag, startPoint x: 282, startPoint y: 166, endPoint x: 302, endPoint y: 154, distance: 23.5
click at [302, 151] on span "Supports your body’s own hormone production - no synthetics." at bounding box center [296, 142] width 90 height 17
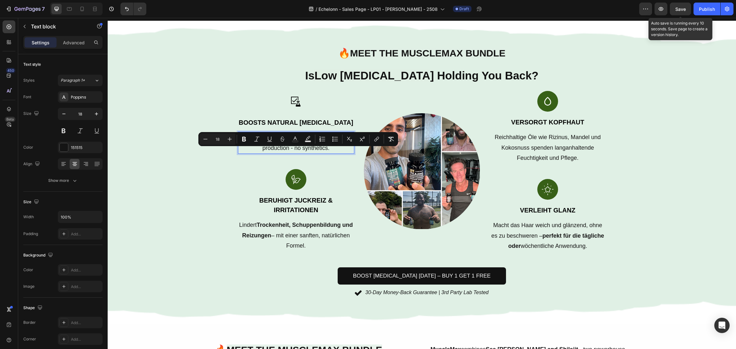
click at [290, 151] on span "Supports your body’s own hormone production - no synthetics." at bounding box center [296, 142] width 90 height 17
drag, startPoint x: 286, startPoint y: 162, endPoint x: 305, endPoint y: 152, distance: 21.6
click at [305, 151] on span "Supports your body’s own hormone production - no synthetics." at bounding box center [296, 142] width 90 height 17
click at [242, 137] on icon "Editor contextual toolbar" at bounding box center [244, 139] width 4 height 5
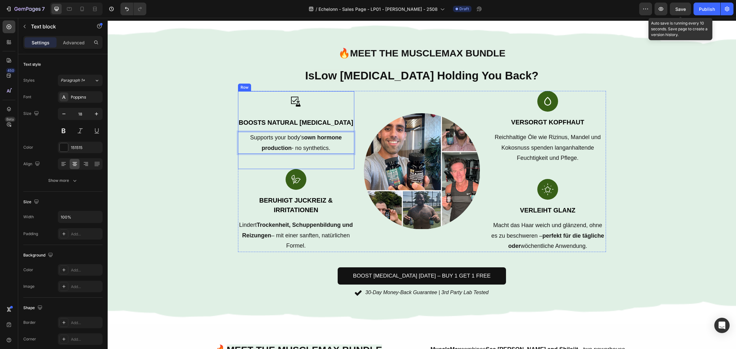
click at [327, 103] on div "Image Boosts Natural Testosterone Text block Supports your body’s own hormone p…" at bounding box center [296, 171] width 116 height 161
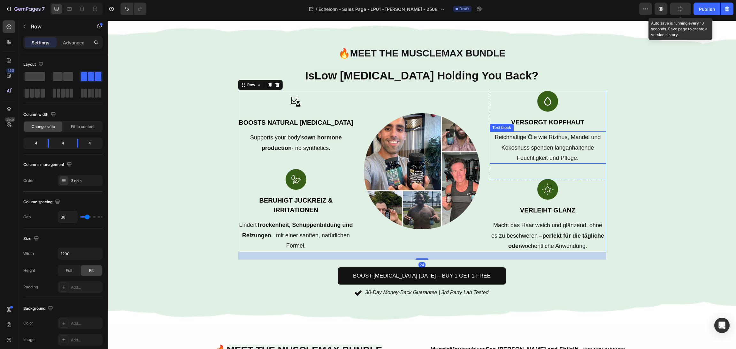
click at [579, 158] on p "Reichhaltige Öle wie Rizinus, Mandel und Kokosnuss spenden langanhaltende Feuch…" at bounding box center [547, 147] width 115 height 31
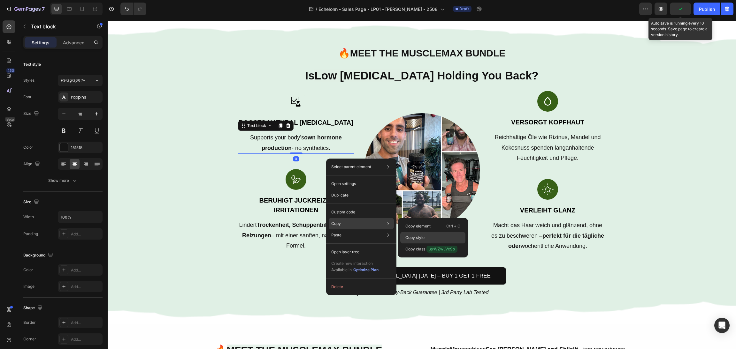
click at [421, 238] on p "Copy style" at bounding box center [414, 238] width 19 height 6
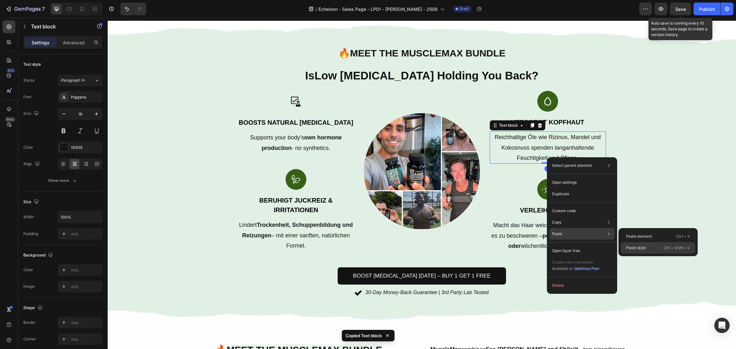
click at [652, 249] on div "Paste style Ctrl + Shift + V" at bounding box center [658, 247] width 74 height 11
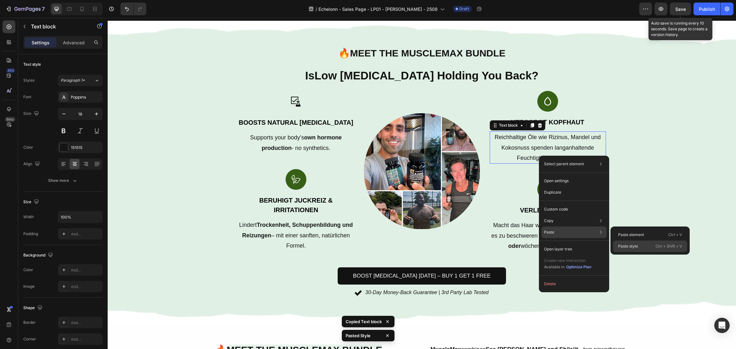
click at [637, 248] on p "Paste style" at bounding box center [628, 247] width 20 height 6
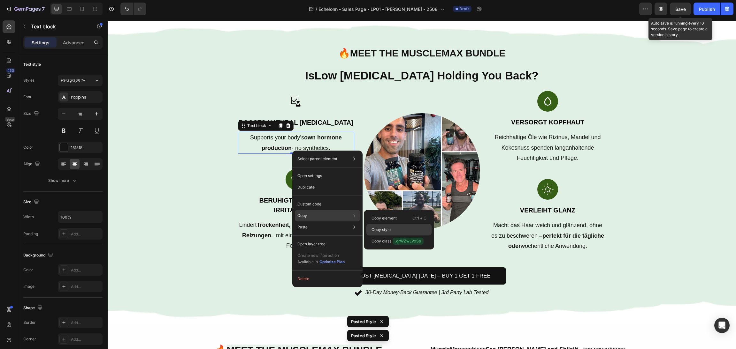
click at [388, 231] on p "Copy style" at bounding box center [380, 230] width 19 height 6
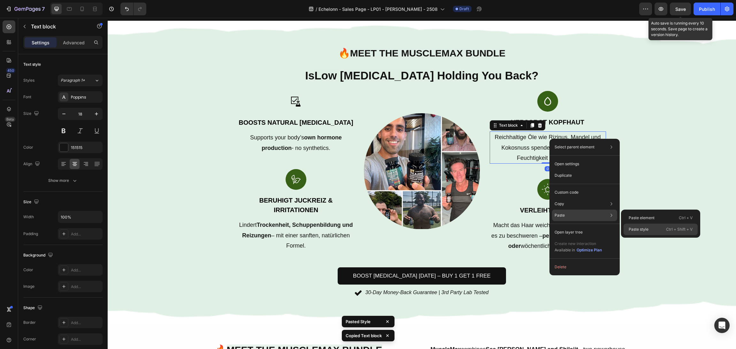
click at [635, 226] on div "Paste style Ctrl + Shift + V" at bounding box center [660, 229] width 74 height 11
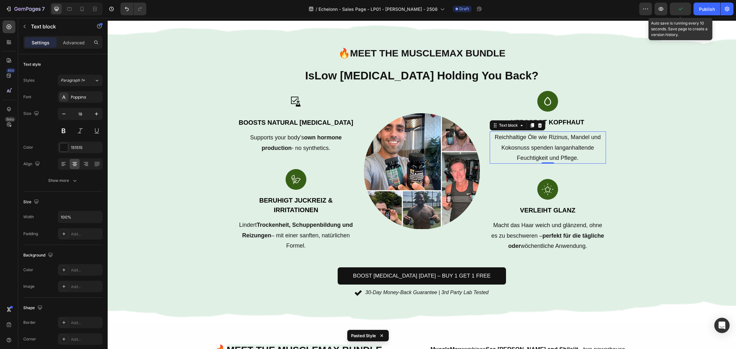
click at [559, 150] on p "Reichhaltige Öle wie Rizinus, Mandel und Kokosnuss spenden langanhaltende Feuch…" at bounding box center [547, 147] width 115 height 31
click at [560, 150] on p "Reichhaltige Öle wie Rizinus, Mandel und Kokosnuss spenden langanhaltende Feuch…" at bounding box center [547, 147] width 115 height 31
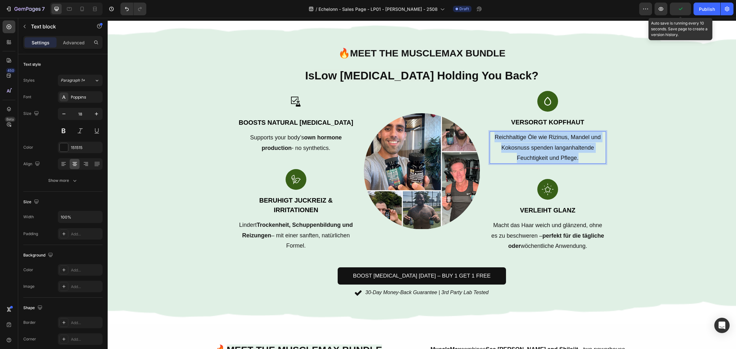
drag, startPoint x: 566, startPoint y: 171, endPoint x: 475, endPoint y: 131, distance: 100.2
click at [475, 131] on div "Image Boosts Natural Testosterone Text block Supports your body’s own hormone p…" at bounding box center [422, 171] width 368 height 161
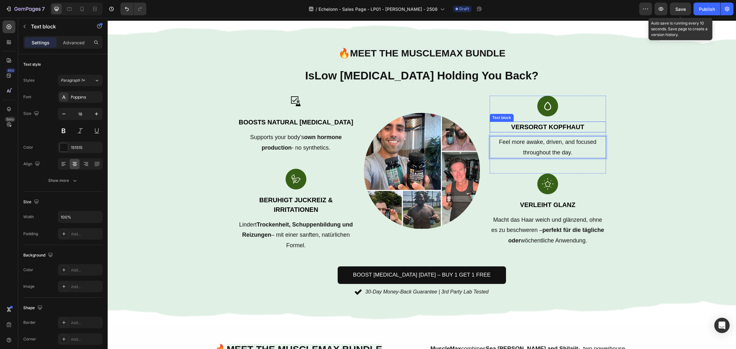
click at [575, 123] on p "Versorgt Kopfhaut" at bounding box center [547, 127] width 115 height 10
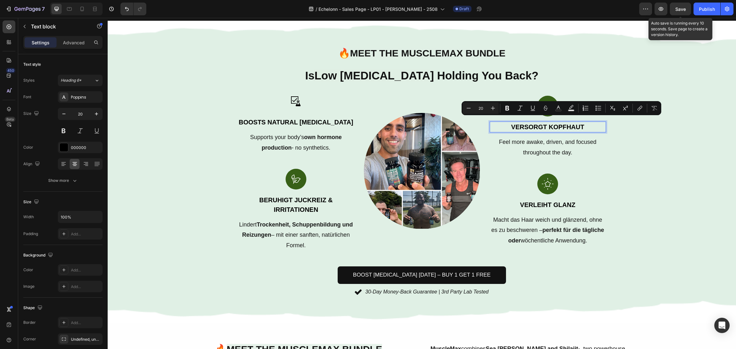
click at [588, 122] on p "Versorgt Kopfhaut" at bounding box center [547, 127] width 115 height 10
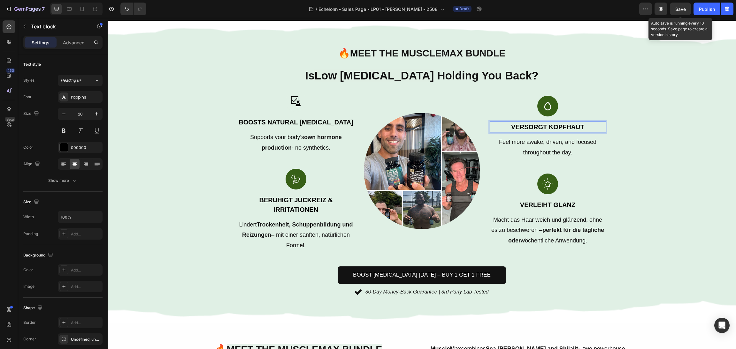
drag, startPoint x: 588, startPoint y: 121, endPoint x: 448, endPoint y: 124, distance: 140.6
click at [448, 124] on div "Image Boosts Natural Testosterone Text block Supports your body’s own hormone p…" at bounding box center [422, 171] width 368 height 160
click at [673, 190] on div "Background Image" at bounding box center [422, 172] width 628 height 303
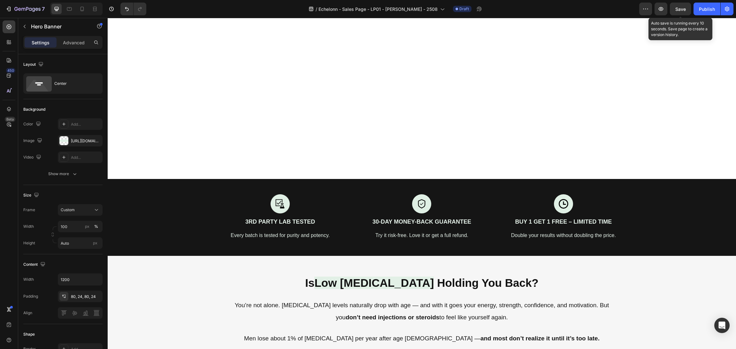
scroll to position [287, 0]
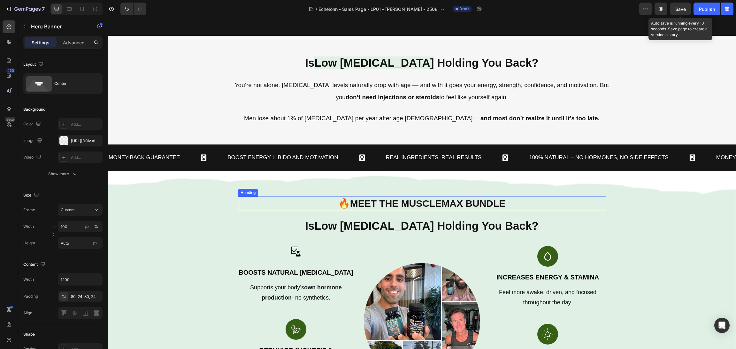
click at [482, 207] on span "Meet the MuscleMax Bundle" at bounding box center [428, 203] width 156 height 11
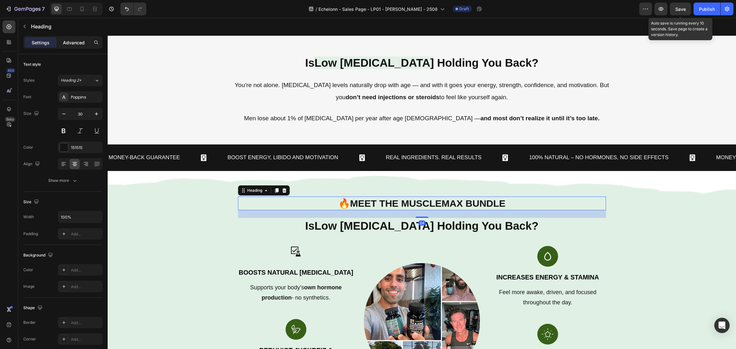
drag, startPoint x: 64, startPoint y: 41, endPoint x: 63, endPoint y: 47, distance: 6.1
click at [64, 41] on p "Advanced" at bounding box center [74, 42] width 22 height 7
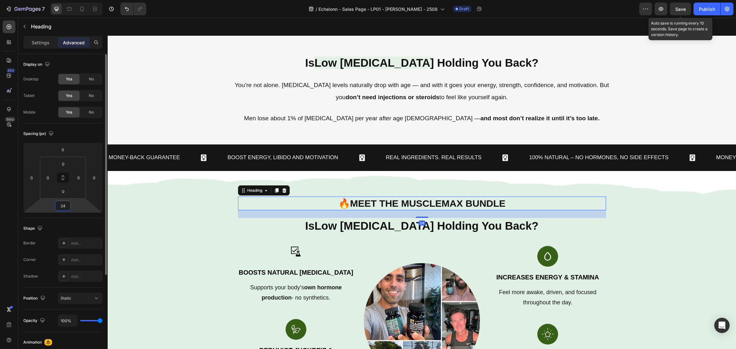
click at [62, 205] on input "24" at bounding box center [63, 206] width 13 height 10
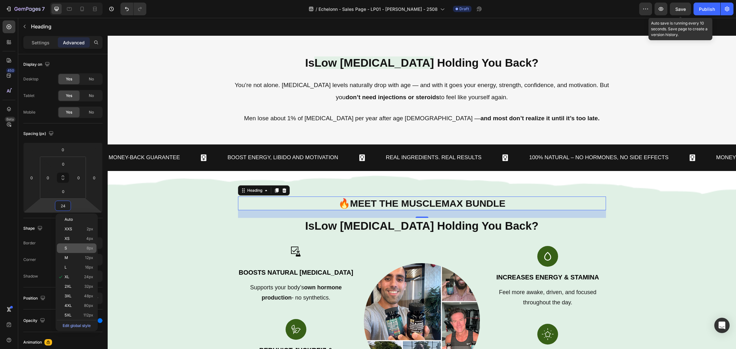
click at [69, 247] on p "S 8px" at bounding box center [79, 248] width 29 height 4
type input "8"
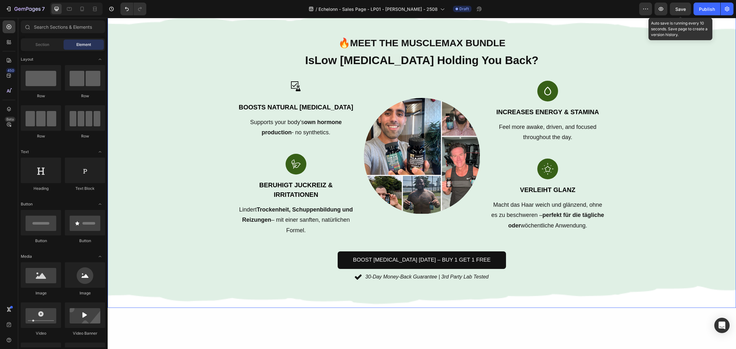
scroll to position [386, 0]
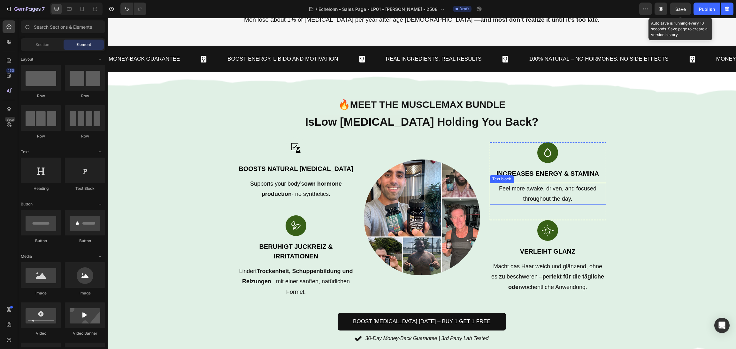
click at [553, 184] on p "Feel more awake, driven, and focused throughout the day." at bounding box center [547, 194] width 115 height 21
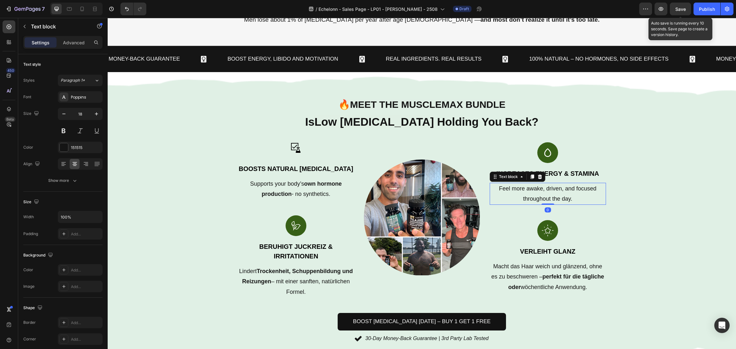
click at [570, 200] on div "Feel more awake, driven, and focused throughout the day." at bounding box center [548, 194] width 116 height 22
click at [578, 188] on p "Feel more awake, driven, and focused throughout the day." at bounding box center [547, 194] width 115 height 21
drag, startPoint x: 521, startPoint y: 182, endPoint x: 604, endPoint y: 185, distance: 82.5
click at [604, 185] on div "🔥 Meet the MuscleMax Bundle Heading Is Low Testosterone Holding You Back? Headi…" at bounding box center [421, 221] width 383 height 298
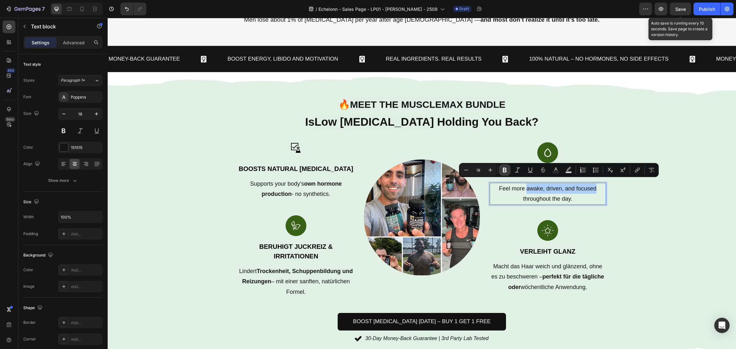
click at [504, 168] on icon "Editor contextual toolbar" at bounding box center [505, 170] width 4 height 5
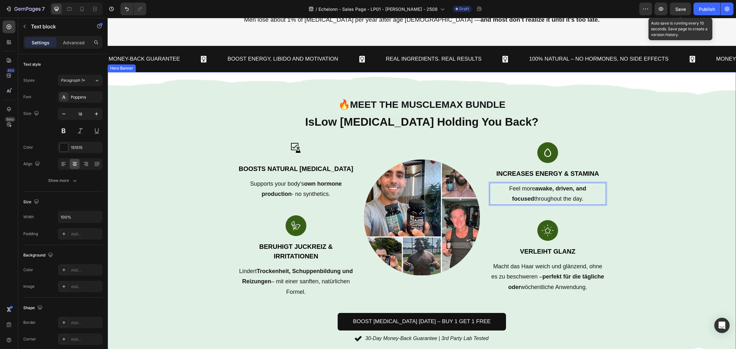
click at [645, 199] on div "Background Image" at bounding box center [422, 221] width 628 height 298
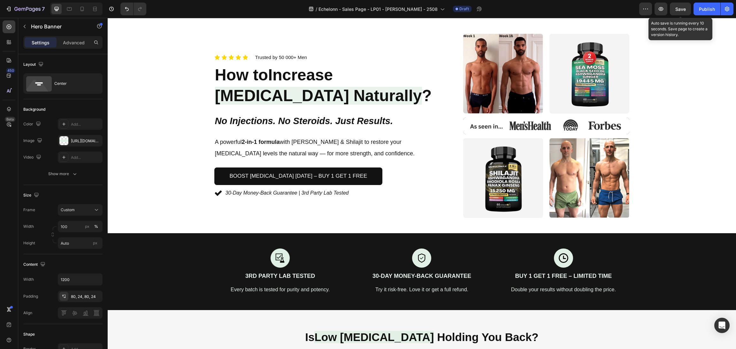
scroll to position [0, 0]
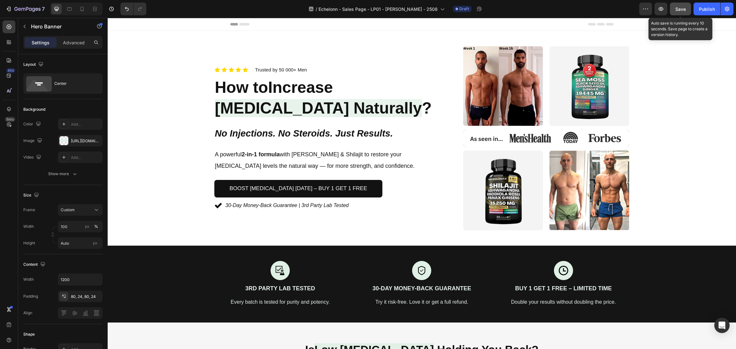
click at [675, 6] on button "Save" at bounding box center [680, 9] width 21 height 13
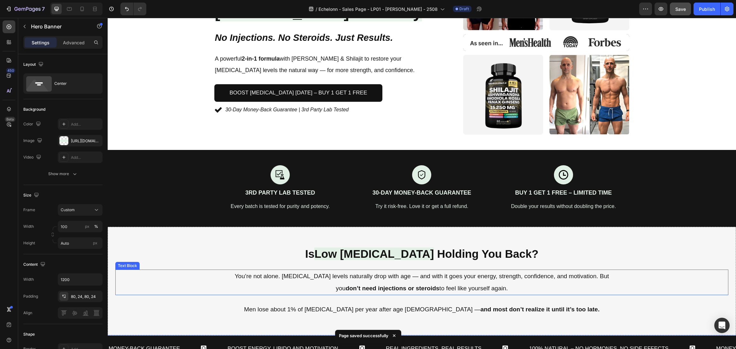
scroll to position [143, 0]
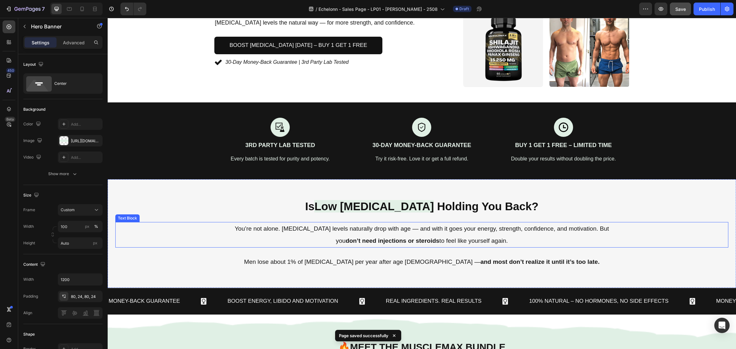
click at [355, 245] on p "You’re not alone. Testosterone levels naturally drop with age — and with it goe…" at bounding box center [422, 235] width 382 height 24
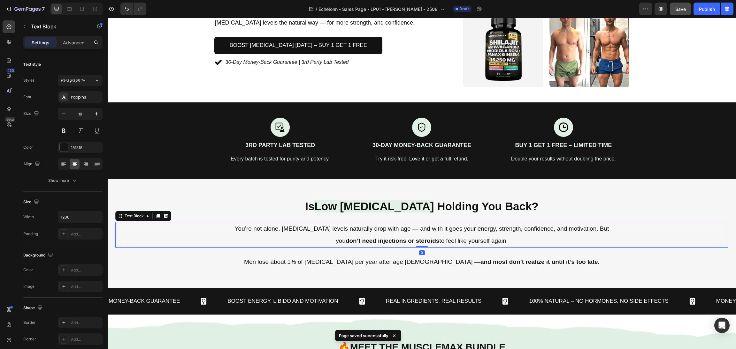
click at [328, 240] on p "You’re not alone. Testosterone levels naturally drop with age — and with it goe…" at bounding box center [422, 235] width 382 height 24
click at [299, 228] on p "You’re not alone. Testosterone levels naturally drop with age — and with it goe…" at bounding box center [422, 235] width 382 height 24
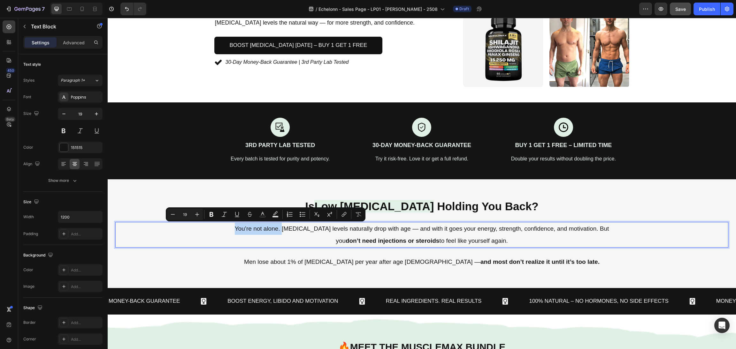
drag, startPoint x: 294, startPoint y: 228, endPoint x: 182, endPoint y: 229, distance: 111.2
click at [182, 229] on div "You’re not alone. Testosterone levels naturally drop with age — and with it goe…" at bounding box center [421, 235] width 613 height 26
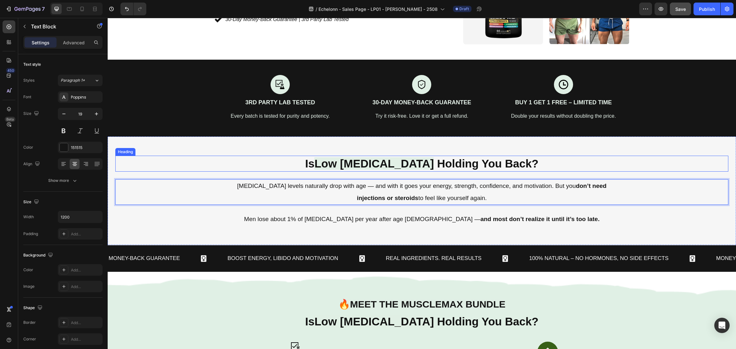
scroll to position [192, 0]
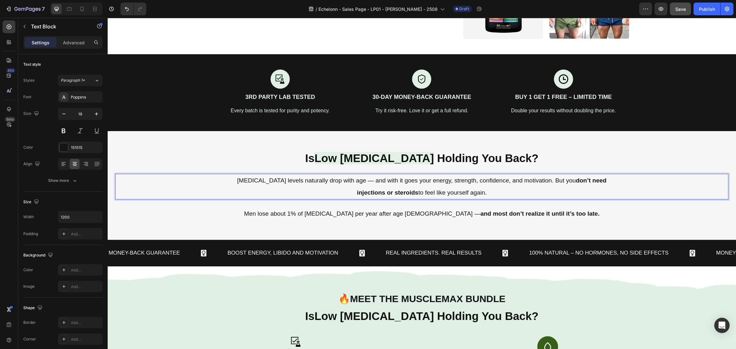
click at [583, 181] on p "Testosterone levels naturally drop with age — and with it goes your energy, str…" at bounding box center [422, 187] width 382 height 24
click at [576, 182] on p "Testosterone levels naturally drop with age — and with it goes your energy, str…" at bounding box center [422, 187] width 382 height 24
click at [579, 182] on p "Testosterone levels naturally drop with age — and with it goes your energy, str…" at bounding box center [422, 187] width 382 height 24
click at [493, 225] on div "Is Low Testosterone Holding You Back? Heading Testosterone levels naturally dro…" at bounding box center [422, 185] width 628 height 109
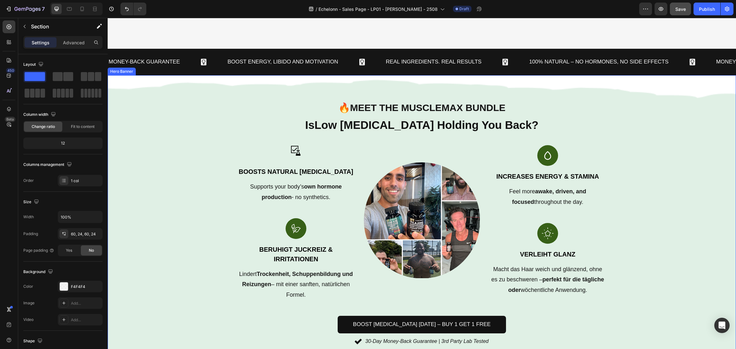
scroll to position [431, 0]
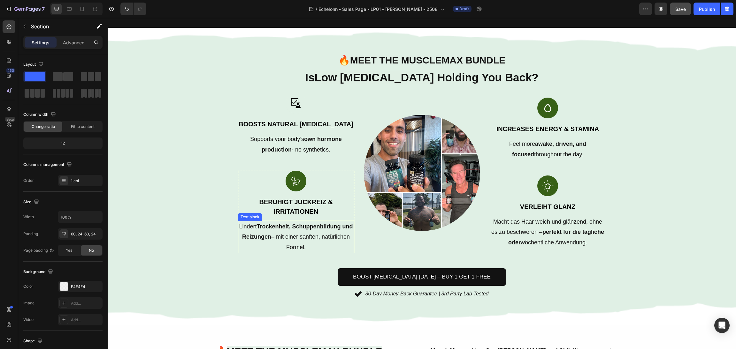
click at [316, 234] on p "Lindert Trockenheit, Schuppenbildung und Reizungen – mit einer sanften, natürli…" at bounding box center [296, 237] width 115 height 31
click at [320, 233] on p "Lindert Trockenheit, Schuppenbildung und Reizungen – mit einer sanften, natürli…" at bounding box center [296, 237] width 115 height 31
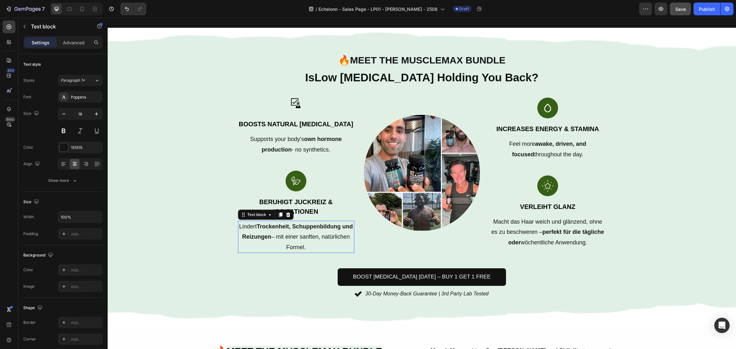
click at [327, 243] on p "Lindert Trockenheit, Schuppenbildung und Reizungen – mit einer sanften, natürli…" at bounding box center [296, 237] width 115 height 31
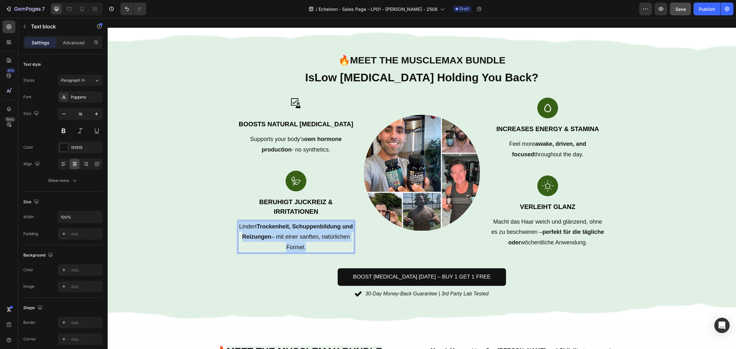
drag, startPoint x: 326, startPoint y: 243, endPoint x: 206, endPoint y: 221, distance: 121.8
click at [195, 217] on div "🔥 Meet the MuscleMax Bundle Heading Is Low Testosterone Holding You Back? Headi…" at bounding box center [422, 177] width 628 height 298
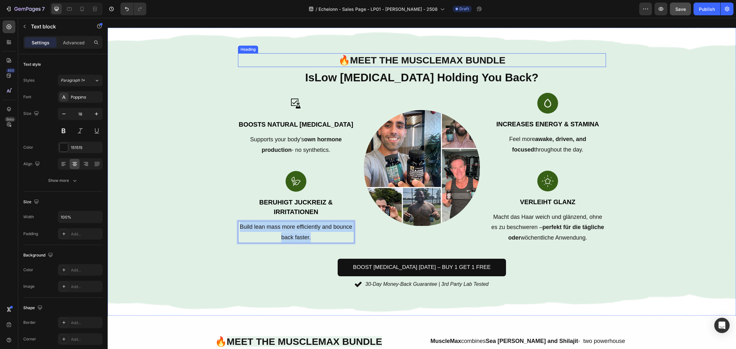
scroll to position [436, 0]
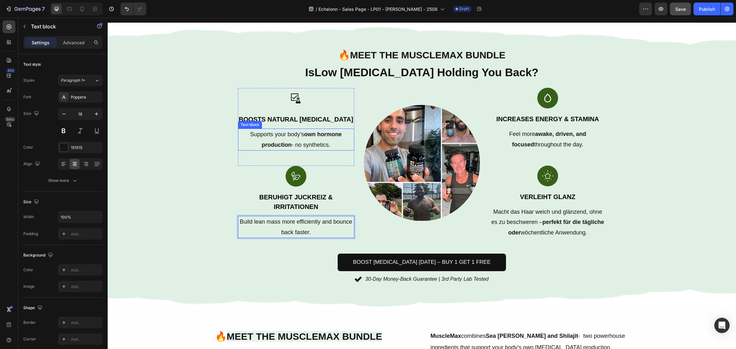
click at [272, 150] on p "Supports your body’s own hormone production - no synthetics." at bounding box center [296, 139] width 115 height 21
click at [267, 232] on p "Build lean mass more efficiently and bounce back faster." at bounding box center [296, 227] width 115 height 21
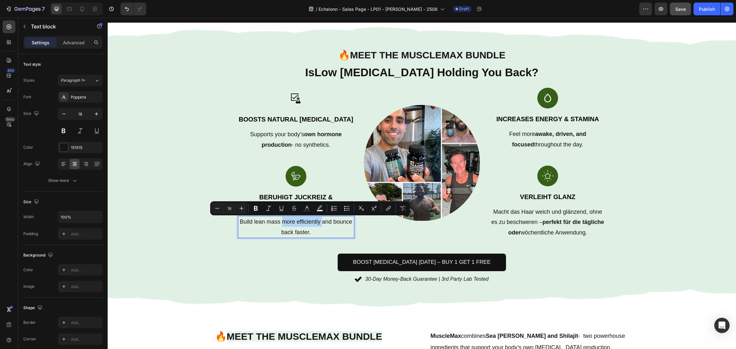
drag, startPoint x: 333, startPoint y: 223, endPoint x: 288, endPoint y: 223, distance: 45.4
click at [288, 223] on p "Build lean mass more efficiently and bounce back faster." at bounding box center [296, 227] width 115 height 21
drag, startPoint x: 252, startPoint y: 207, endPoint x: 360, endPoint y: 296, distance: 140.2
click at [252, 207] on button "Bold" at bounding box center [255, 208] width 11 height 11
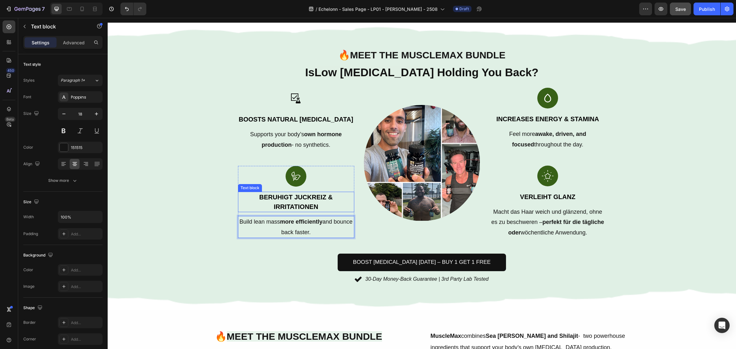
click at [338, 208] on p "Beruhigt Juckreiz & Irritationen" at bounding box center [296, 202] width 115 height 19
click at [346, 205] on p "Beruhigt Juckreiz & Irritationen" at bounding box center [296, 202] width 115 height 19
click at [348, 206] on p "Beruhigt Juckreiz & Irritationen" at bounding box center [296, 202] width 115 height 19
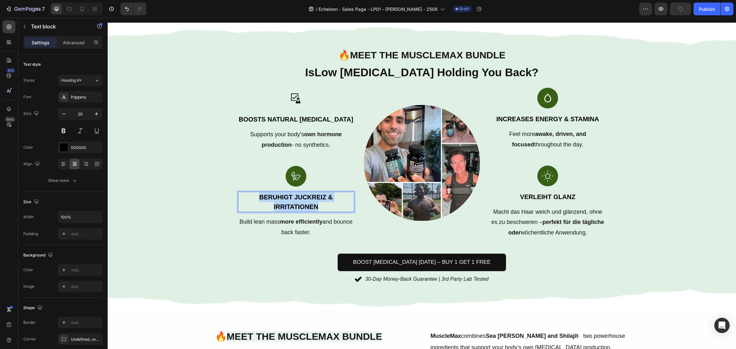
drag, startPoint x: 348, startPoint y: 206, endPoint x: 233, endPoint y: 209, distance: 114.7
click at [233, 209] on div "🔥 Meet the MuscleMax Bundle Heading Is Low Testosterone Holding You Back? Headi…" at bounding box center [421, 167] width 383 height 288
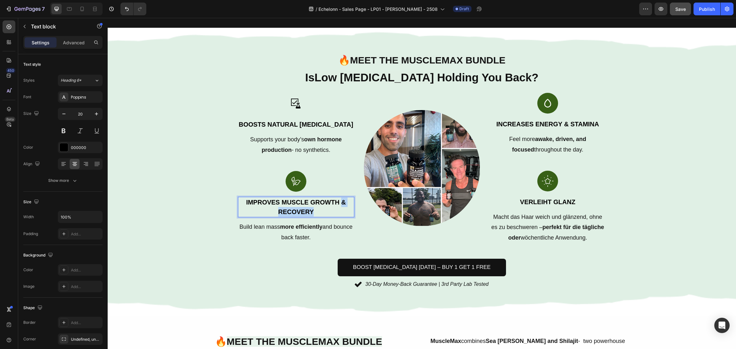
drag, startPoint x: 332, startPoint y: 213, endPoint x: 334, endPoint y: 207, distance: 6.4
click at [334, 207] on p "Improves Muscle Growth & Recovery" at bounding box center [296, 207] width 115 height 19
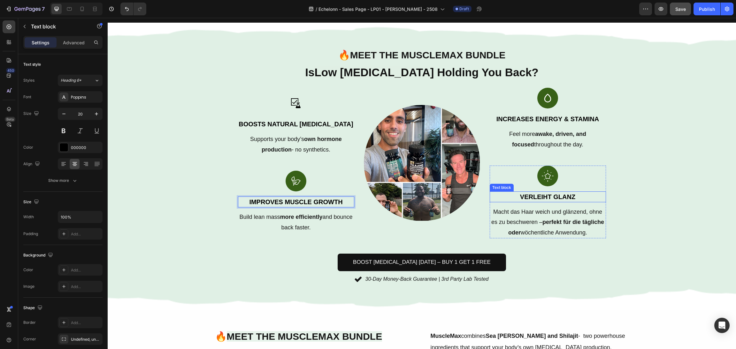
click at [553, 194] on p "Verleiht Glanz" at bounding box center [547, 197] width 115 height 10
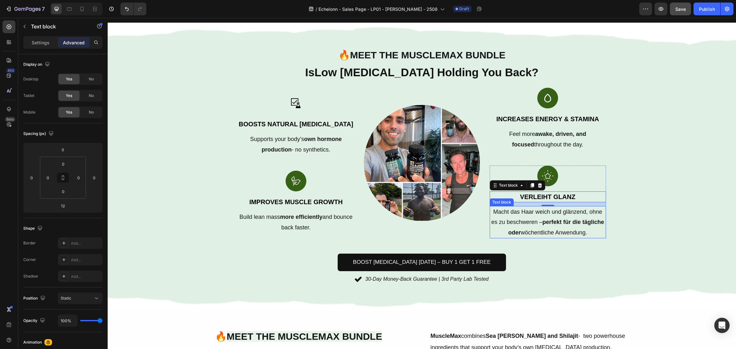
click at [569, 196] on p "Verleiht Glanz" at bounding box center [547, 197] width 115 height 10
drag, startPoint x: 582, startPoint y: 195, endPoint x: 495, endPoint y: 196, distance: 87.2
click at [403, 196] on div "Image Boosts Natural Testosterone Text block Supports your body’s own hormone p…" at bounding box center [422, 163] width 368 height 151
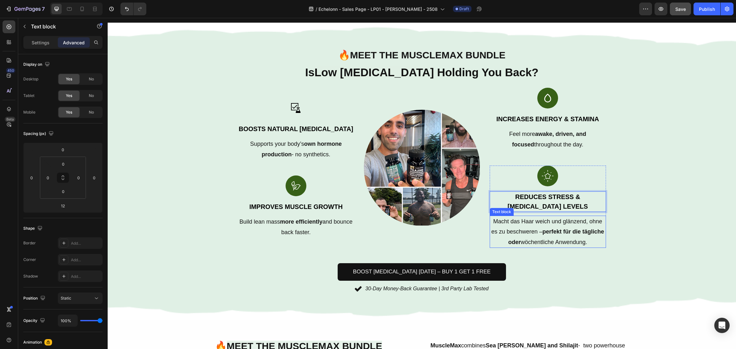
drag, startPoint x: 564, startPoint y: 244, endPoint x: 563, endPoint y: 240, distance: 4.6
click at [563, 243] on p "Macht das Haar weich und glänzend, ohne es zu beschweren – perfekt für die tägl…" at bounding box center [547, 232] width 115 height 31
click at [563, 240] on p "Macht das Haar weich und glänzend, ohne es zu beschweren – perfekt für die tägl…" at bounding box center [547, 232] width 115 height 31
click at [573, 240] on p "Macht das Haar weich und glänzend, ohne es zu beschweren – perfekt für die tägl…" at bounding box center [547, 232] width 115 height 31
drag, startPoint x: 574, startPoint y: 242, endPoint x: 550, endPoint y: 238, distance: 24.6
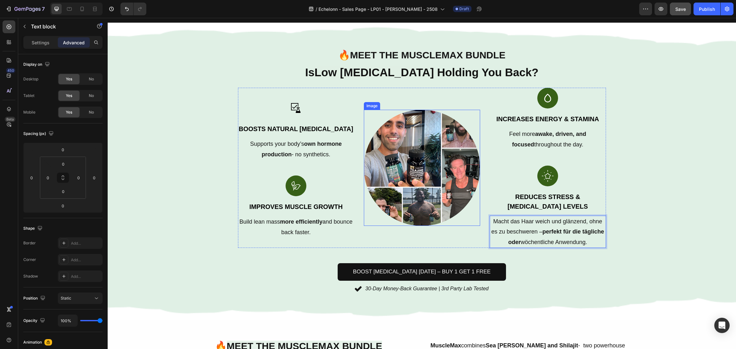
click at [448, 195] on div "Image Boosts Natural Testosterone Text block Supports your body’s own hormone p…" at bounding box center [422, 168] width 368 height 160
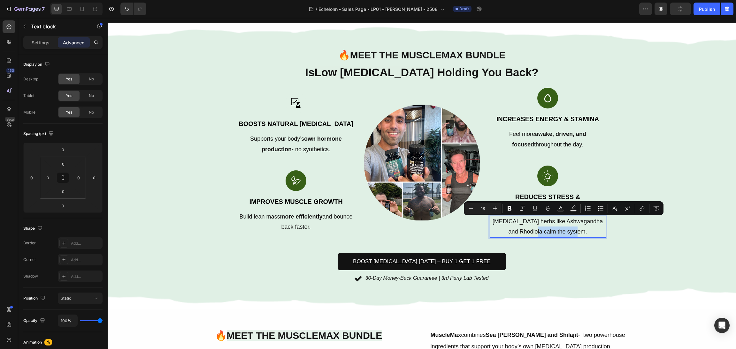
drag, startPoint x: 592, startPoint y: 223, endPoint x: 633, endPoint y: 233, distance: 41.6
click at [509, 207] on icon "Editor contextual toolbar" at bounding box center [510, 208] width 4 height 5
click at [666, 142] on div "Background Image" at bounding box center [422, 166] width 628 height 287
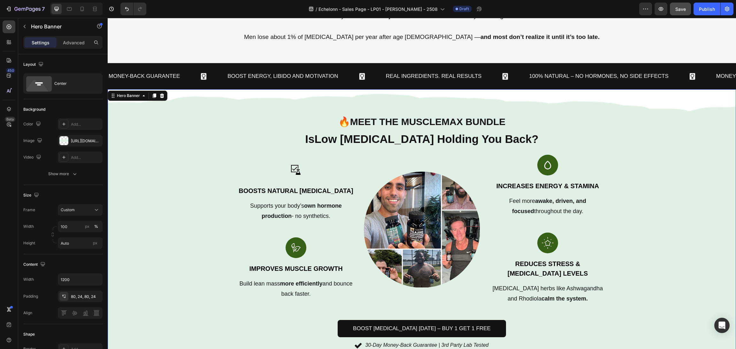
scroll to position [340, 0]
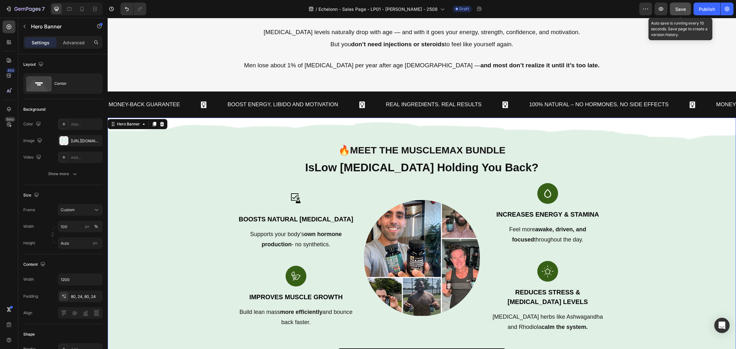
click at [678, 7] on span "Save" at bounding box center [680, 8] width 11 height 5
click at [434, 146] on span "Meet the MuscleMax Bundle" at bounding box center [428, 150] width 156 height 11
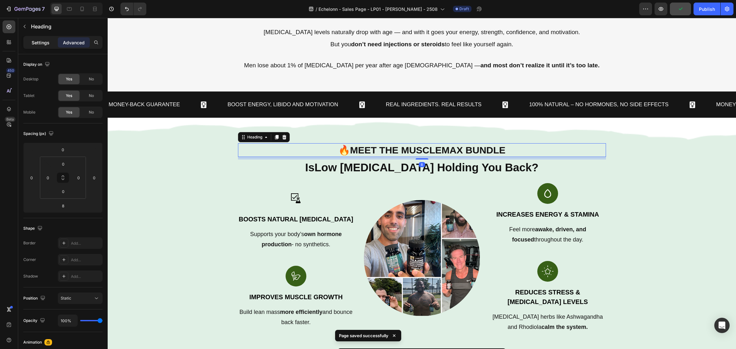
click at [33, 39] on p "Settings" at bounding box center [41, 42] width 18 height 7
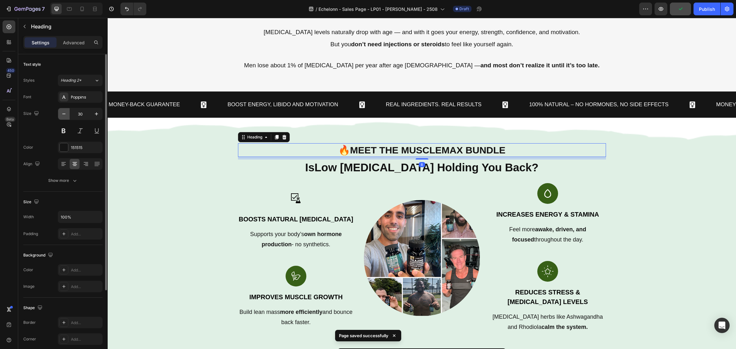
click at [61, 114] on icon "button" at bounding box center [64, 114] width 6 height 6
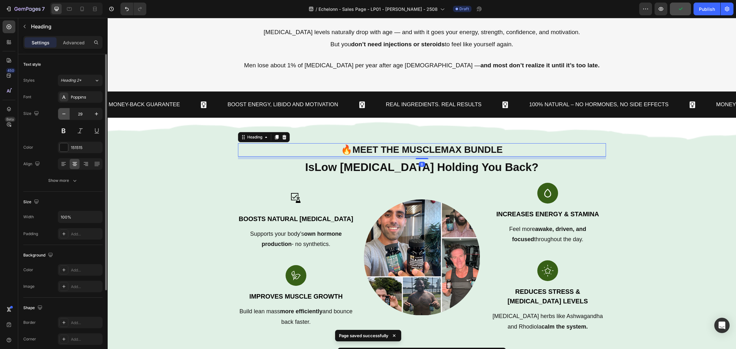
click at [61, 114] on icon "button" at bounding box center [64, 114] width 6 height 6
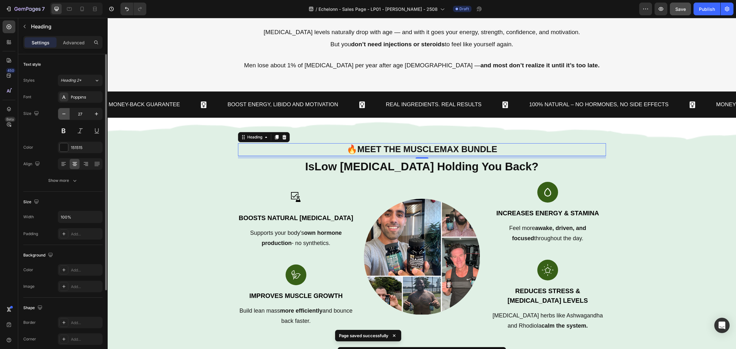
click at [61, 114] on icon "button" at bounding box center [64, 114] width 6 height 6
type input "25"
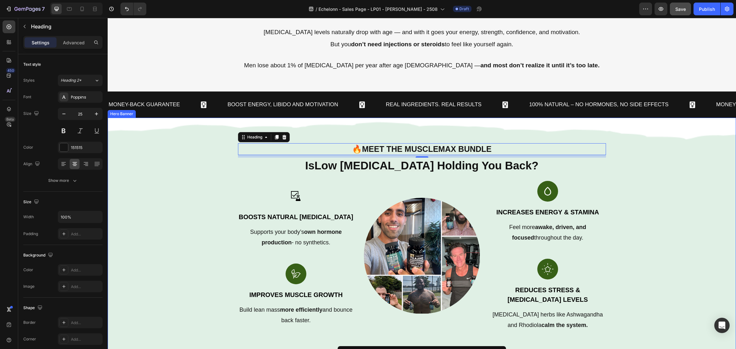
scroll to position [382, 0]
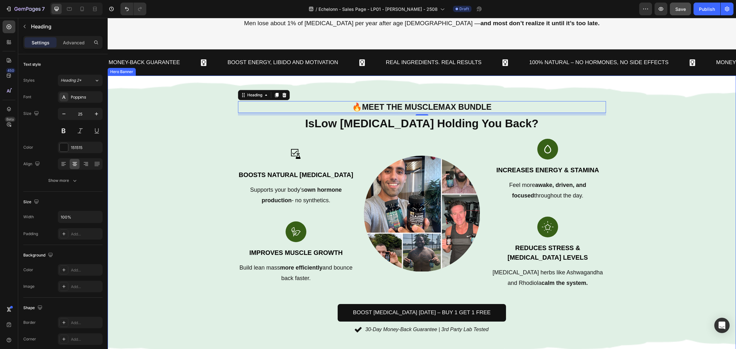
click at [675, 202] on div "Background Image" at bounding box center [422, 218] width 628 height 285
click at [664, 192] on div "Background Image" at bounding box center [422, 218] width 628 height 285
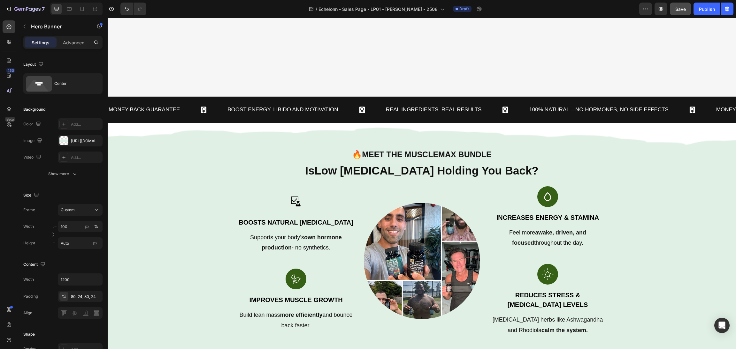
scroll to position [719, 0]
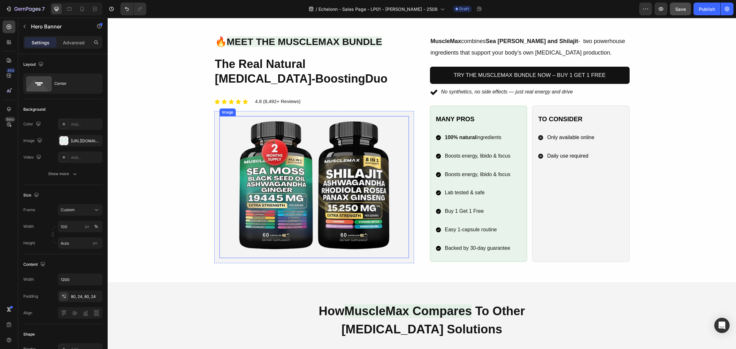
click at [321, 47] on span "Meet the MuscleMax Bundle" at bounding box center [305, 41] width 156 height 11
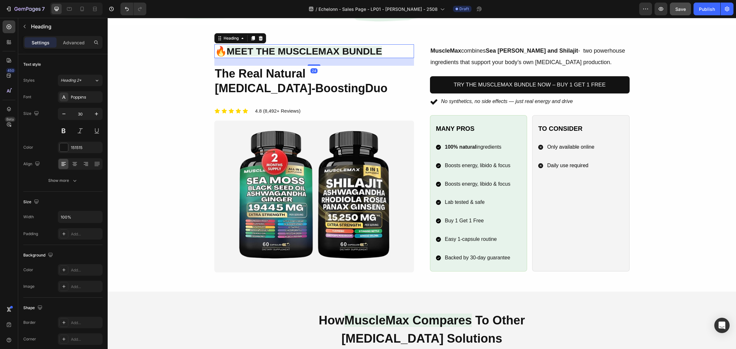
scroll to position [671, 0]
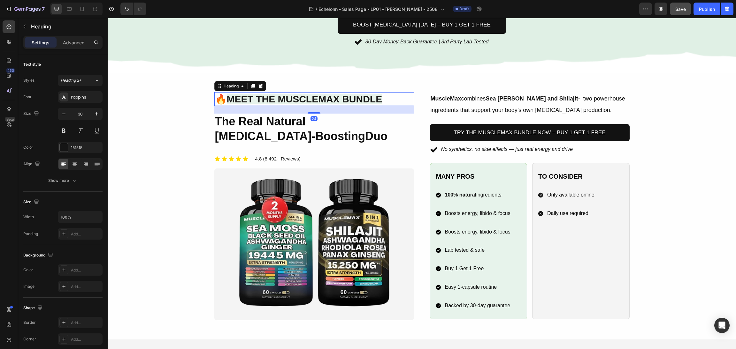
click at [343, 94] on span "Meet the MuscleMax Bundle" at bounding box center [305, 99] width 156 height 11
click at [348, 94] on span "Meet the MuscleMax Bundle" at bounding box center [305, 99] width 156 height 11
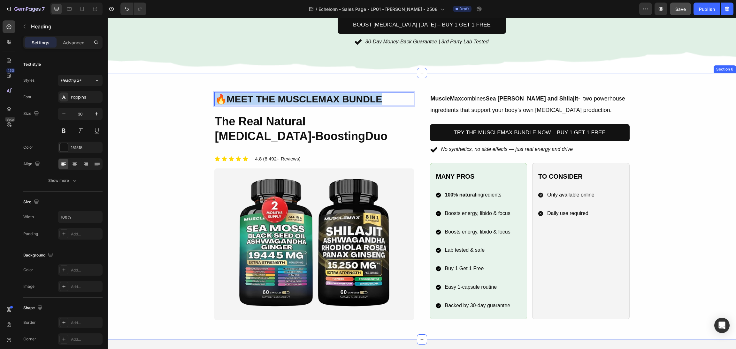
drag, startPoint x: 392, startPoint y: 88, endPoint x: 186, endPoint y: 88, distance: 205.7
click at [186, 92] on div "Image 🔥 Meet the MuscleMax Bundle Heading 24 The Real Natural Testosterone-Boos…" at bounding box center [421, 206] width 613 height 229
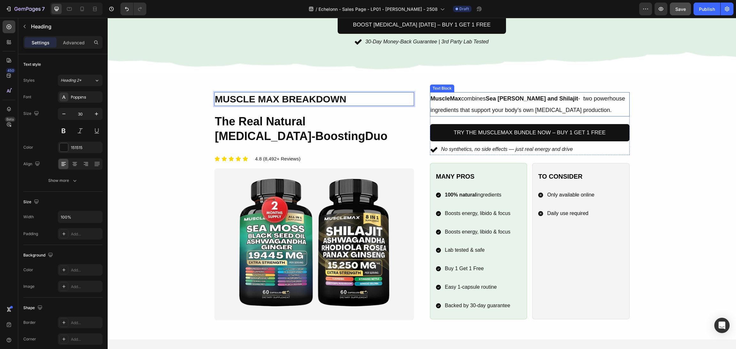
click at [679, 112] on div "Image muscle max breakdown Heading 24 The Real Natural Testosterone-Boosting Du…" at bounding box center [421, 206] width 613 height 229
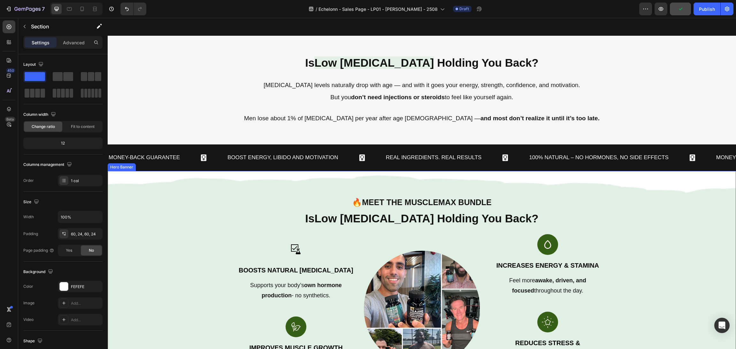
scroll to position [225, 0]
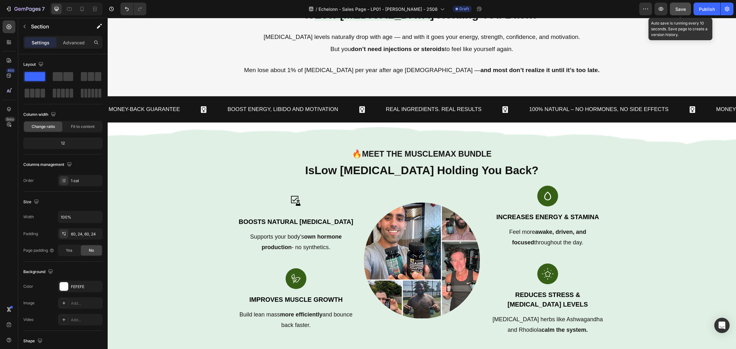
click at [673, 8] on button "Save" at bounding box center [680, 9] width 21 height 13
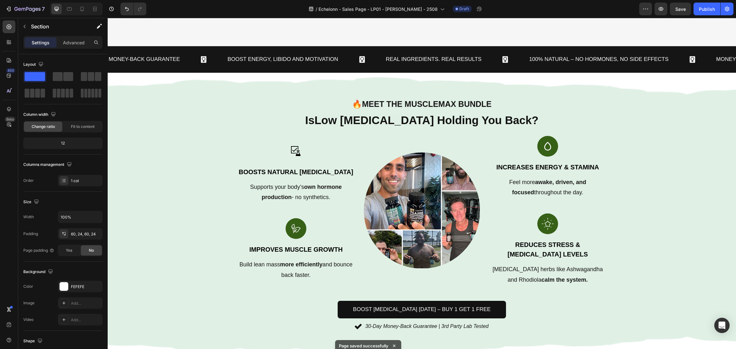
scroll to position [431, 0]
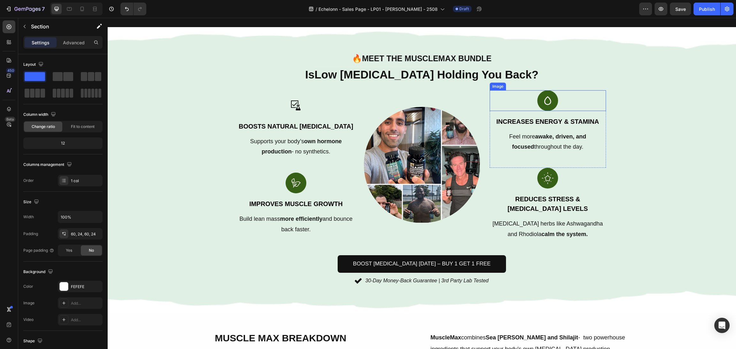
click at [510, 79] on h2 "Is Low Testosterone Holding You Back?" at bounding box center [422, 75] width 368 height 16
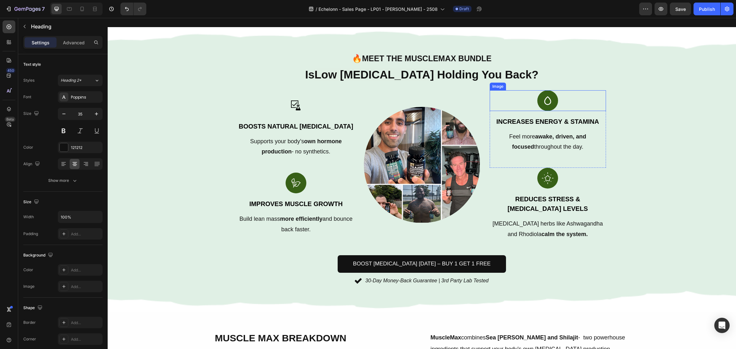
click at [532, 71] on h2 "Is Low Testosterone Holding You Back?" at bounding box center [422, 75] width 368 height 16
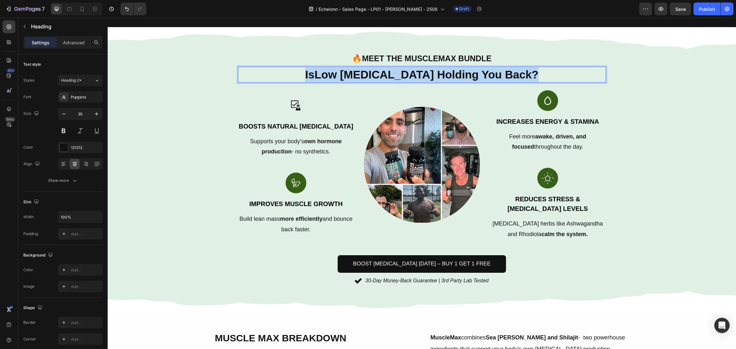
drag, startPoint x: 536, startPoint y: 74, endPoint x: 269, endPoint y: 74, distance: 266.4
click at [269, 74] on p "Is Low Testosterone Holding You Back?" at bounding box center [422, 74] width 367 height 15
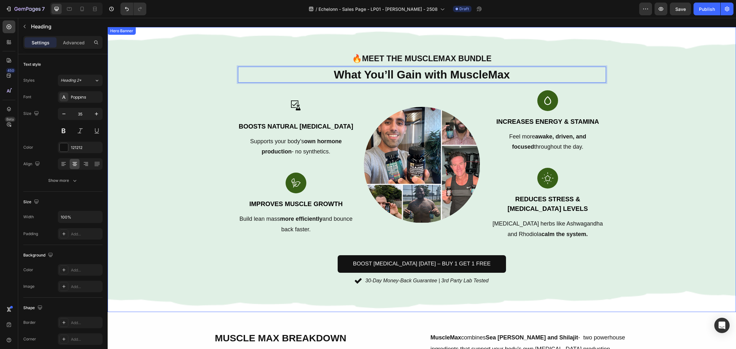
click at [664, 185] on div "Background Image" at bounding box center [422, 169] width 628 height 285
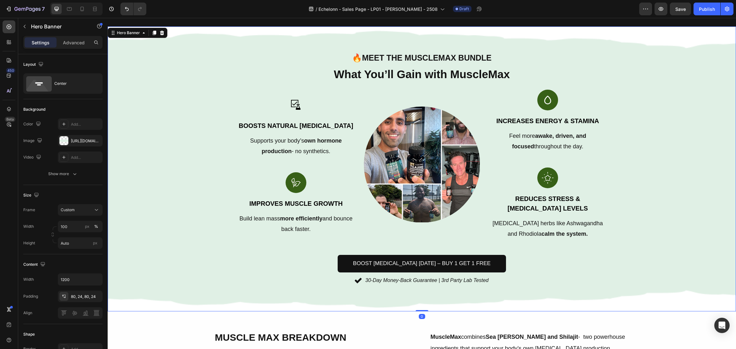
scroll to position [384, 0]
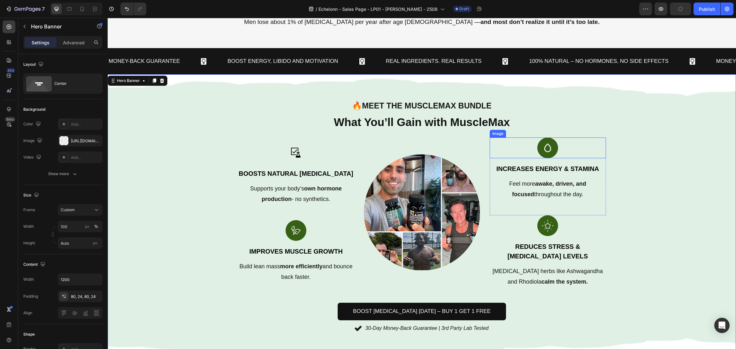
click at [494, 122] on p "What You’ll Gain with MuscleMax" at bounding box center [422, 122] width 367 height 15
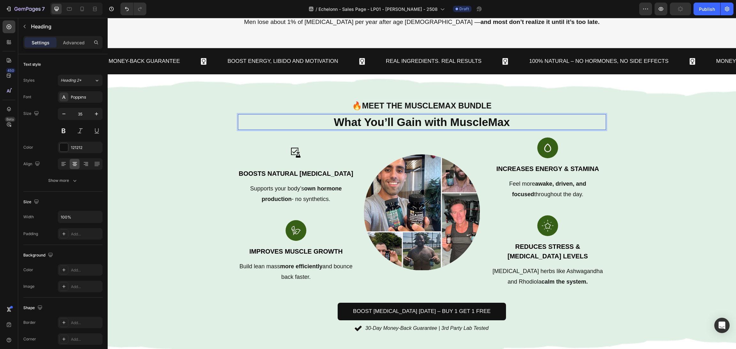
click at [529, 123] on p "What You’ll Gain with MuscleMax" at bounding box center [422, 122] width 367 height 15
drag, startPoint x: 537, startPoint y: 123, endPoint x: 298, endPoint y: 124, distance: 238.9
click at [298, 124] on p "What You’ll Gain with MuscleMax" at bounding box center [422, 122] width 367 height 15
click at [641, 165] on div "Background Image" at bounding box center [422, 216] width 628 height 285
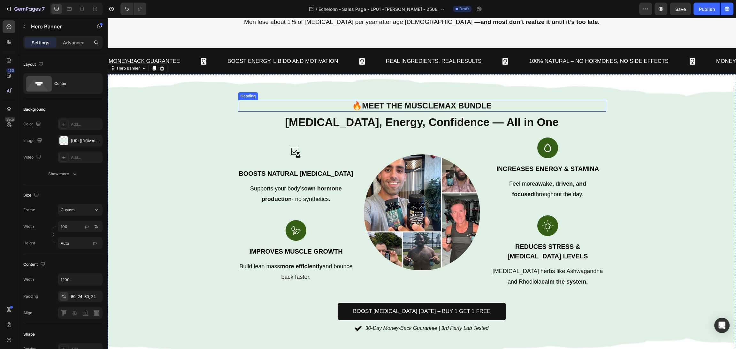
click at [491, 105] on h1 "🔥 Meet the MuscleMax Bundle" at bounding box center [422, 106] width 368 height 12
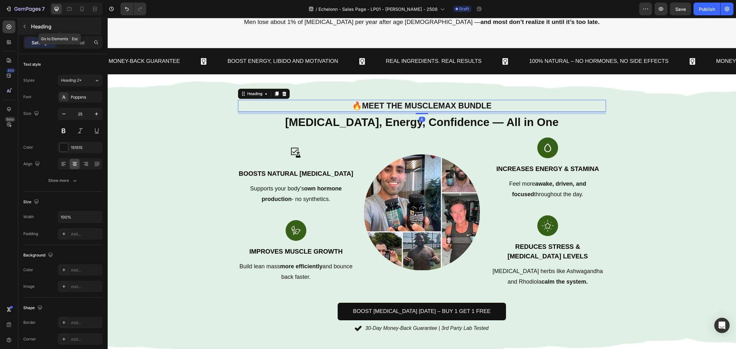
click at [71, 34] on div "Heading" at bounding box center [59, 26] width 83 height 17
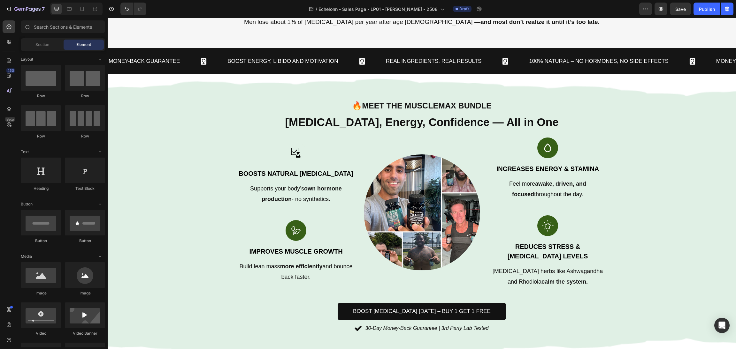
click at [72, 38] on div "Section Element" at bounding box center [63, 44] width 84 height 13
click at [363, 109] on span "Meet the MuscleMax Bundle" at bounding box center [427, 105] width 130 height 9
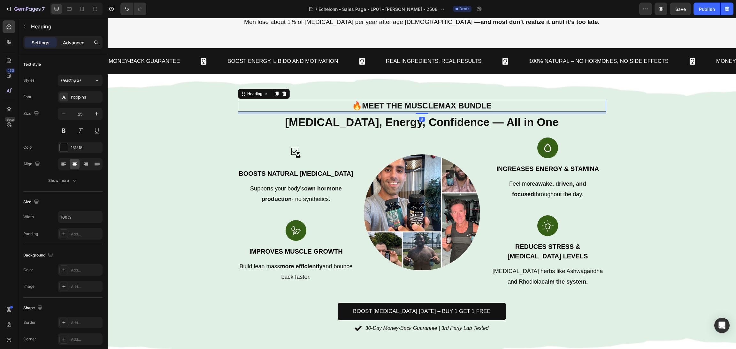
click at [76, 41] on p "Advanced" at bounding box center [74, 42] width 22 height 7
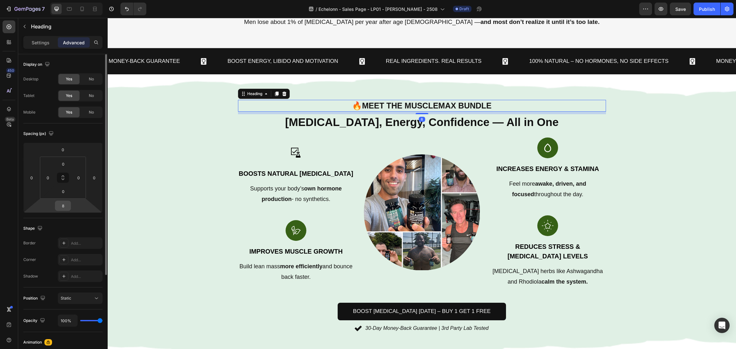
click at [61, 207] on input "8" at bounding box center [63, 206] width 13 height 10
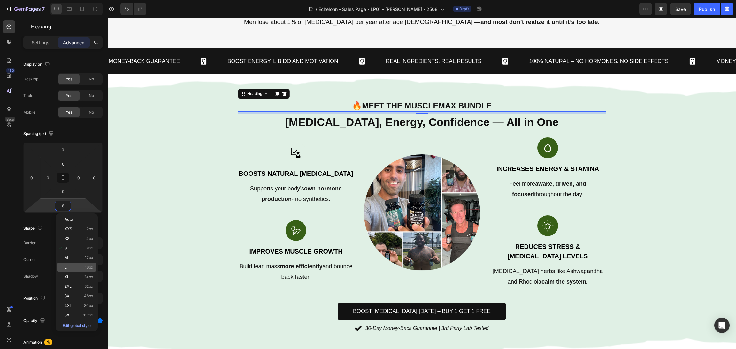
click at [88, 268] on span "16px" at bounding box center [89, 267] width 8 height 4
type input "16"
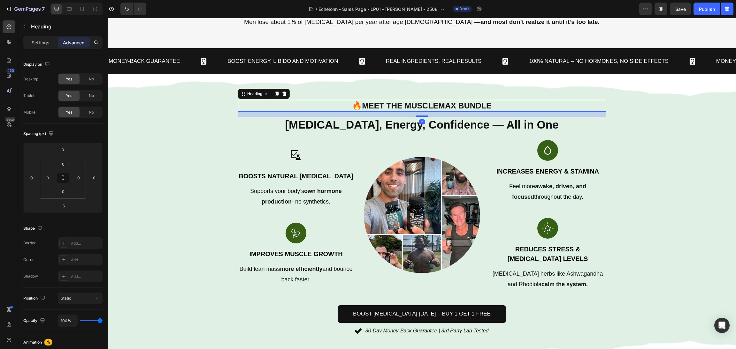
click at [692, 162] on div "Background Image" at bounding box center [422, 218] width 628 height 288
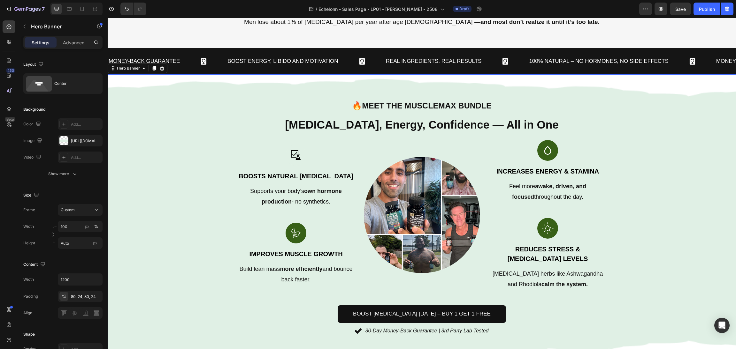
click at [457, 139] on div "🔥 Meet the MuscleMax Bundle Heading Testosterone, Energy, Confidence — All in O…" at bounding box center [422, 218] width 368 height 237
click at [511, 120] on p "Testosterone, Energy, Confidence — All in One" at bounding box center [422, 125] width 367 height 15
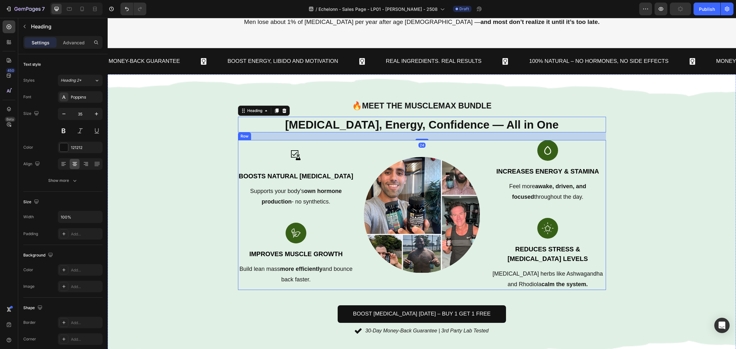
click at [484, 221] on div "Image Boosts Natural Testosterone Text block Supports your body’s own hormone p…" at bounding box center [422, 215] width 368 height 150
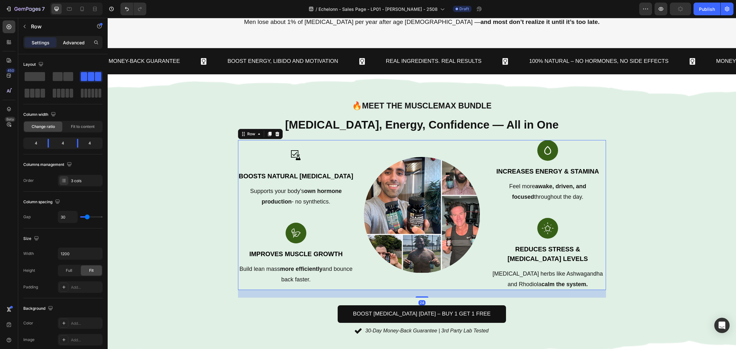
click at [66, 44] on p "Advanced" at bounding box center [74, 42] width 22 height 7
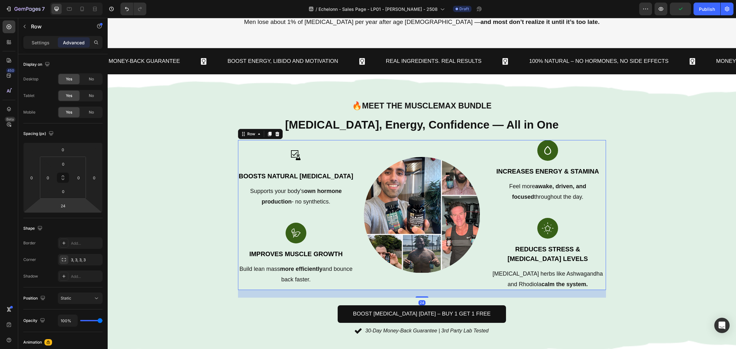
click at [61, 205] on input "24" at bounding box center [63, 206] width 13 height 10
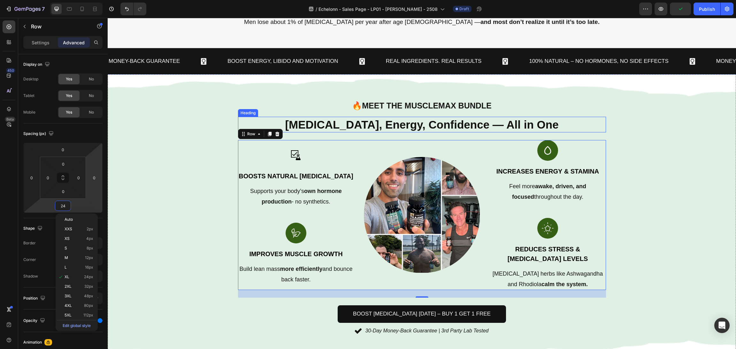
click at [510, 119] on p "Testosterone, Energy, Confidence — All in One" at bounding box center [422, 125] width 367 height 15
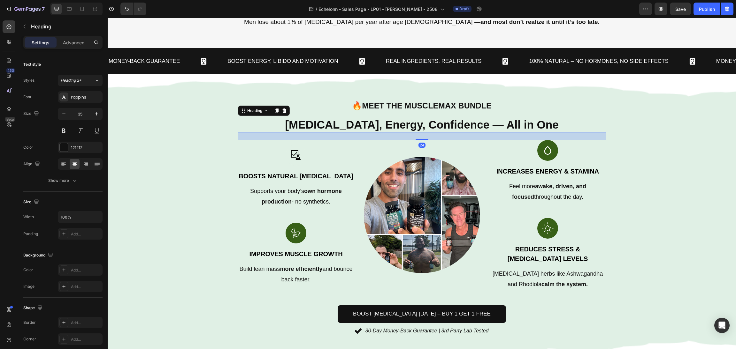
click at [78, 34] on div "Heading" at bounding box center [59, 26] width 83 height 17
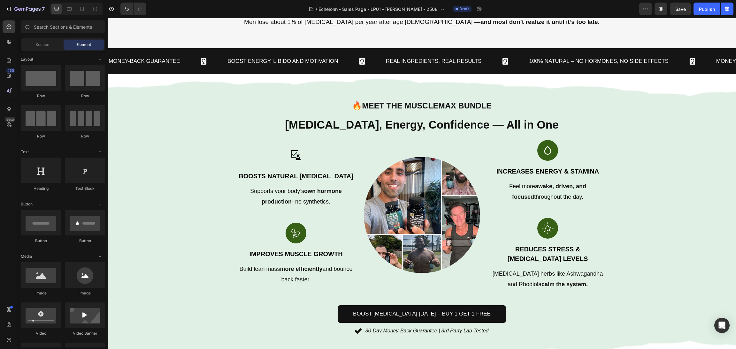
click at [76, 42] on div "Element" at bounding box center [84, 45] width 40 height 10
click at [327, 118] on p "Testosterone, Energy, Confidence — All in One" at bounding box center [422, 125] width 367 height 15
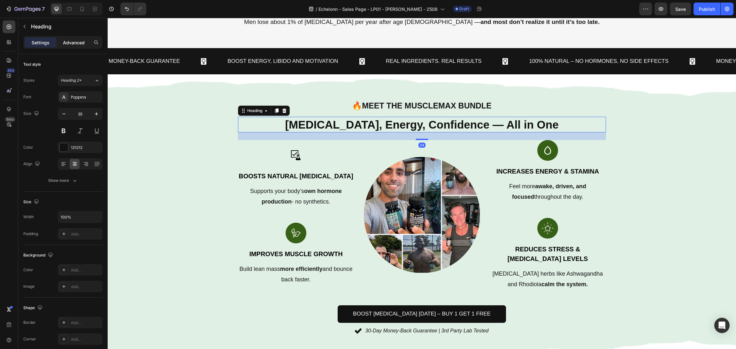
click at [74, 43] on p "Advanced" at bounding box center [74, 42] width 22 height 7
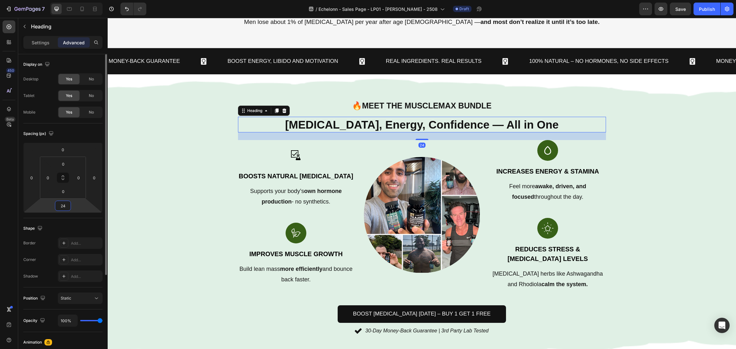
click at [63, 203] on input "24" at bounding box center [63, 206] width 13 height 10
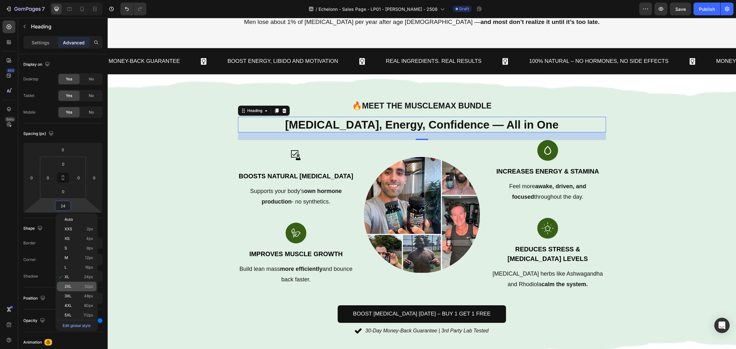
click at [74, 286] on p "2XL 32px" at bounding box center [79, 287] width 29 height 4
type input "32"
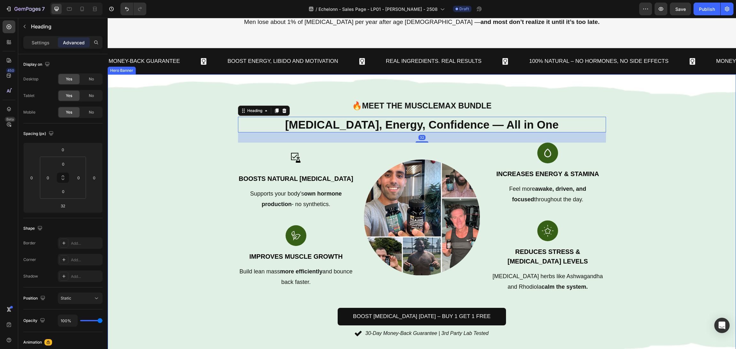
click at [672, 197] on div "Background Image" at bounding box center [422, 219] width 628 height 290
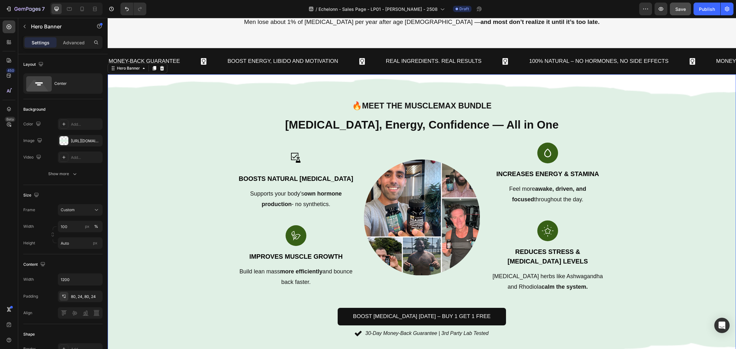
click at [678, 4] on button "Save" at bounding box center [680, 9] width 21 height 13
click at [679, 14] on button "button" at bounding box center [680, 9] width 21 height 13
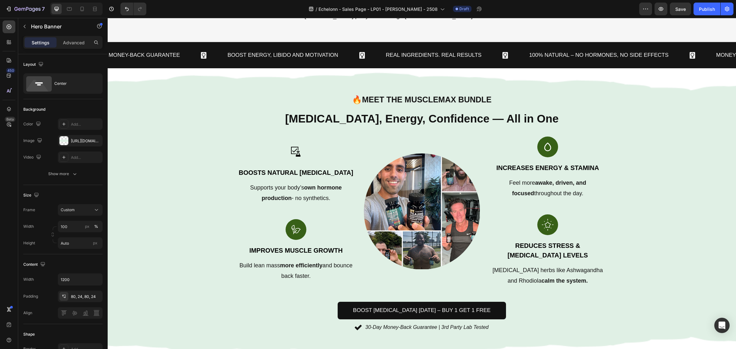
click at [683, 6] on span "Save" at bounding box center [680, 8] width 11 height 5
click at [683, 6] on icon "button" at bounding box center [680, 9] width 6 height 6
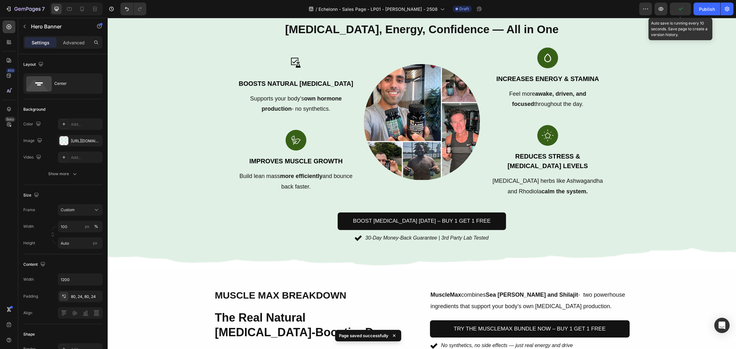
click at [683, 6] on icon "button" at bounding box center [680, 9] width 6 height 6
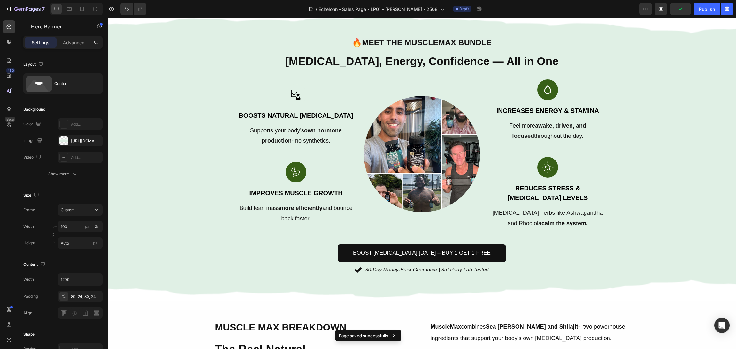
scroll to position [431, 0]
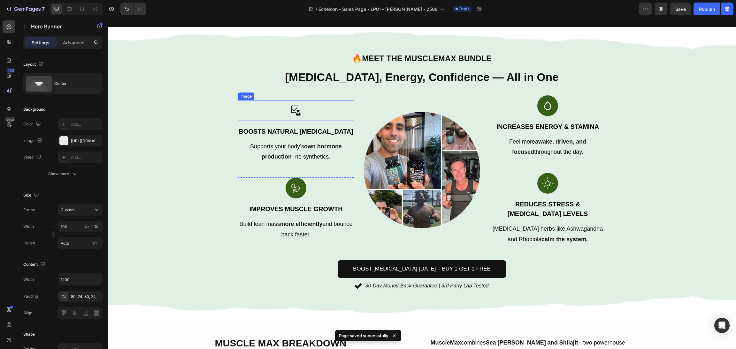
click at [302, 100] on img at bounding box center [296, 110] width 21 height 21
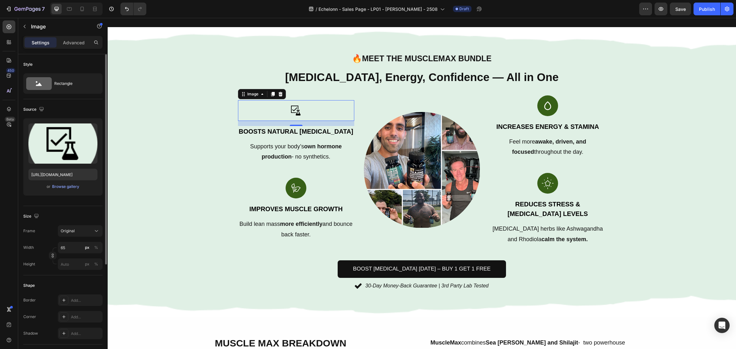
click at [47, 193] on div "Upload Image https://cdn.shopify.com/s/files/1/0870/6542/8248/files/gempages_54…" at bounding box center [62, 156] width 79 height 77
click at [57, 191] on div "Upload Image https://cdn.shopify.com/s/files/1/0870/6542/8248/files/gempages_54…" at bounding box center [62, 156] width 79 height 77
click at [72, 186] on div "Browse gallery" at bounding box center [65, 187] width 27 height 6
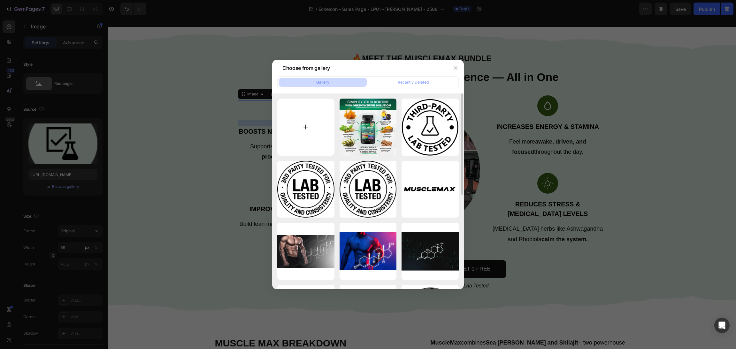
click at [304, 115] on input "file" at bounding box center [305, 127] width 57 height 57
type input "C:\fakepath\hugeicons_natural-food.png"
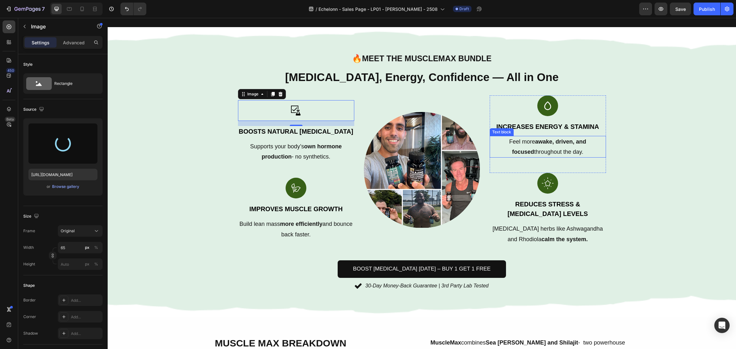
type input "https://cdn.shopify.com/s/files/1/0870/6542/8248/files/gempages_545224320612303…"
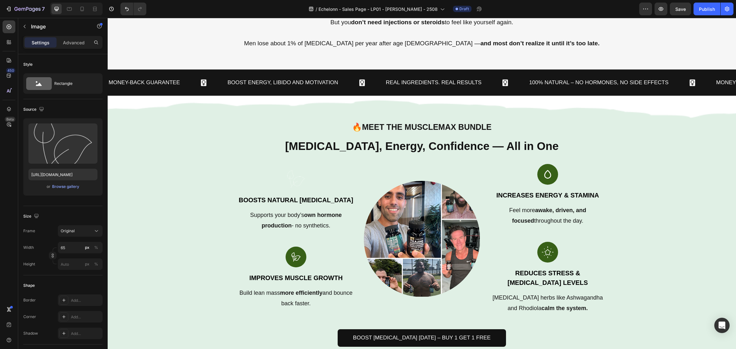
scroll to position [392, 0]
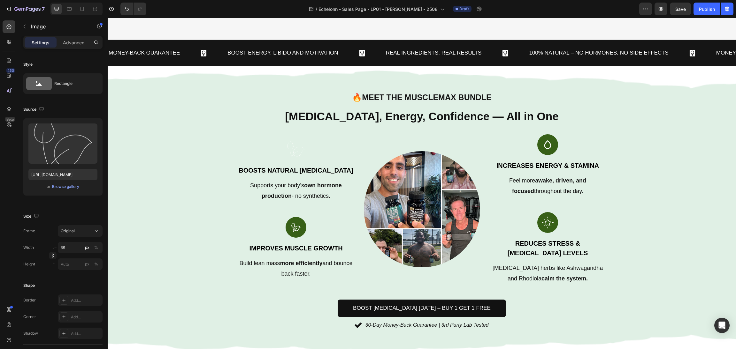
click at [286, 144] on img at bounding box center [296, 149] width 21 height 21
click at [76, 186] on div "Browse gallery" at bounding box center [65, 187] width 27 height 6
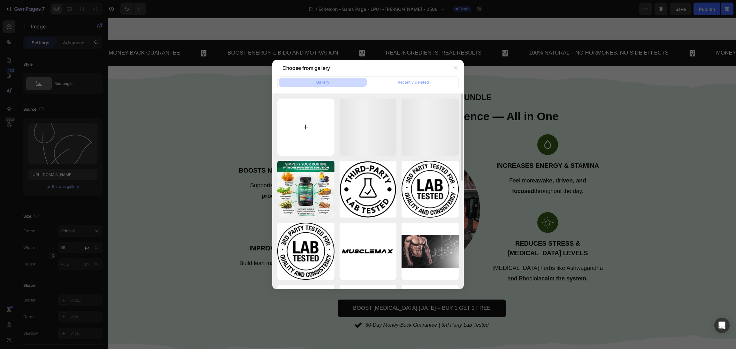
click at [296, 115] on input "file" at bounding box center [305, 127] width 57 height 57
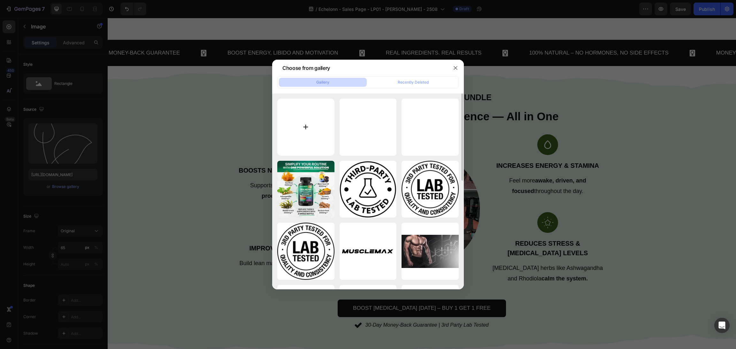
type input "C:\fakepath\Frame 4 (7).svg"
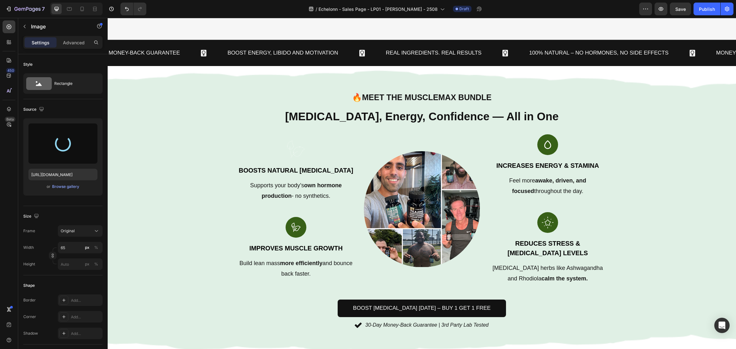
type input "https://cdn.shopify.com/s/files/1/0870/6542/8248/files/gempages_545224320612303…"
click at [566, 150] on div at bounding box center [548, 144] width 116 height 21
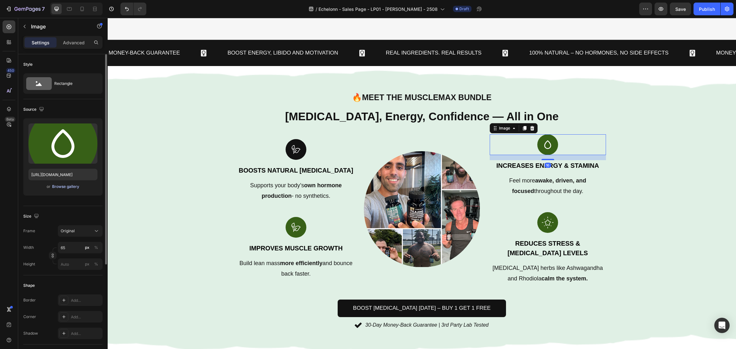
click at [64, 188] on div "Browse gallery" at bounding box center [65, 187] width 27 height 6
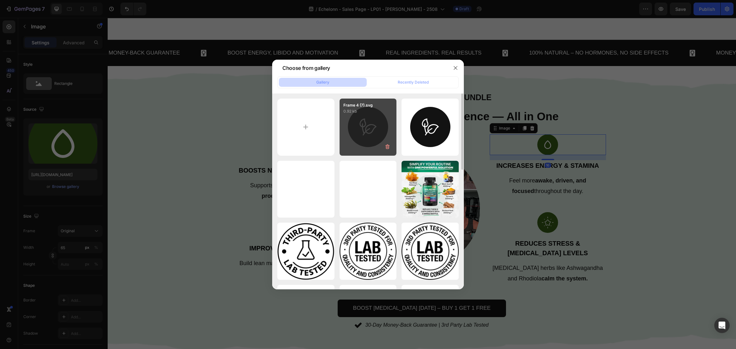
click at [370, 131] on div "Frame 4 (7).svg 0.92 kb" at bounding box center [368, 127] width 57 height 57
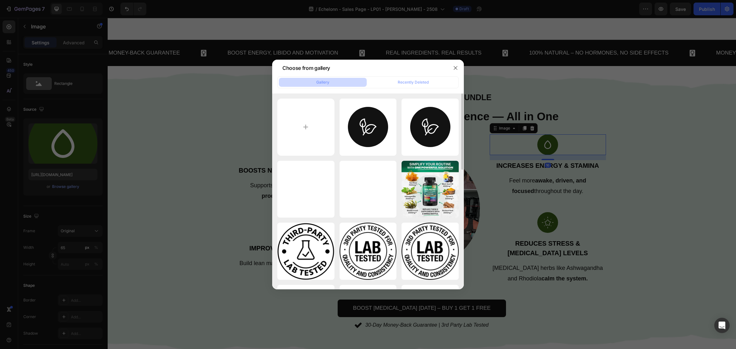
type input "https://cdn.shopify.com/s/files/1/0870/6542/8248/files/gempages_545224320612303…"
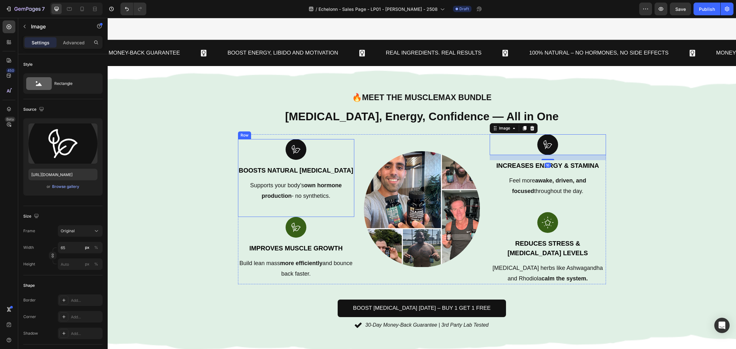
click at [309, 211] on div "Image Boosts Natural Testosterone Text block Supports your body’s own hormone p…" at bounding box center [296, 178] width 116 height 78
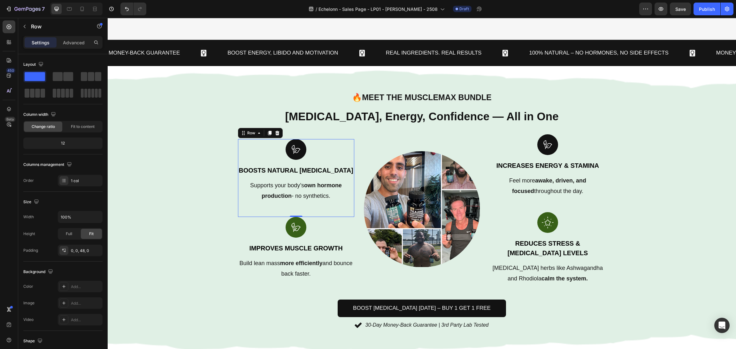
click at [300, 223] on img at bounding box center [296, 227] width 21 height 21
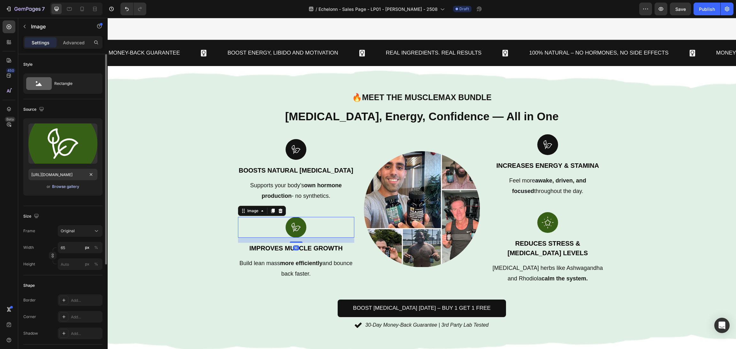
click at [72, 192] on div "Upload Image https://cdn.shopify.com/s/files/1/0870/6542/8248/files/gempages_54…" at bounding box center [62, 156] width 79 height 77
click at [72, 187] on div "Browse gallery" at bounding box center [65, 187] width 27 height 6
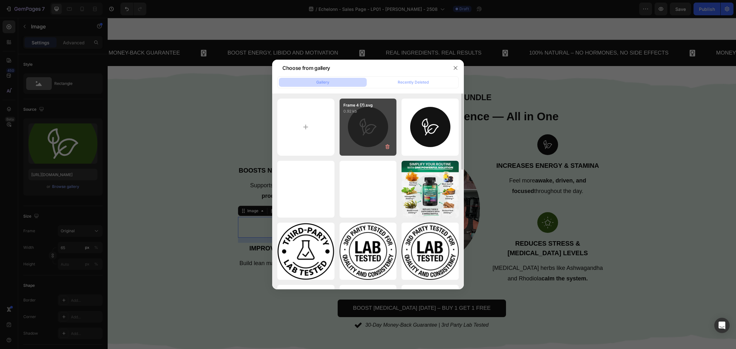
click at [346, 141] on div "Frame 4 (7).svg 0.92 kb" at bounding box center [368, 127] width 57 height 57
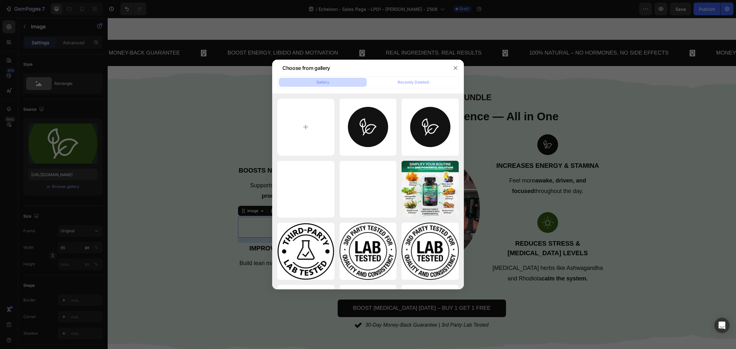
type input "https://cdn.shopify.com/s/files/1/0870/6542/8248/files/gempages_545224320612303…"
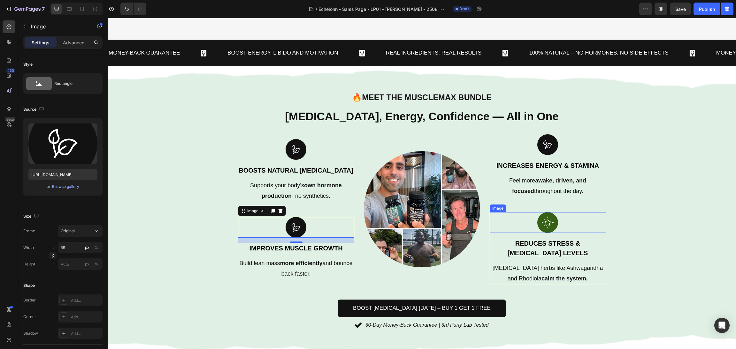
click at [551, 219] on img at bounding box center [547, 222] width 21 height 21
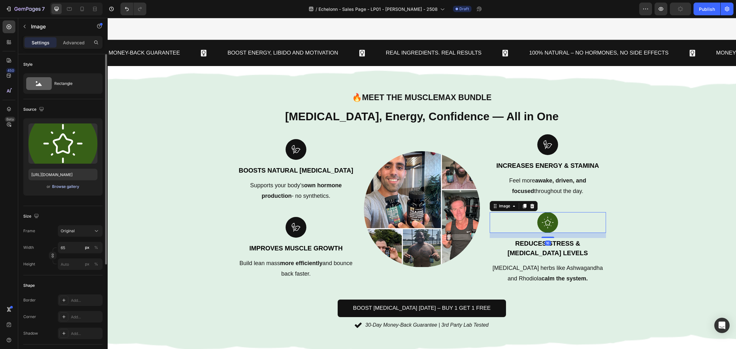
click at [64, 186] on div "Browse gallery" at bounding box center [65, 187] width 27 height 6
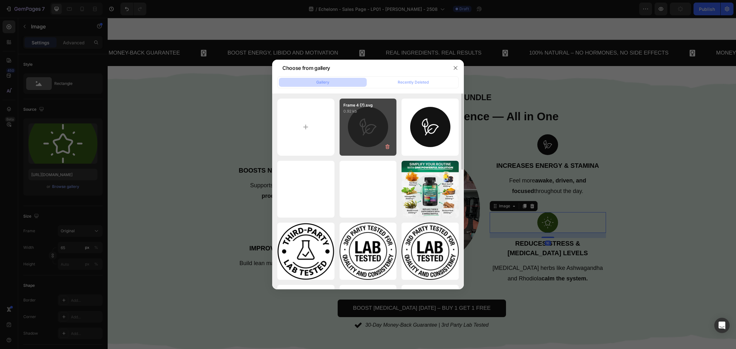
click at [366, 126] on div "Frame 4 (7).svg 0.92 kb" at bounding box center [368, 127] width 57 height 57
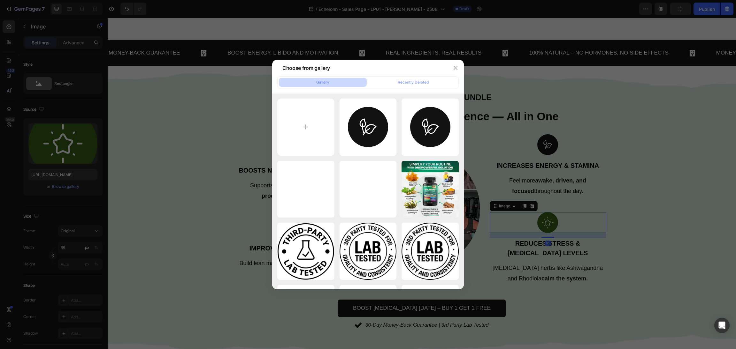
type input "https://cdn.shopify.com/s/files/1/0870/6542/8248/files/gempages_545224320612303…"
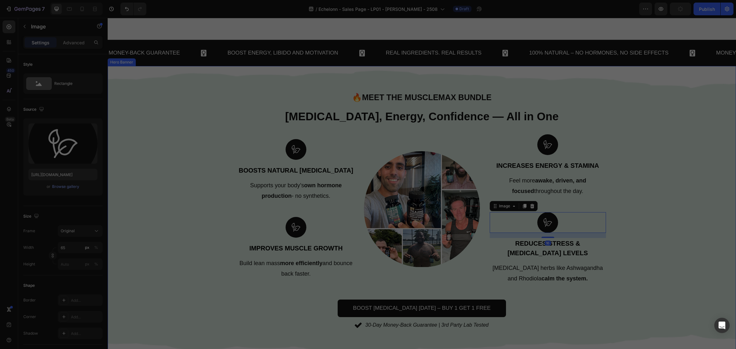
click at [676, 190] on div "Background Image" at bounding box center [422, 211] width 628 height 290
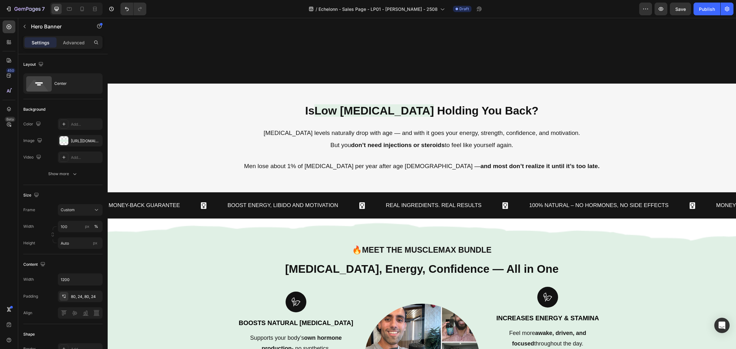
scroll to position [383, 0]
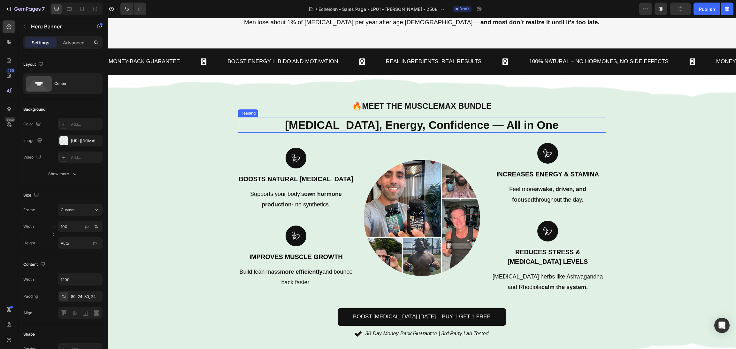
click at [505, 124] on h2 "Testosterone, Energy, Confidence — All in One" at bounding box center [422, 125] width 368 height 16
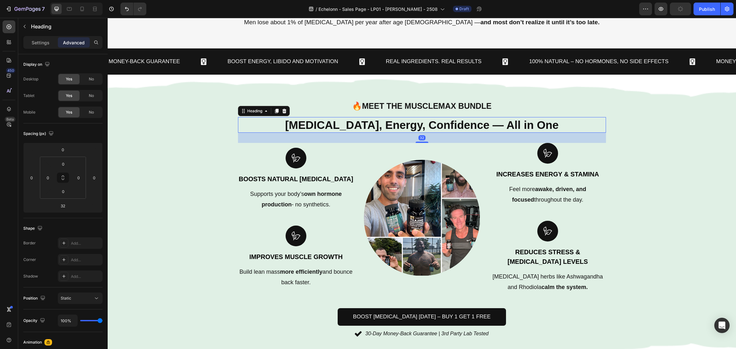
click at [493, 125] on h2 "Testosterone, Energy, Confidence — All in One" at bounding box center [422, 125] width 368 height 16
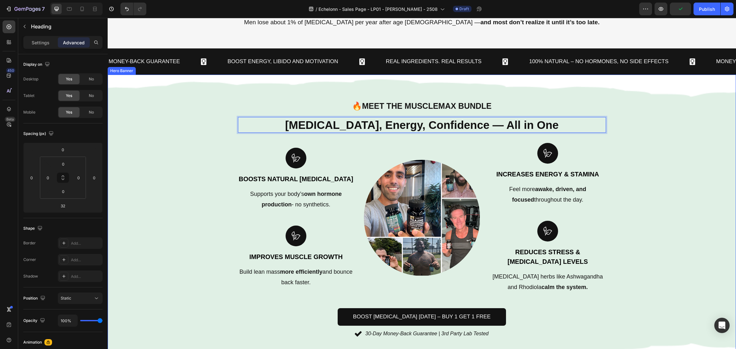
click at [678, 146] on div "Background Image" at bounding box center [422, 220] width 628 height 290
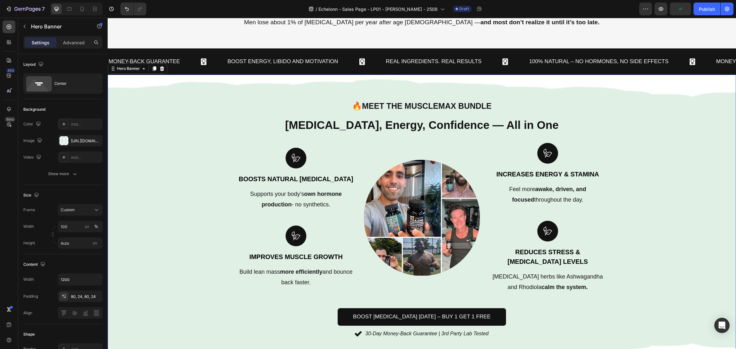
scroll to position [335, 0]
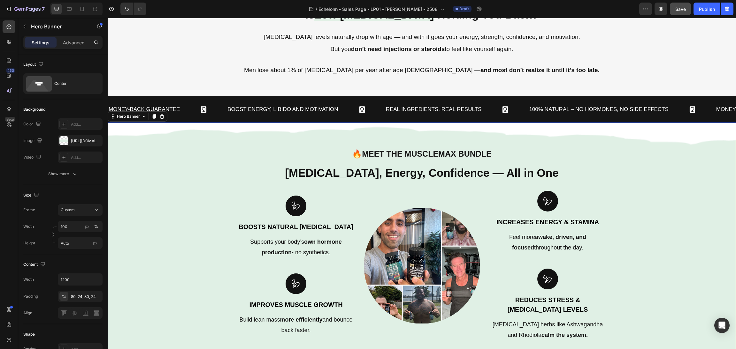
click at [683, 12] on button "Save" at bounding box center [680, 9] width 21 height 13
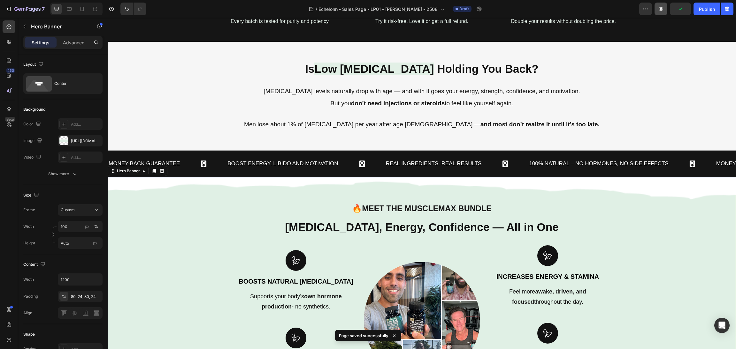
scroll to position [48, 0]
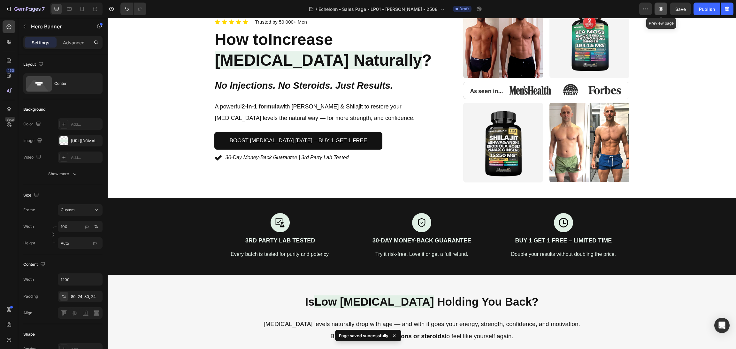
click at [662, 10] on icon "button" at bounding box center [661, 9] width 6 height 6
click at [284, 218] on img at bounding box center [280, 222] width 19 height 19
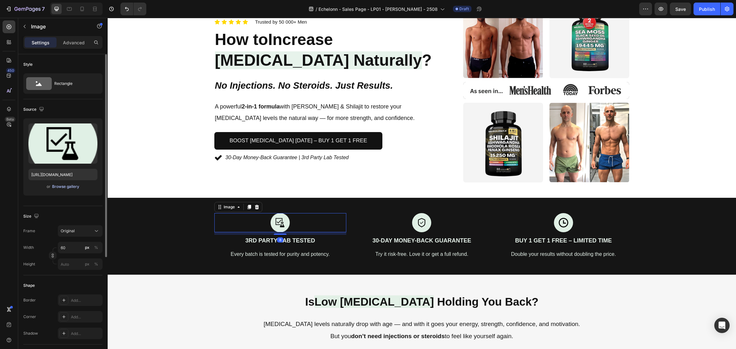
click at [75, 186] on div "Browse gallery" at bounding box center [65, 187] width 27 height 6
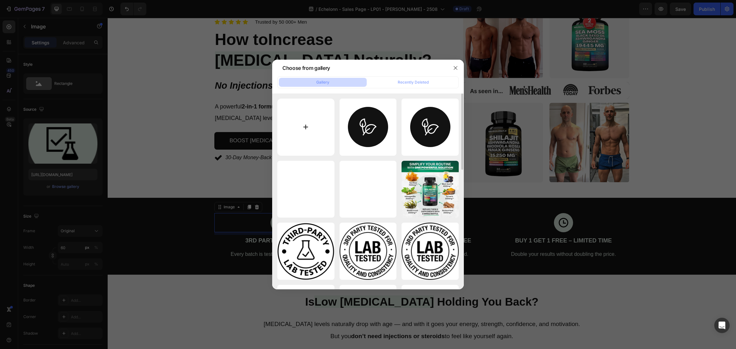
click at [311, 131] on input "file" at bounding box center [305, 127] width 57 height 57
type input "C:\fakepath\fluent-mdl2_test-case (1).svg"
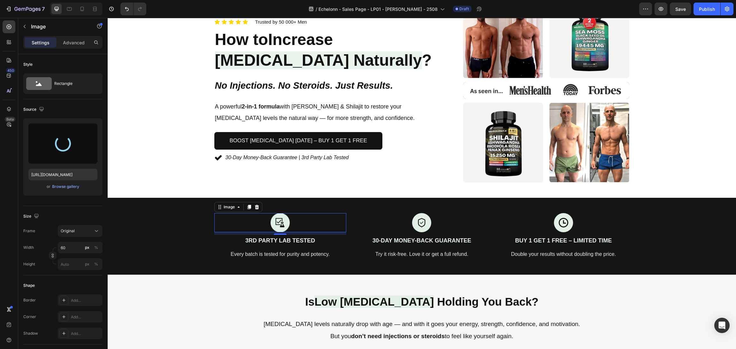
type input "https://cdn.shopify.com/s/files/1/0870/6542/8248/files/gempages_545224320612303…"
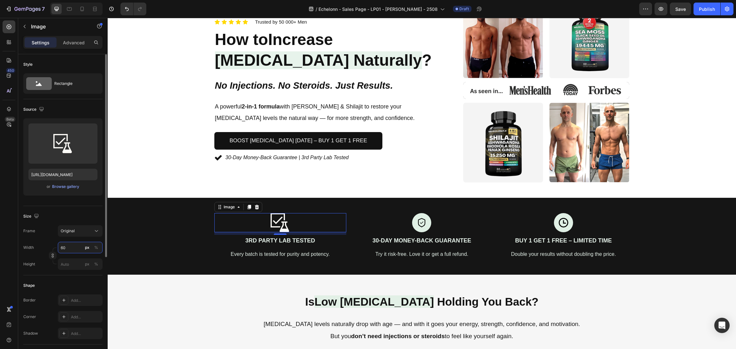
click at [75, 245] on input "60" at bounding box center [80, 247] width 45 height 11
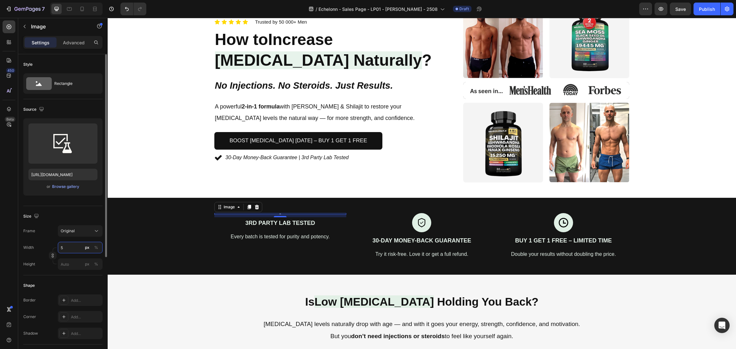
type input "50"
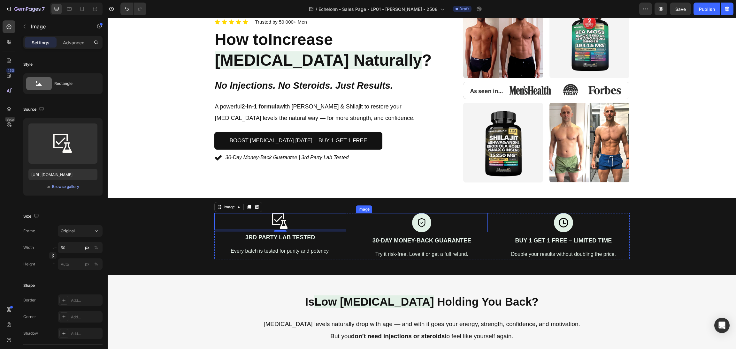
click at [406, 229] on div at bounding box center [422, 222] width 132 height 19
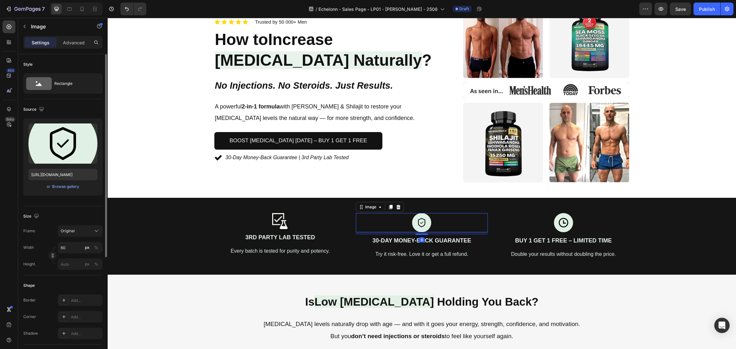
click at [70, 194] on div "Upload Image https://cdn.shopify.com/s/files/1/0870/6542/8248/files/gempages_54…" at bounding box center [62, 156] width 79 height 77
click at [70, 187] on div "Browse gallery" at bounding box center [65, 187] width 27 height 6
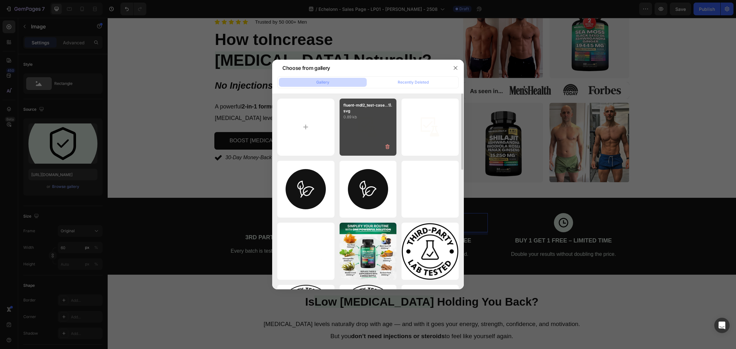
click at [385, 127] on div "fluent-mdl2_test-case...1).svg 0.89 kb" at bounding box center [368, 127] width 57 height 57
type input "https://cdn.shopify.com/s/files/1/0870/6542/8248/files/gempages_545224320612303…"
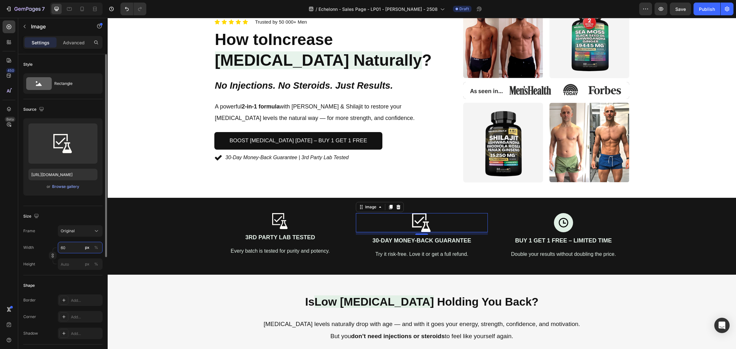
click at [73, 242] on input "60" at bounding box center [80, 247] width 45 height 11
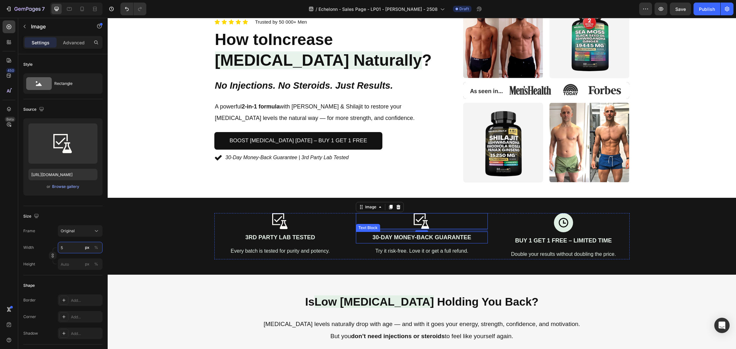
type input "50"
click at [566, 217] on img at bounding box center [563, 222] width 19 height 19
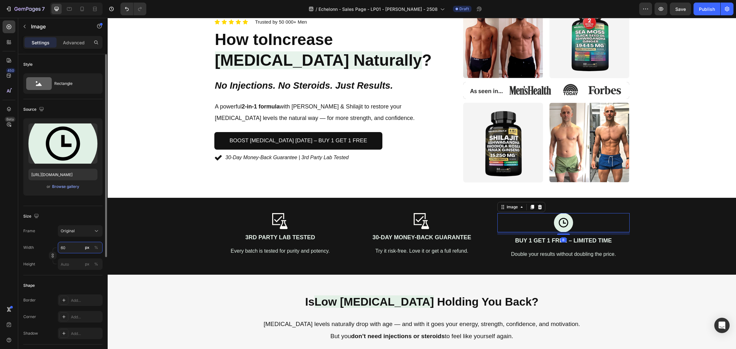
click at [71, 244] on input "60" at bounding box center [80, 247] width 45 height 11
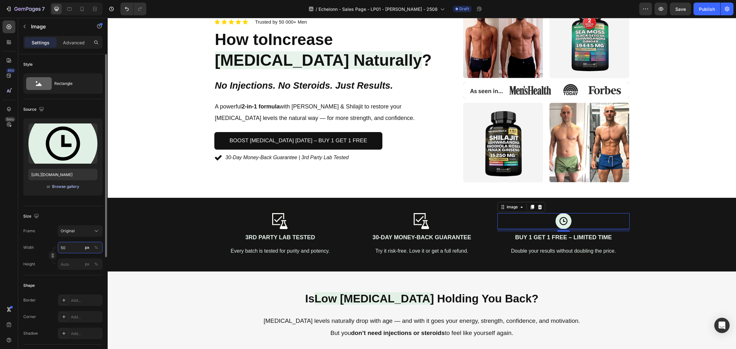
type input "50"
click at [60, 189] on div "Browse gallery" at bounding box center [65, 187] width 27 height 6
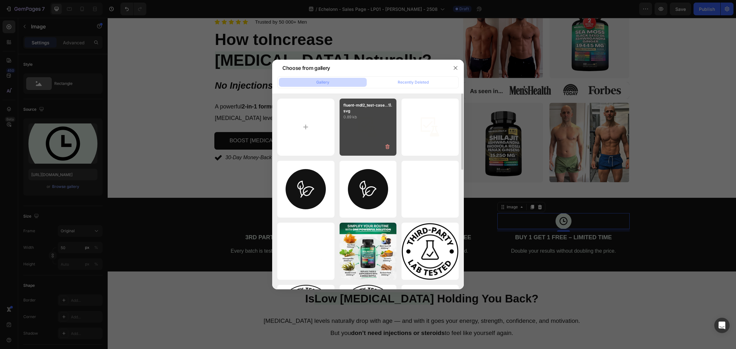
click at [370, 138] on div "fluent-mdl2_test-case...1).svg 0.89 kb" at bounding box center [368, 127] width 57 height 57
type input "https://cdn.shopify.com/s/files/1/0870/6542/8248/files/gempages_545224320612303…"
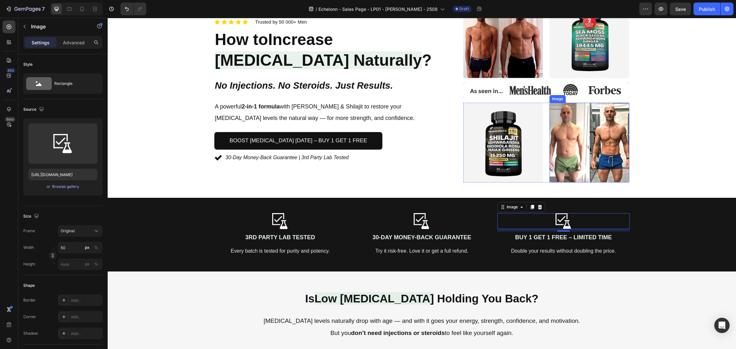
click at [692, 125] on div "Icon Icon Icon Icon Icon Icon List Trusted by 50 000+ Men Text block Row How to…" at bounding box center [421, 90] width 613 height 184
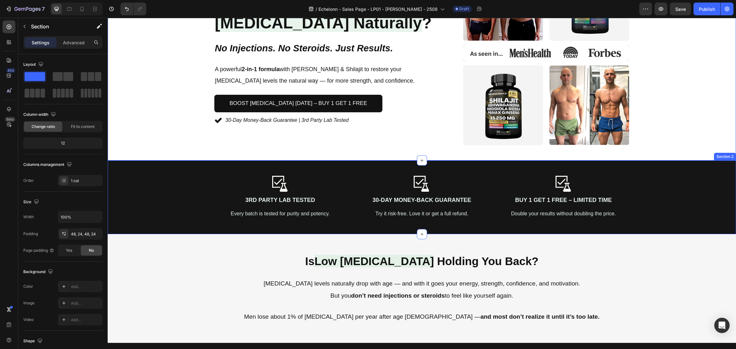
scroll to position [0, 0]
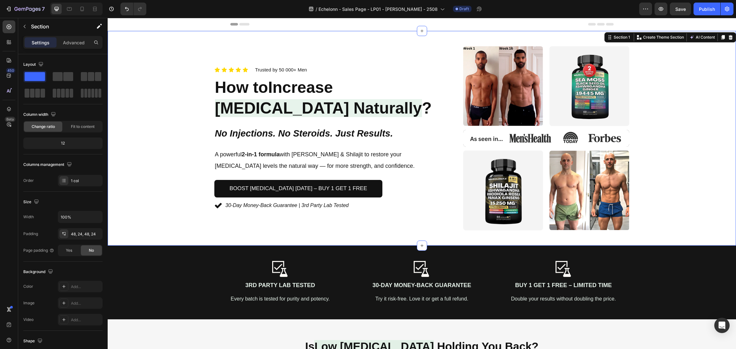
click at [660, 143] on div "Icon Icon Icon Icon Icon Icon List Trusted by 50 000+ Men Text block Row How to…" at bounding box center [421, 138] width 613 height 184
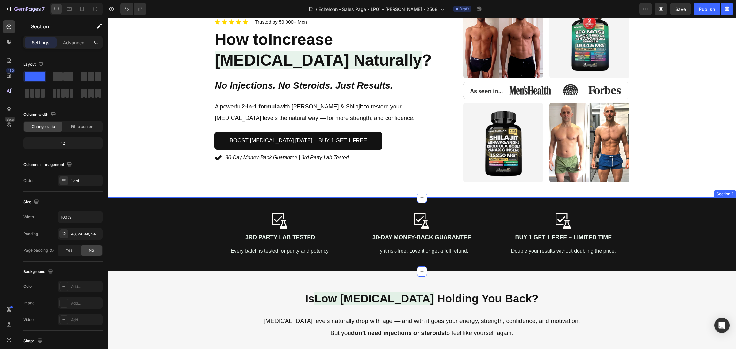
click at [466, 201] on div "Image 3rd Party Lab Tested Text Block Every batch is tested for purity and pote…" at bounding box center [422, 235] width 628 height 74
click at [67, 39] on p "Advanced" at bounding box center [74, 42] width 22 height 7
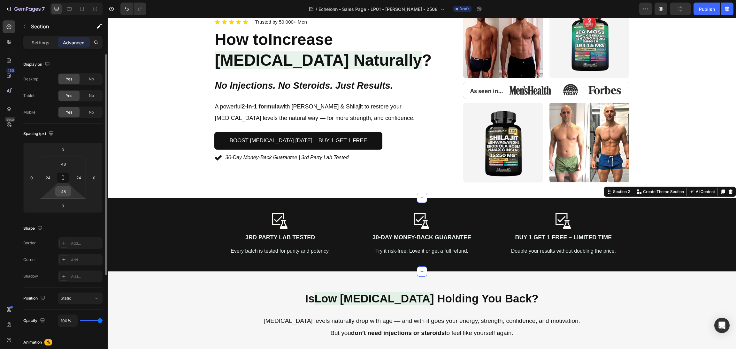
click at [64, 194] on input "48" at bounding box center [63, 192] width 13 height 10
click at [76, 274] on p "2XL 32px" at bounding box center [79, 272] width 29 height 4
type input "32"
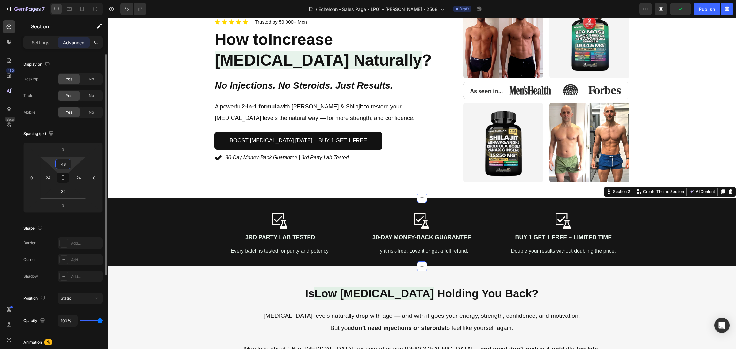
click at [61, 163] on input "48" at bounding box center [63, 164] width 13 height 10
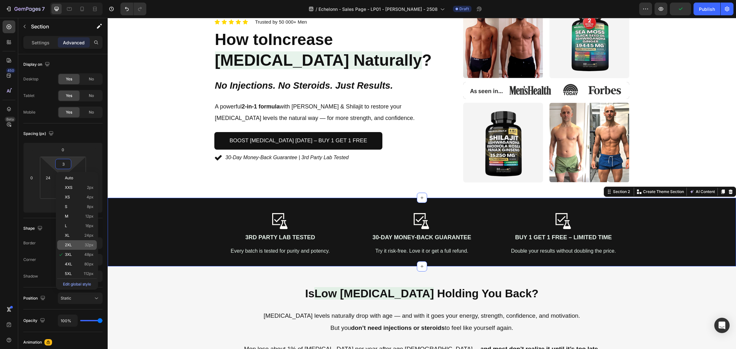
click at [77, 243] on p "2XL 32px" at bounding box center [79, 245] width 29 height 4
type input "32"
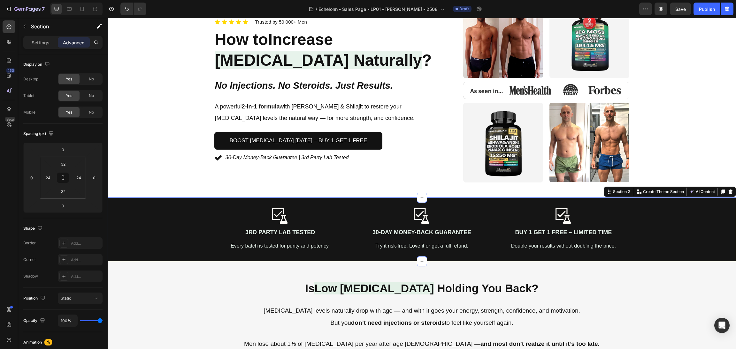
click at [685, 116] on div "Icon Icon Icon Icon Icon Icon List Trusted by 50 000+ Men Text block Row How to…" at bounding box center [421, 90] width 613 height 184
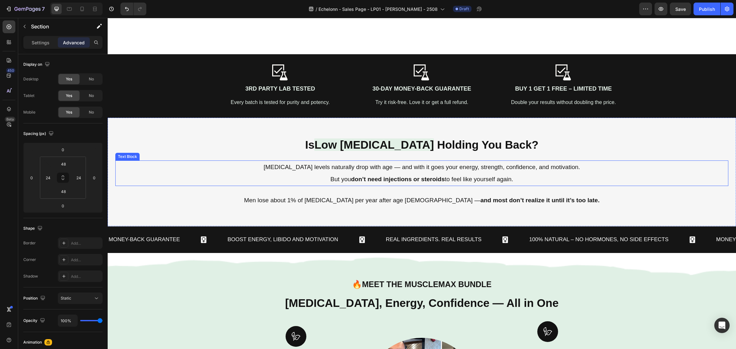
scroll to position [239, 0]
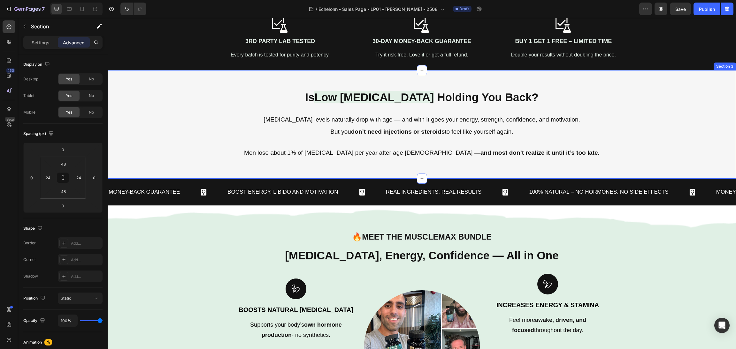
click at [459, 182] on div "Money-Back Guarantee Text Block Boost Energy, Libido and Motivation Text Block …" at bounding box center [422, 192] width 628 height 27
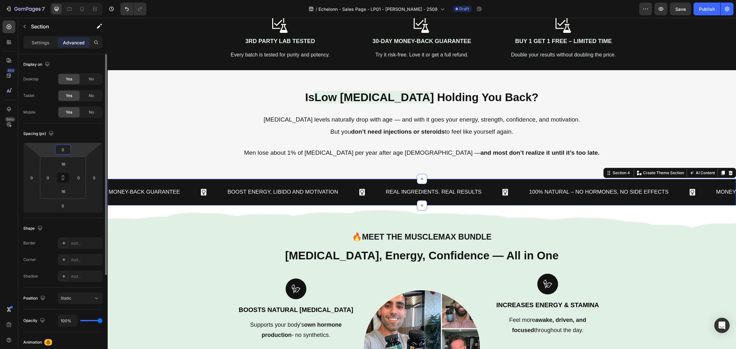
click at [62, 149] on input "0" at bounding box center [63, 150] width 13 height 10
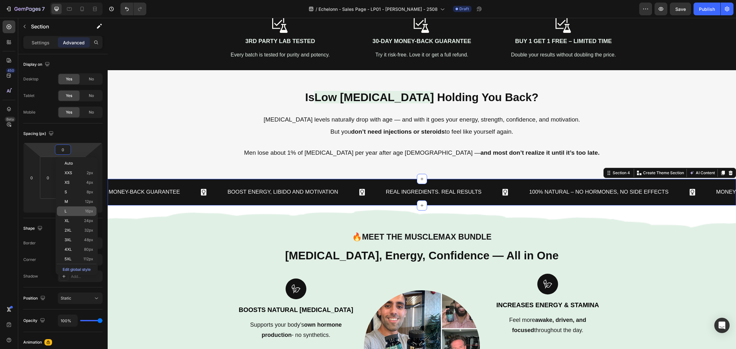
click at [79, 214] on div "L 16px" at bounding box center [77, 212] width 40 height 10
type input "16"
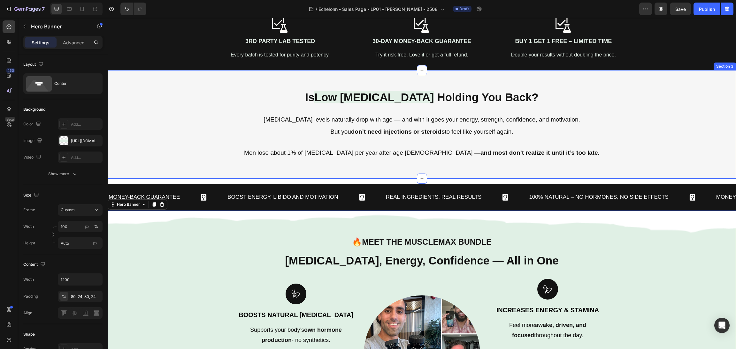
click at [202, 169] on div "Is Low Testosterone Holding You Back? Heading Testosterone levels naturally dro…" at bounding box center [422, 124] width 628 height 109
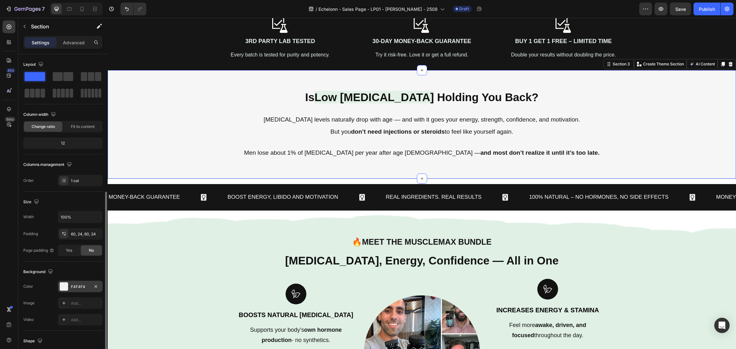
scroll to position [76, 0]
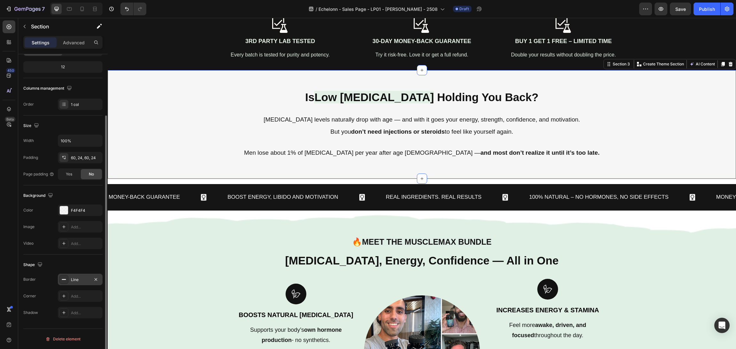
click at [70, 280] on div "Line" at bounding box center [80, 279] width 45 height 11
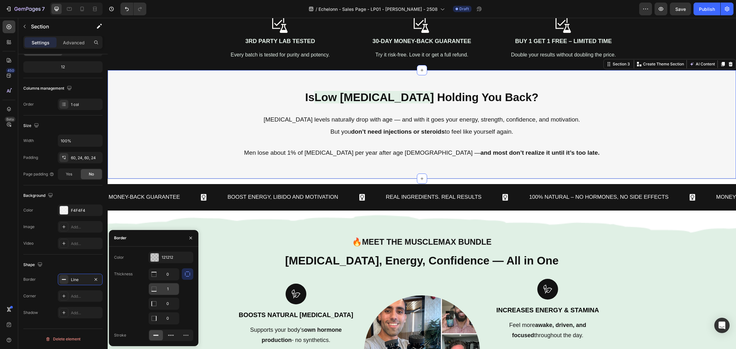
click at [162, 280] on input "1" at bounding box center [164, 274] width 30 height 11
type input "0"
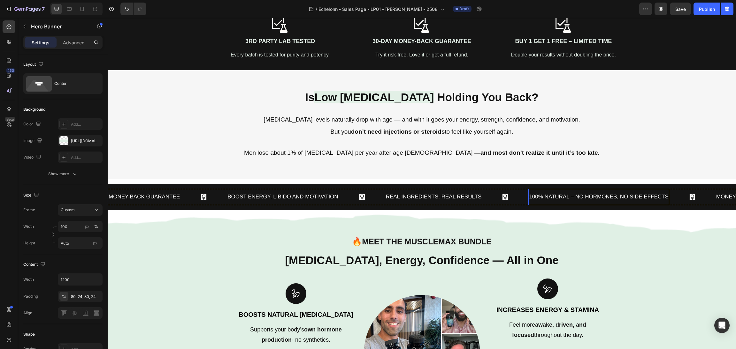
scroll to position [287, 0]
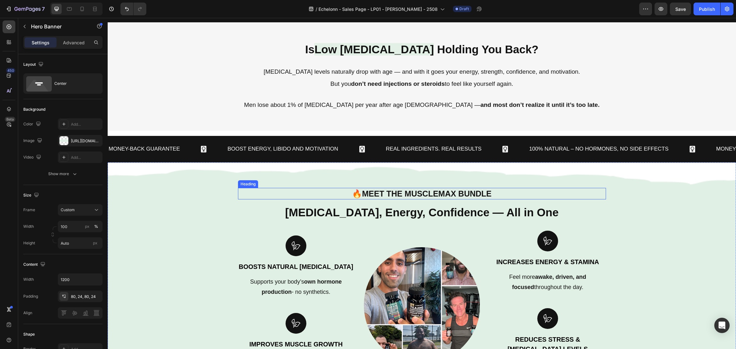
click at [465, 191] on span "Meet the MuscleMax Bundle" at bounding box center [427, 193] width 130 height 9
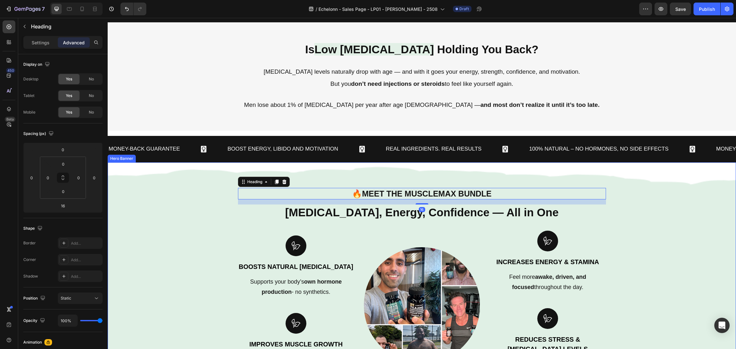
click at [629, 226] on div "Background Image" at bounding box center [422, 308] width 628 height 290
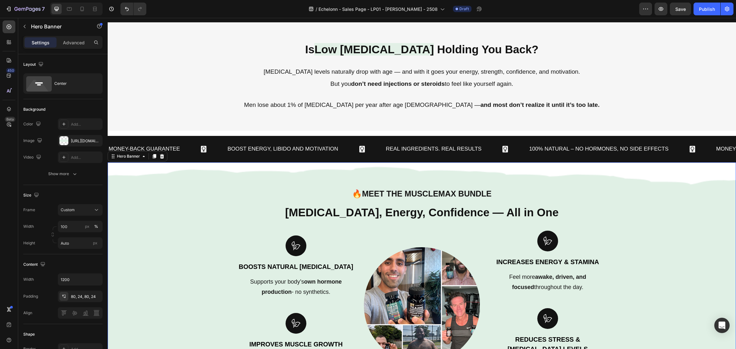
scroll to position [48, 0]
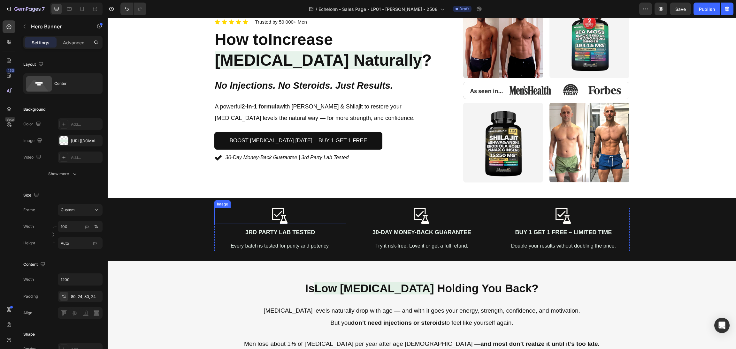
click at [298, 219] on div at bounding box center [280, 216] width 132 height 16
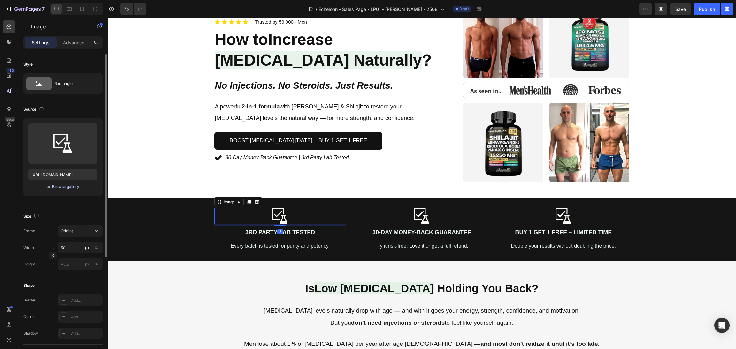
click at [78, 189] on div "Browse gallery" at bounding box center [65, 187] width 27 height 6
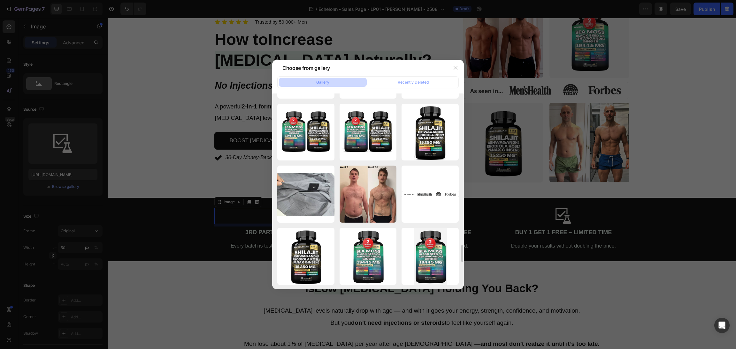
scroll to position [1975, 0]
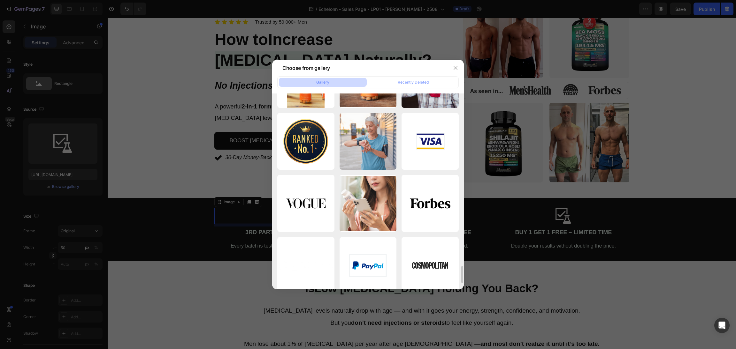
click at [651, 152] on div at bounding box center [368, 174] width 736 height 349
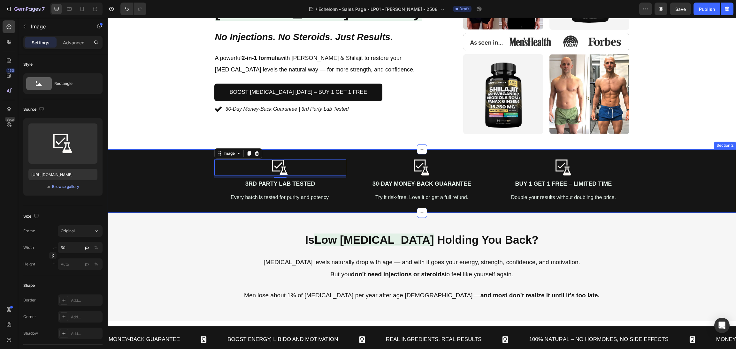
scroll to position [0, 0]
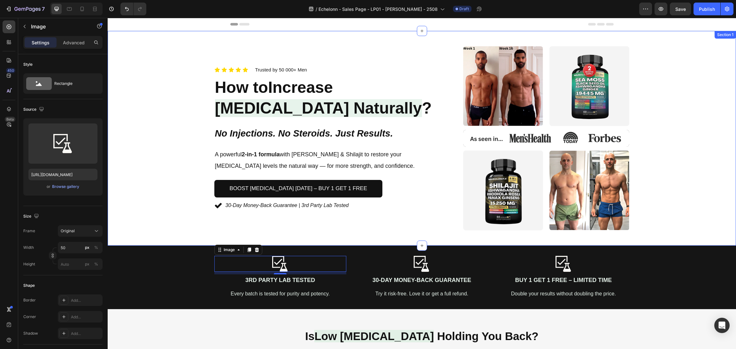
click at [645, 187] on div "Icon Icon Icon Icon Icon Icon List Trusted by 50 000+ Men Text block Row How to…" at bounding box center [421, 138] width 613 height 184
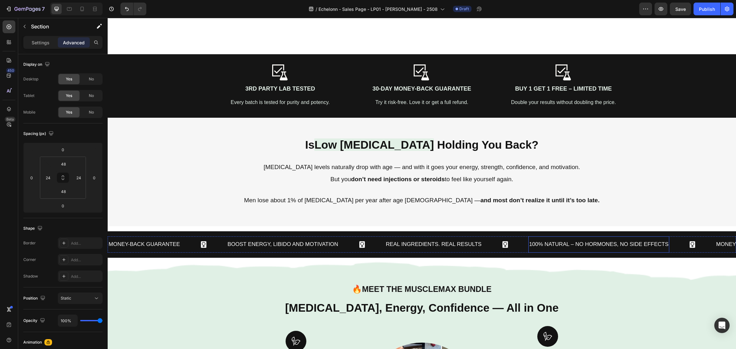
scroll to position [239, 0]
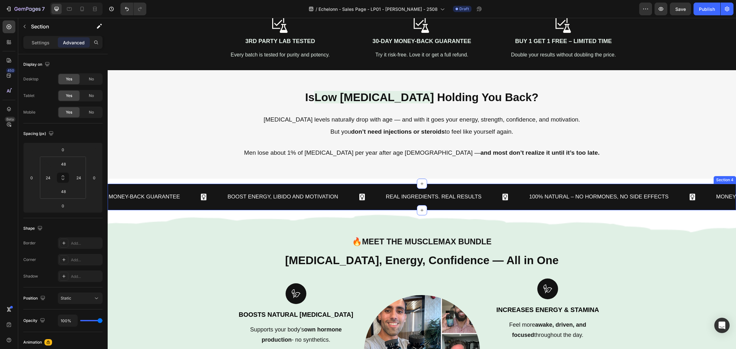
click at [471, 184] on div "Money-Back Guarantee Text Block Boost Energy, Libido and Motivation Text Block …" at bounding box center [422, 197] width 628 height 27
drag, startPoint x: 601, startPoint y: 177, endPoint x: 639, endPoint y: 151, distance: 45.5
click at [610, 152] on div "Men lose about 1% of testosterone per year after age 30 — and most don’t realiz…" at bounding box center [421, 152] width 613 height 13
click at [666, 148] on div "Men lose about 1% of testosterone per year after age 30 — and most don’t realiz…" at bounding box center [421, 152] width 613 height 13
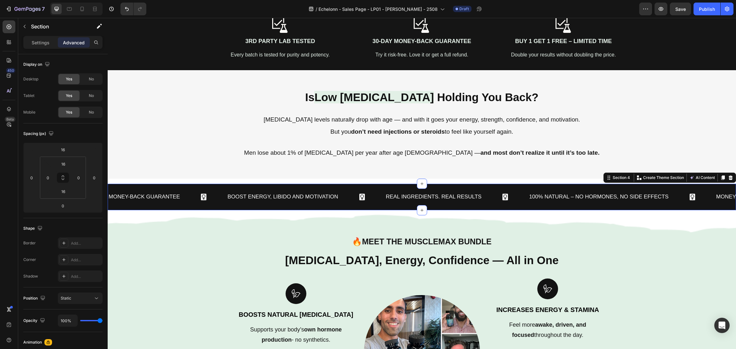
click at [639, 151] on div "Men lose about 1% of testosterone per year after age 30 — and most don’t realiz…" at bounding box center [421, 152] width 613 height 13
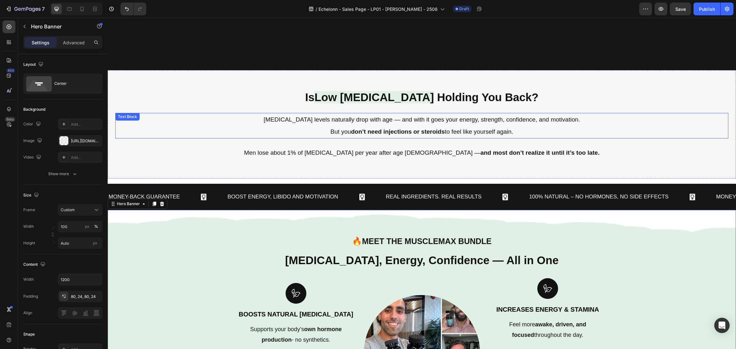
scroll to position [335, 0]
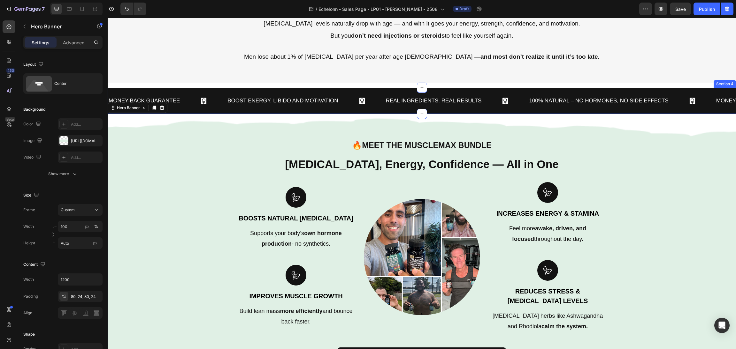
click at [480, 90] on div "Money-Back Guarantee Text Block Boost Energy, Libido and Motivation Text Block …" at bounding box center [422, 101] width 628 height 27
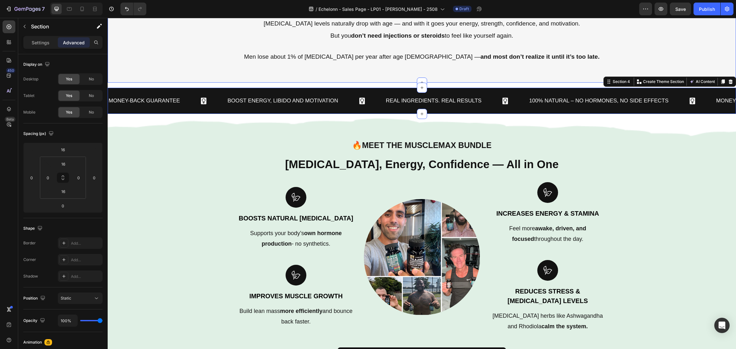
click at [477, 80] on div "Is Low Testosterone Holding You Back? Heading Testosterone levels naturally dro…" at bounding box center [422, 28] width 628 height 109
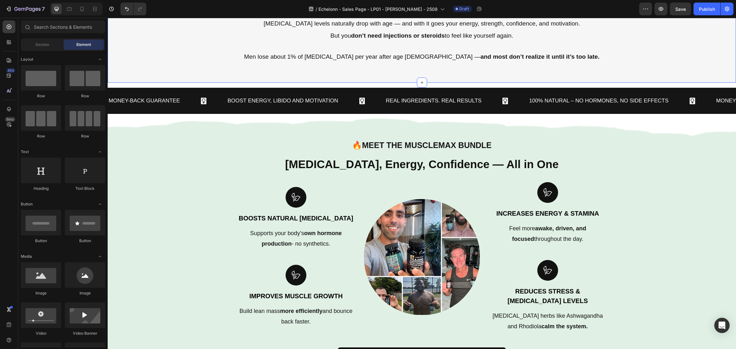
click at [476, 113] on div "Money-Back Guarantee Text Block Boost Energy, Libido and Motivation Text Block …" at bounding box center [422, 101] width 628 height 27
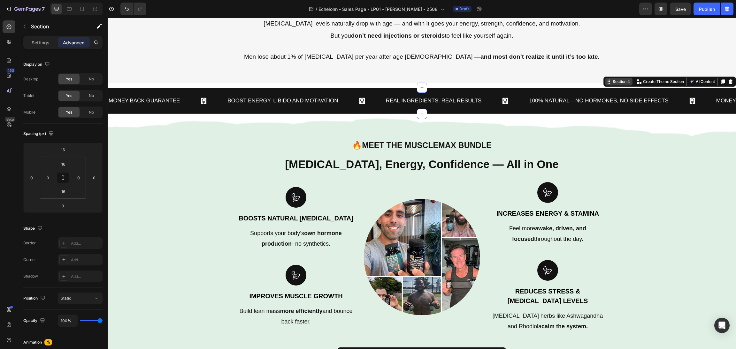
click at [607, 81] on icon at bounding box center [607, 81] width 1 height 1
click at [681, 6] on span "Save" at bounding box center [680, 8] width 11 height 5
click at [681, 6] on icon "button" at bounding box center [680, 9] width 6 height 6
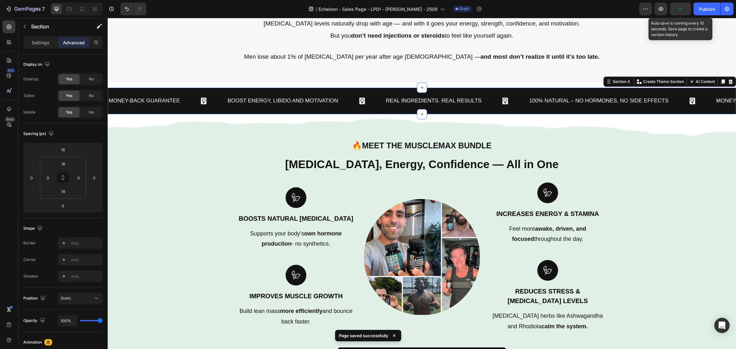
scroll to position [239, 0]
